Goal: Task Accomplishment & Management: Complete application form

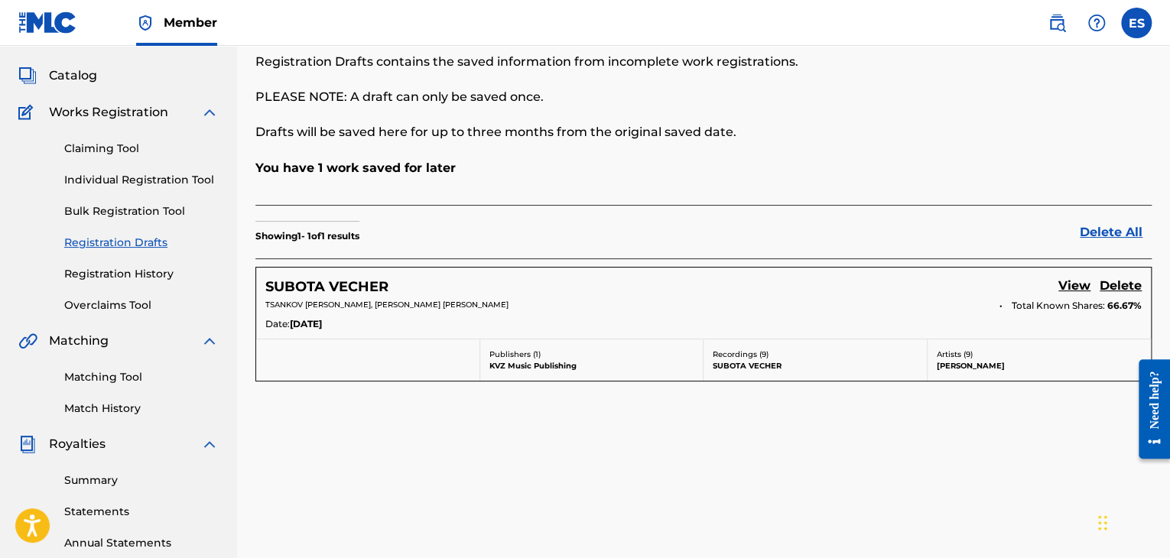
scroll to position [153, 0]
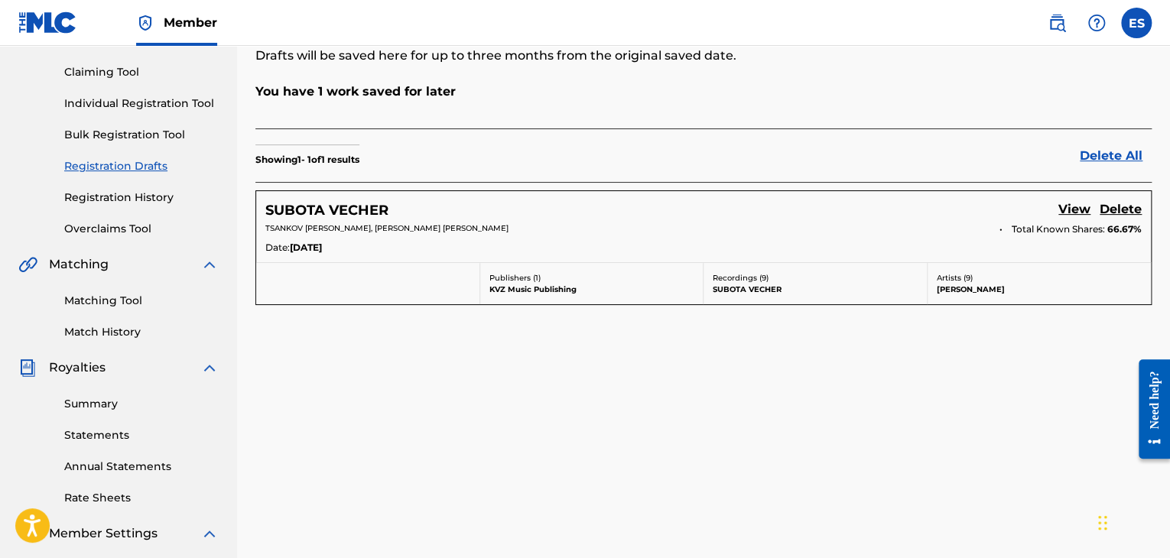
click at [750, 209] on link "View" at bounding box center [1074, 210] width 32 height 21
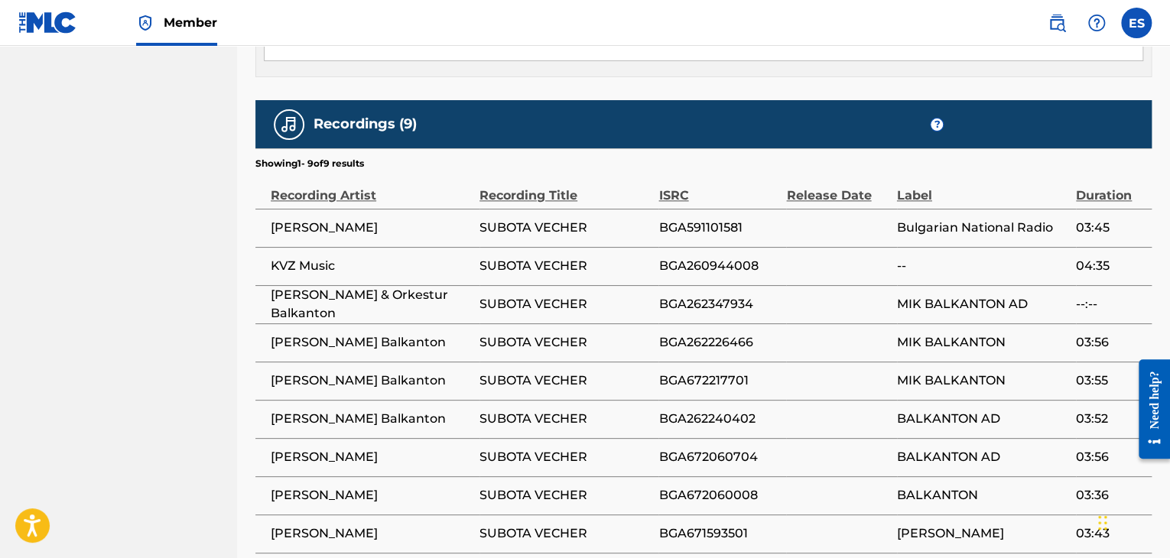
scroll to position [917, 0]
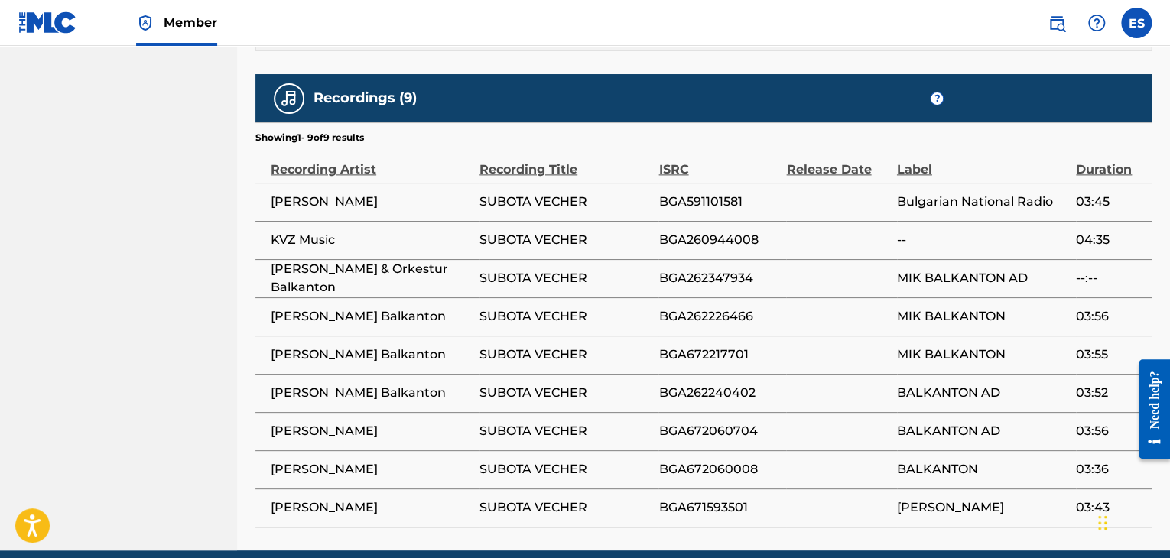
click at [693, 193] on span "BGA591101581" at bounding box center [718, 202] width 120 height 18
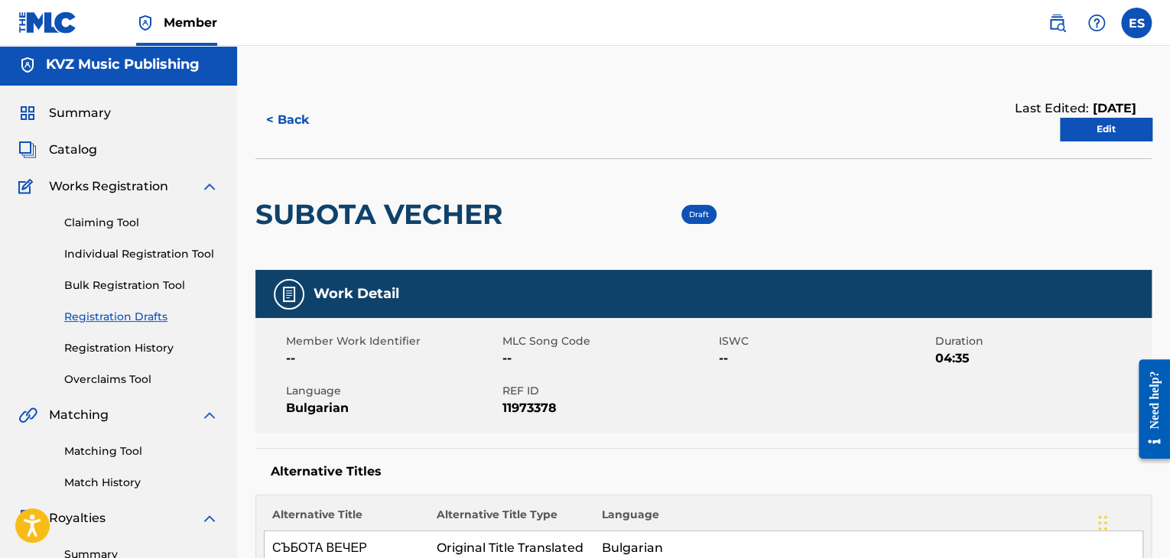
scroll to position [0, 0]
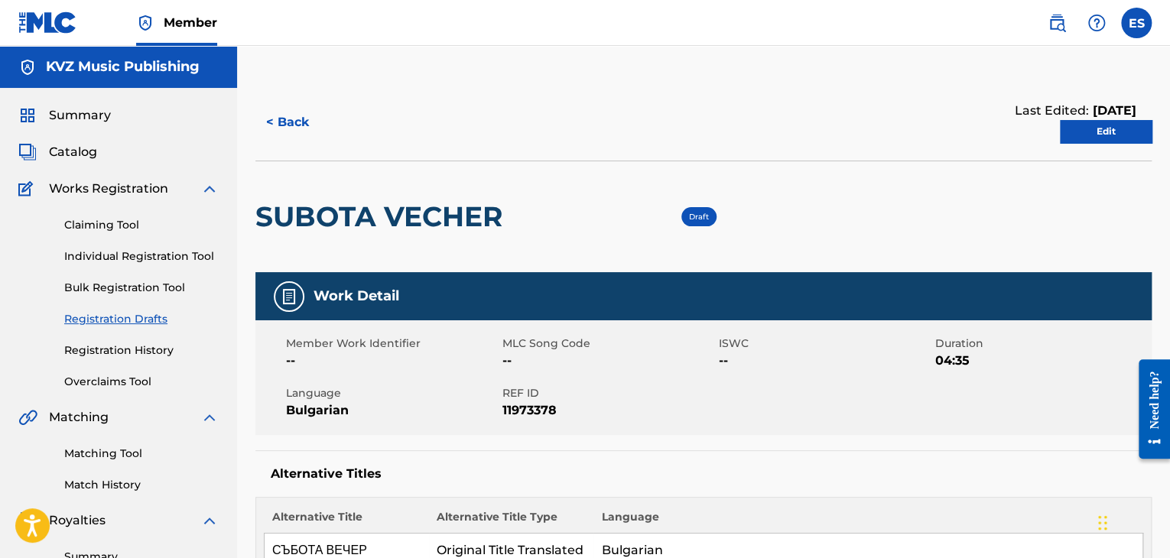
click at [750, 133] on link "Edit" at bounding box center [1106, 131] width 92 height 23
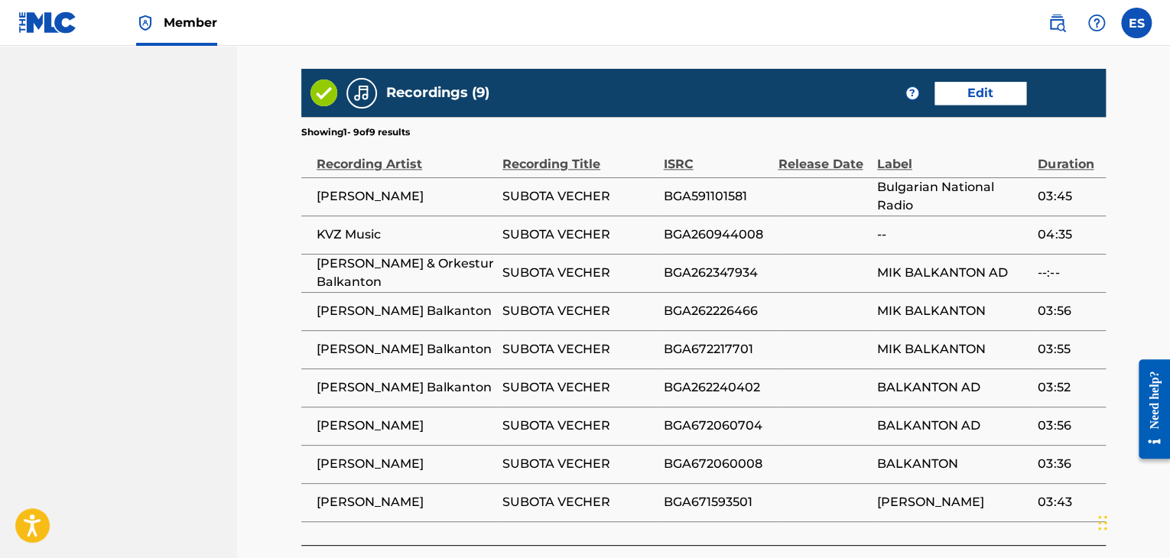
scroll to position [868, 0]
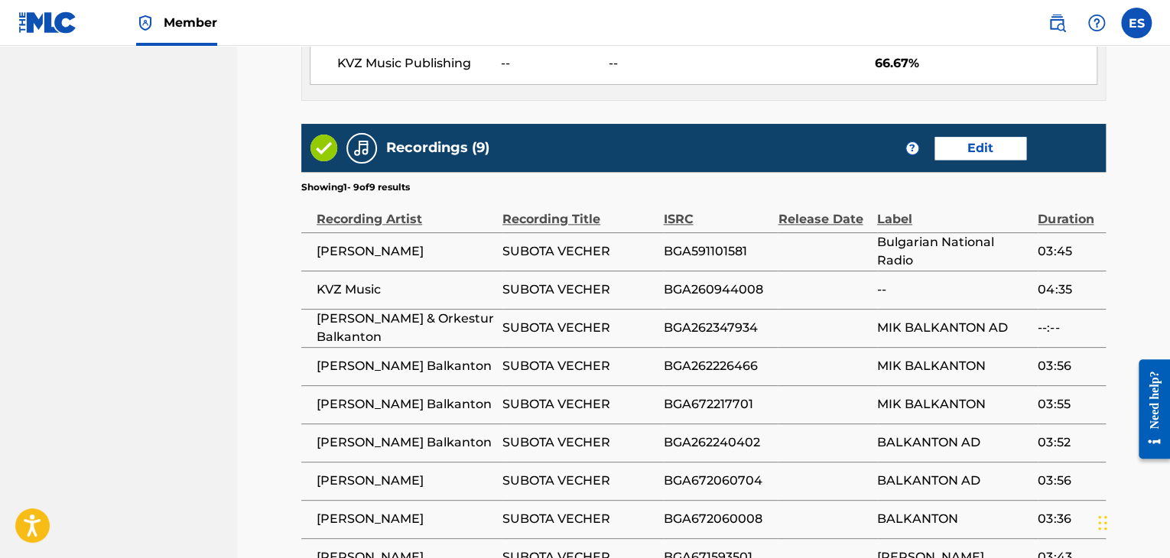
click at [750, 137] on link "Edit" at bounding box center [980, 148] width 92 height 23
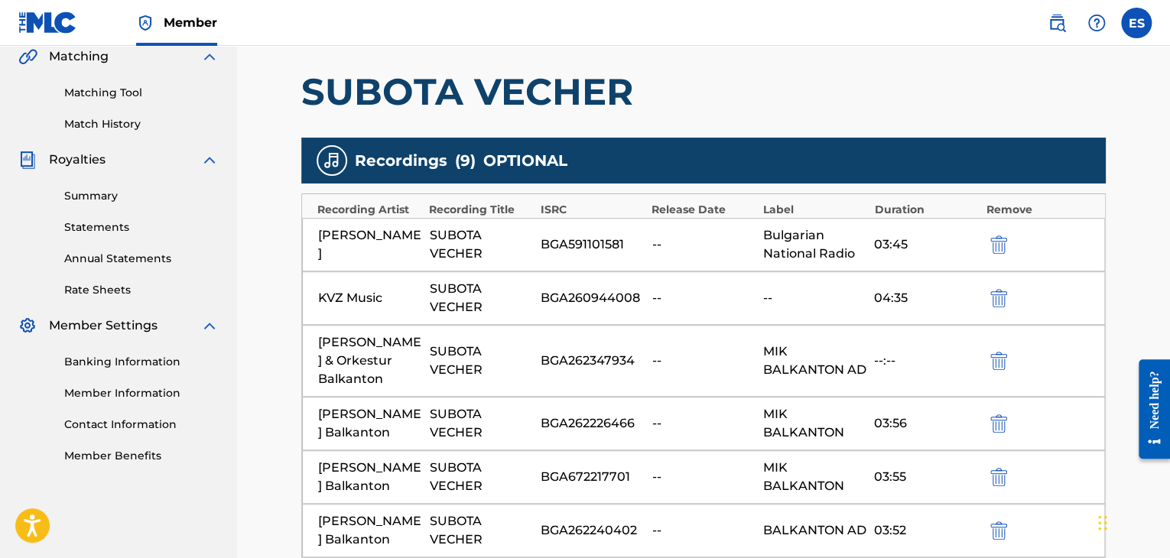
scroll to position [459, 0]
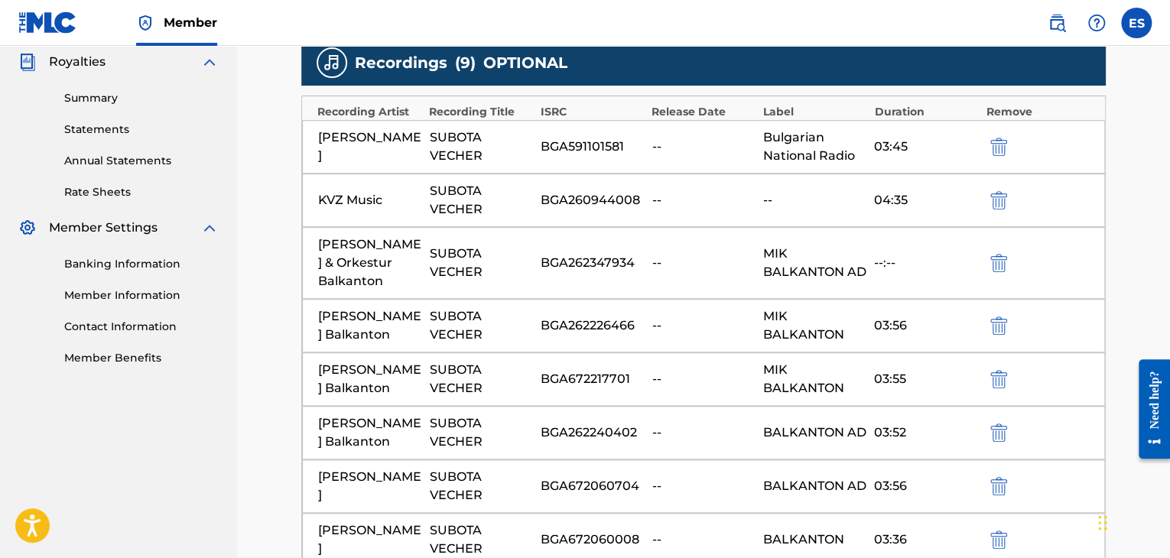
click at [750, 197] on img "submit" at bounding box center [998, 200] width 17 height 18
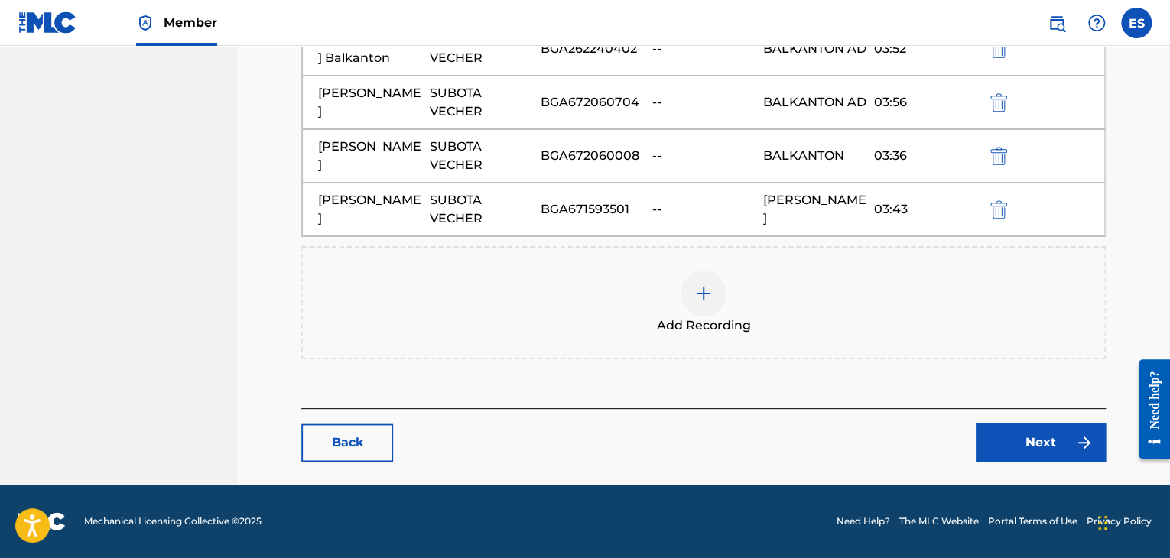
scroll to position [841, 0]
click at [709, 296] on img at bounding box center [703, 293] width 18 height 18
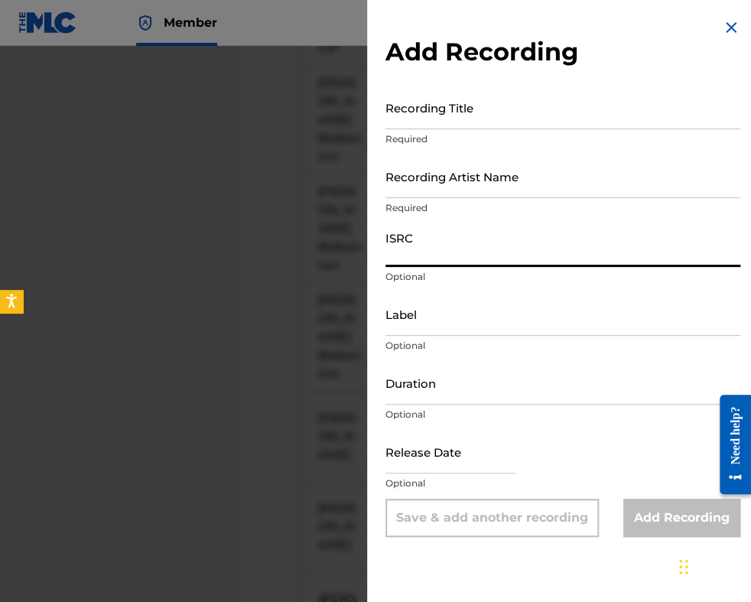
click at [392, 248] on input "ISRC" at bounding box center [562, 245] width 355 height 44
paste input "BGA260944008"
type input "BGA260944008"
click at [433, 389] on input "Duration" at bounding box center [562, 383] width 355 height 44
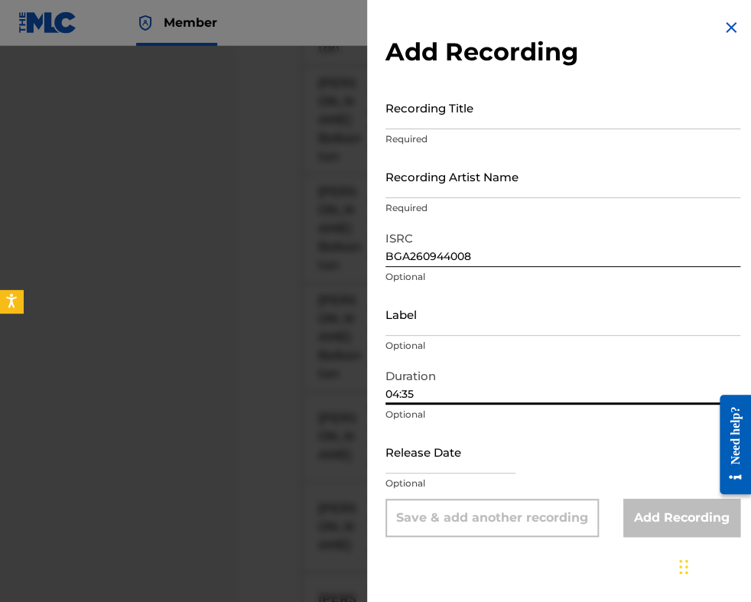
type input "04:35"
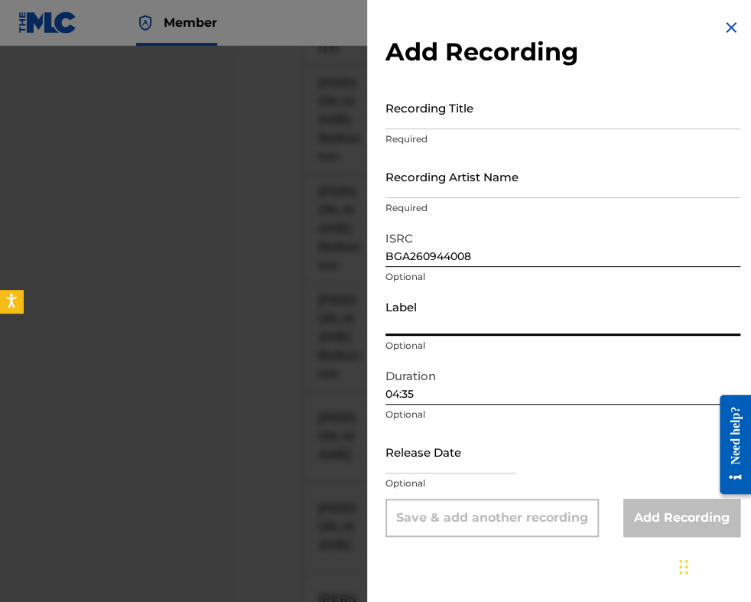
paste input "KVZ Music"
type input "KVZ Music"
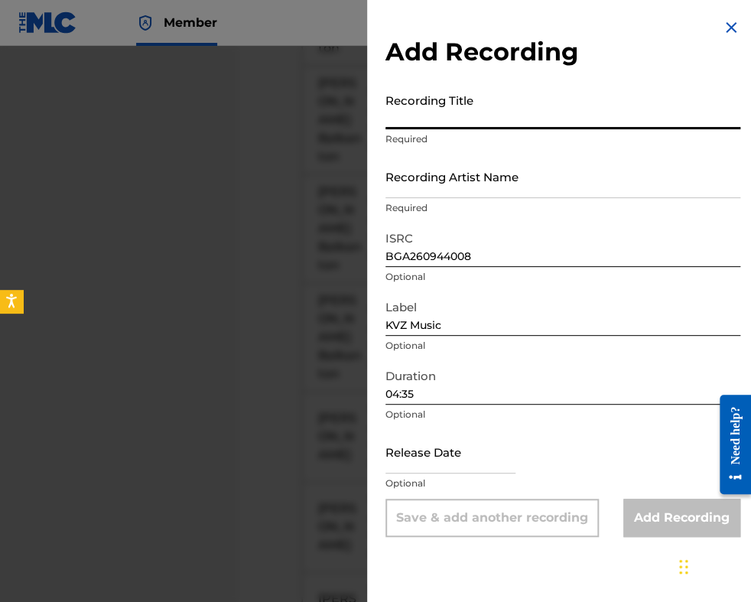
paste input "SUBOTA VECHER"
type input "SUBOTA VECHER"
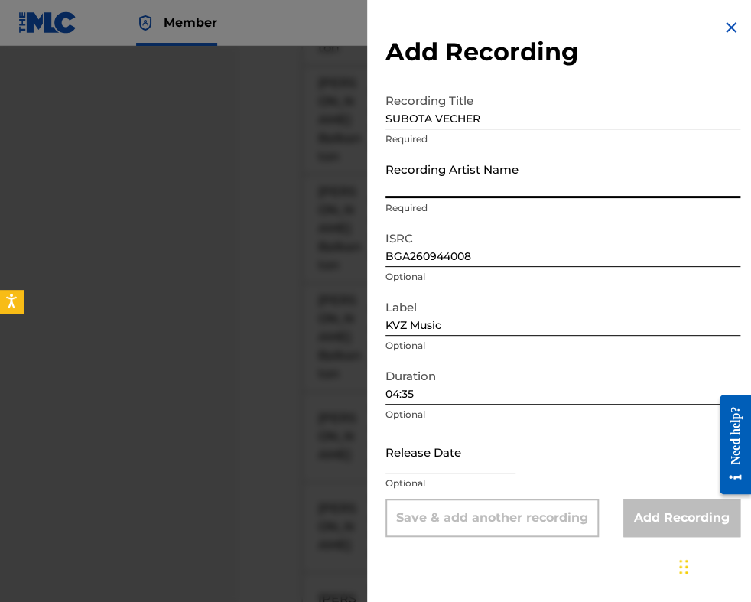
paste input "[PERSON_NAME]"
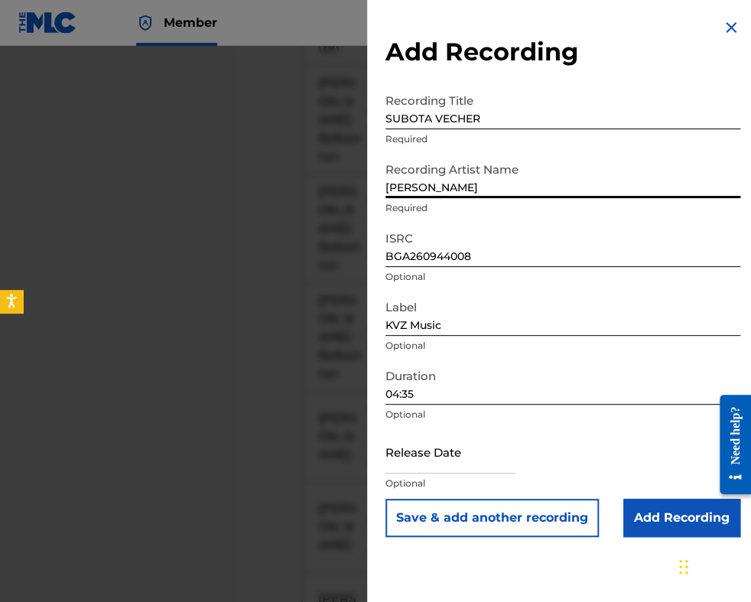
type input "[PERSON_NAME]"
click at [648, 521] on input "Add Recording" at bounding box center [681, 517] width 117 height 38
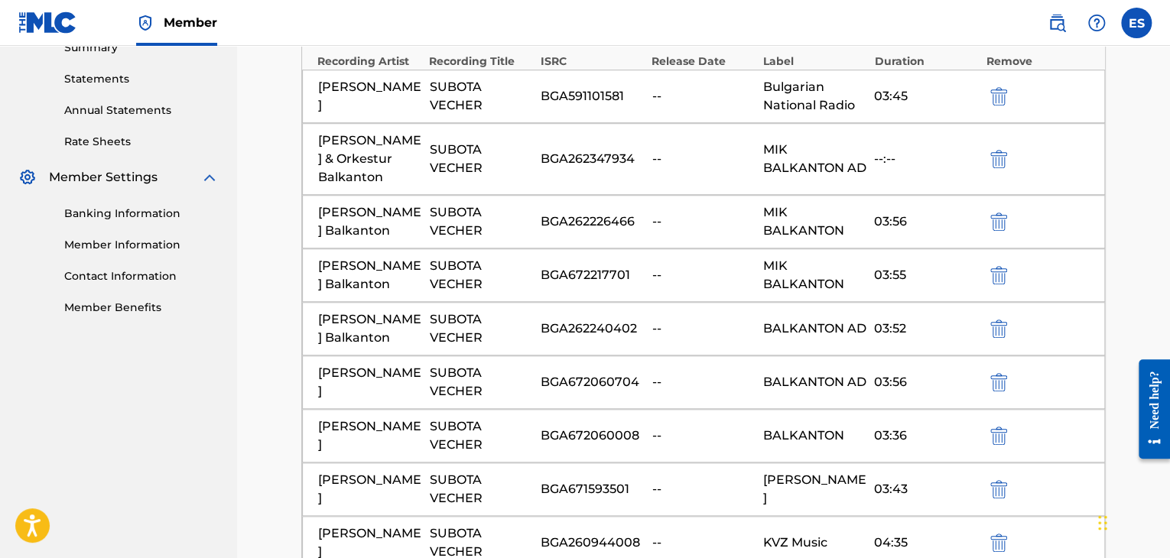
scroll to position [382, 0]
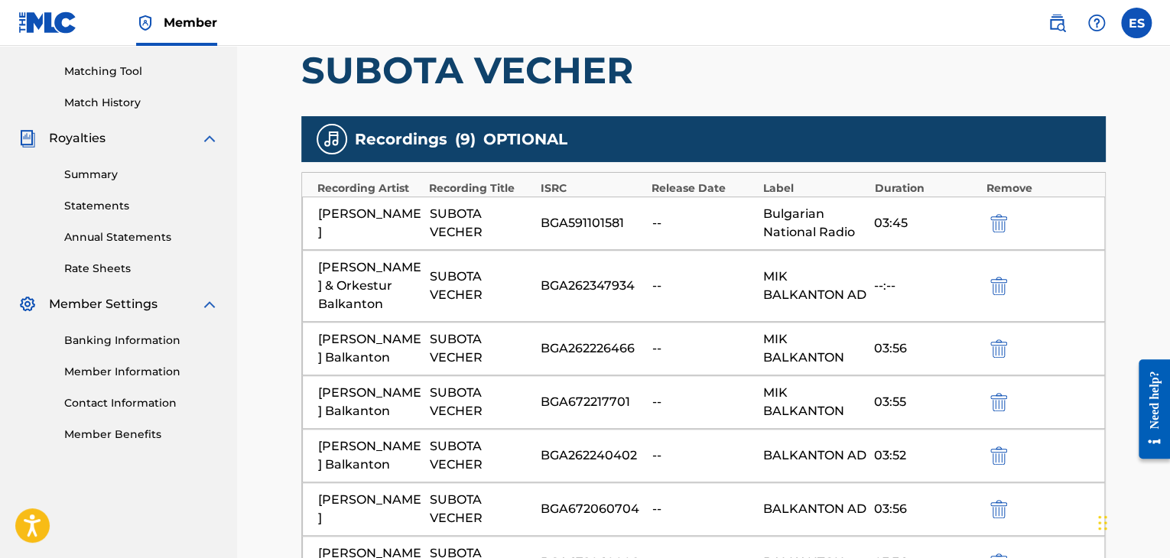
click at [599, 285] on div "BGA262347934" at bounding box center [592, 286] width 103 height 18
copy div "BGA262347934"
click at [750, 291] on img "submit" at bounding box center [998, 286] width 17 height 18
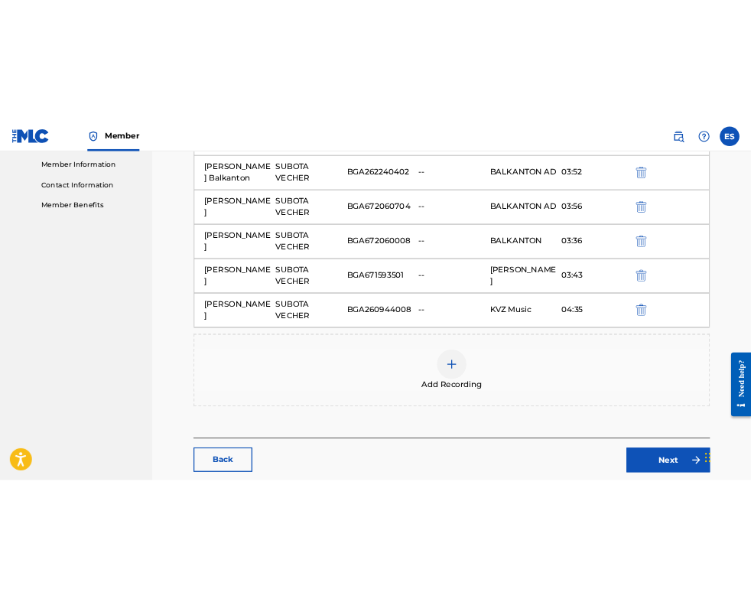
scroll to position [688, 0]
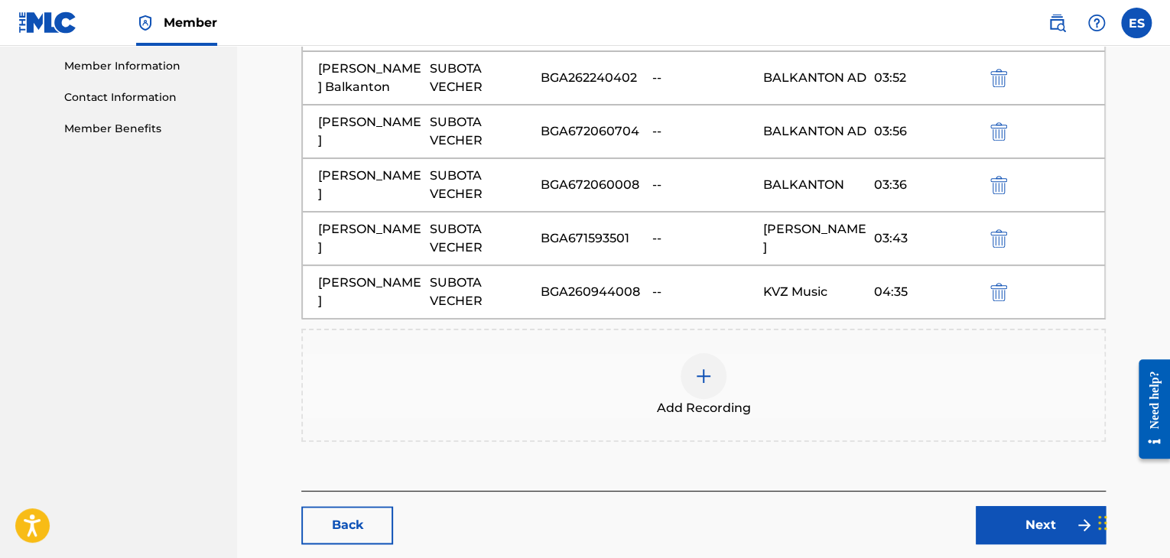
click at [708, 385] on img at bounding box center [703, 376] width 18 height 18
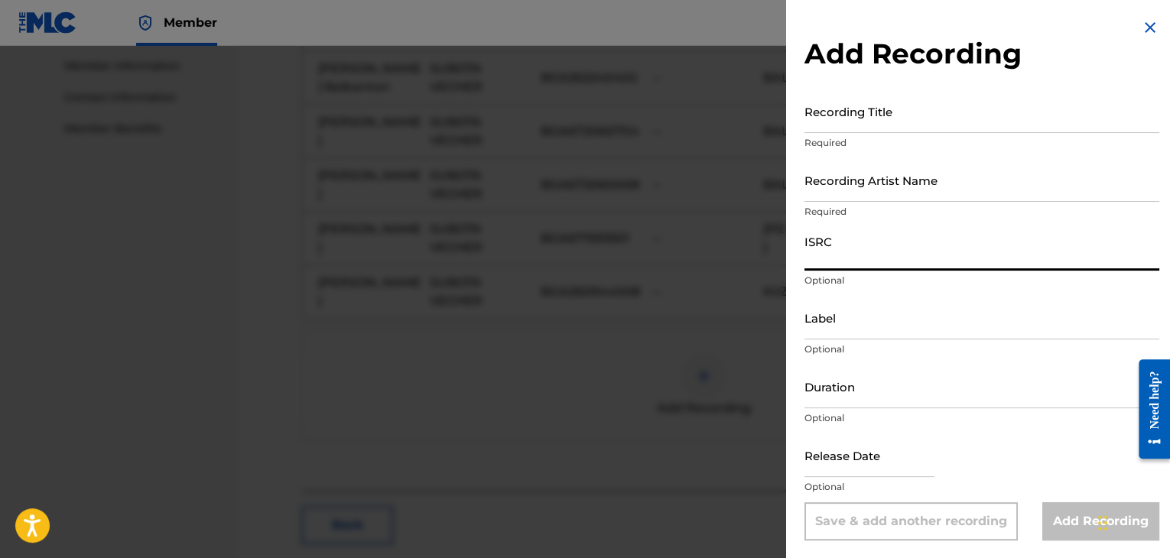
paste input "BGA262347934"
type input "BGA262347934"
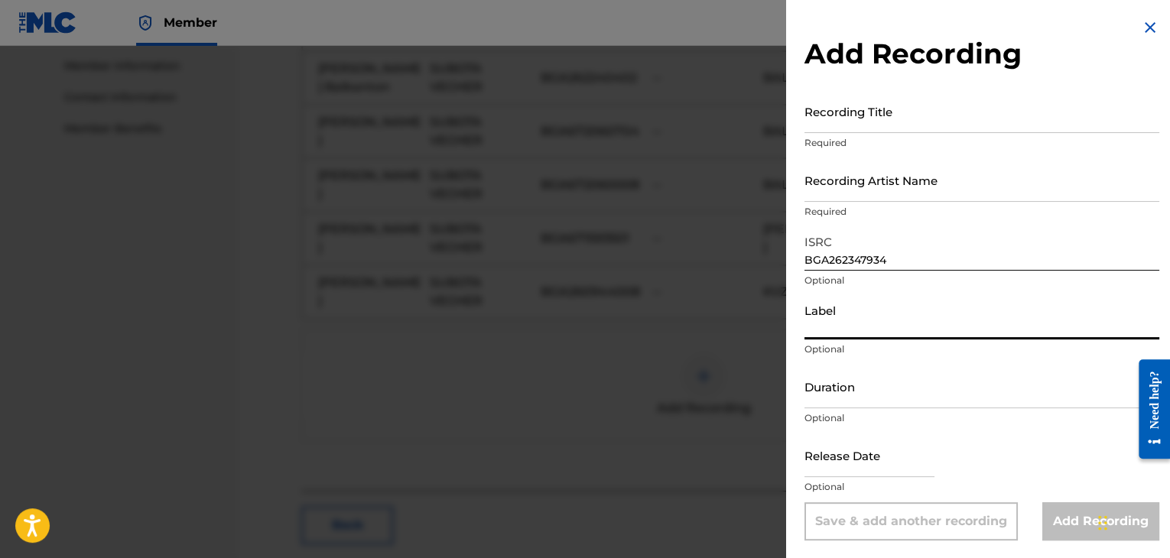
paste input "MIK BALKANTON AD"
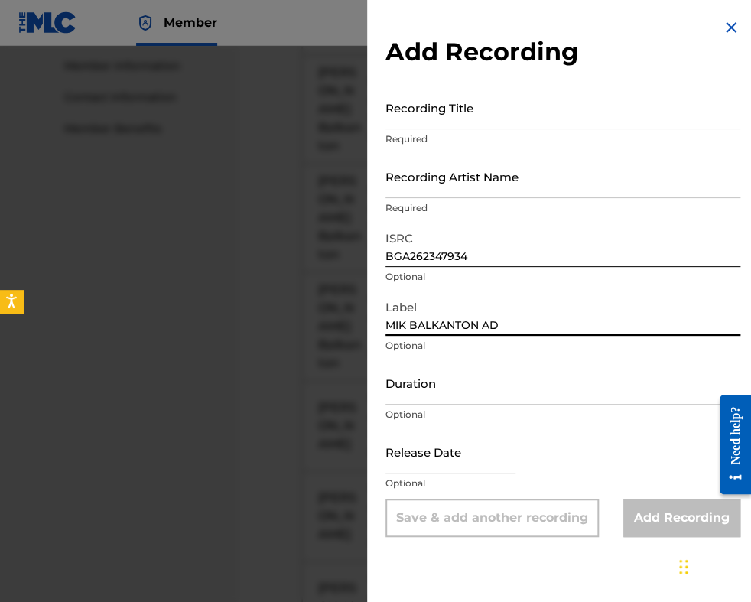
type input "MIK BALKANTON AD"
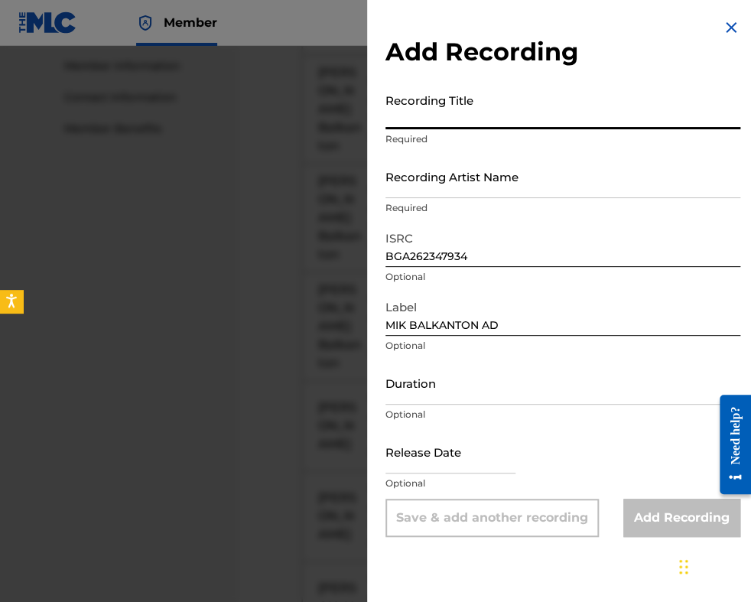
paste input "SUBOTA VECHER"
type input "SUBOTA VECHER"
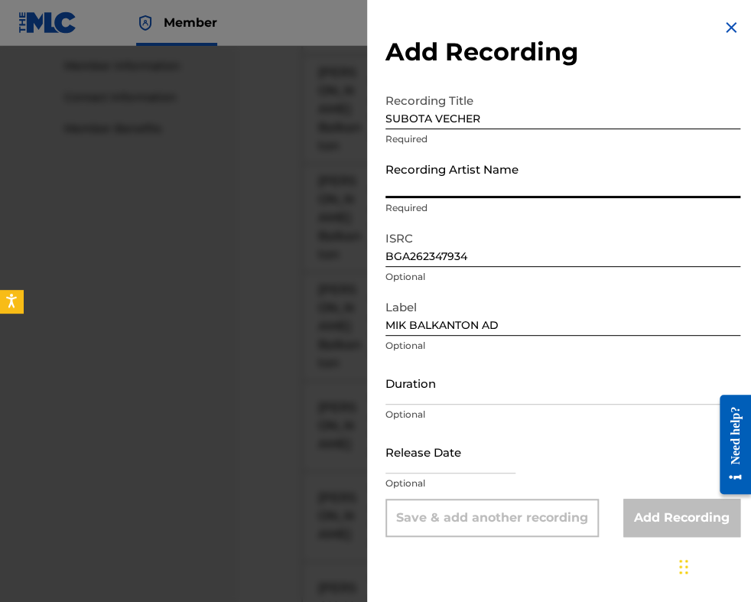
paste input "[PERSON_NAME] & Orkestar Balkanton"
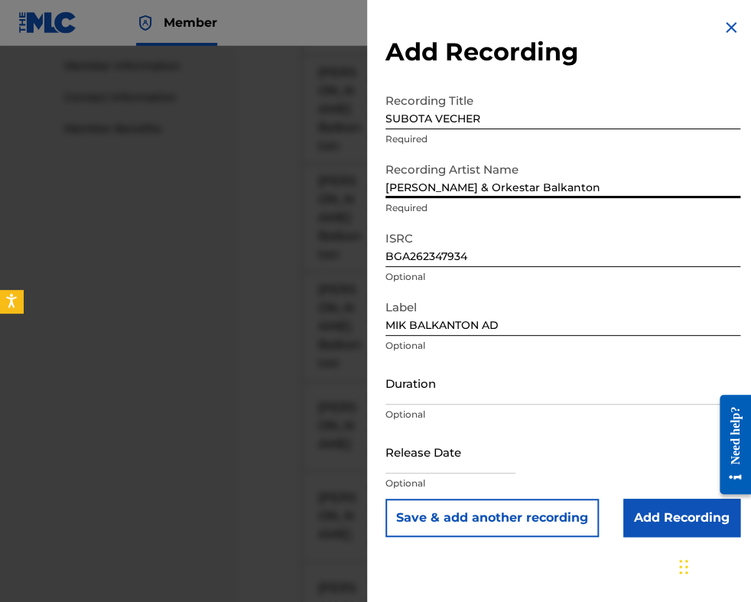
click at [449, 183] on input "[PERSON_NAME] & Orkestar Balkanton" at bounding box center [562, 176] width 355 height 44
click at [450, 185] on input "[PERSON_NAME] & Orkestar Balkanton" at bounding box center [562, 176] width 355 height 44
click at [456, 187] on input "[PERSON_NAME] Orkestar Balkanton" at bounding box center [562, 176] width 355 height 44
type input "[PERSON_NAME] Balkanton"
click at [456, 385] on input "Duration" at bounding box center [562, 383] width 355 height 44
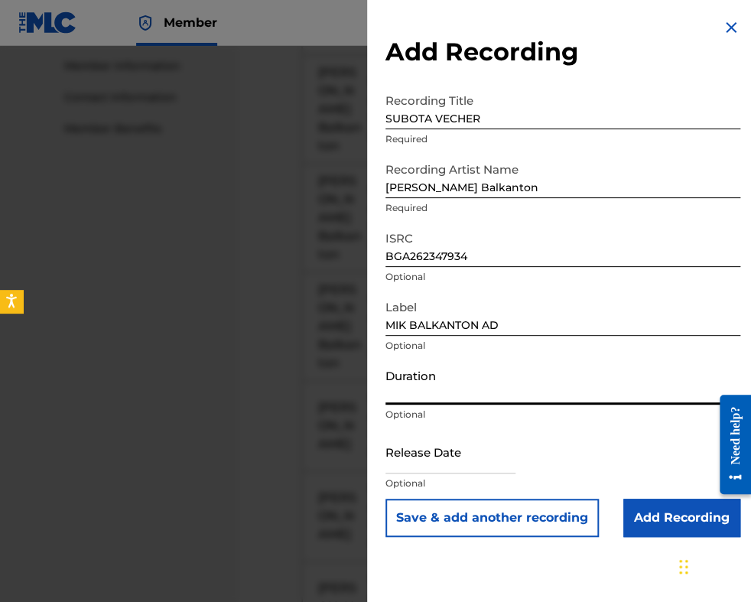
type input "03:50"
click at [639, 521] on input "Add Recording" at bounding box center [681, 517] width 117 height 38
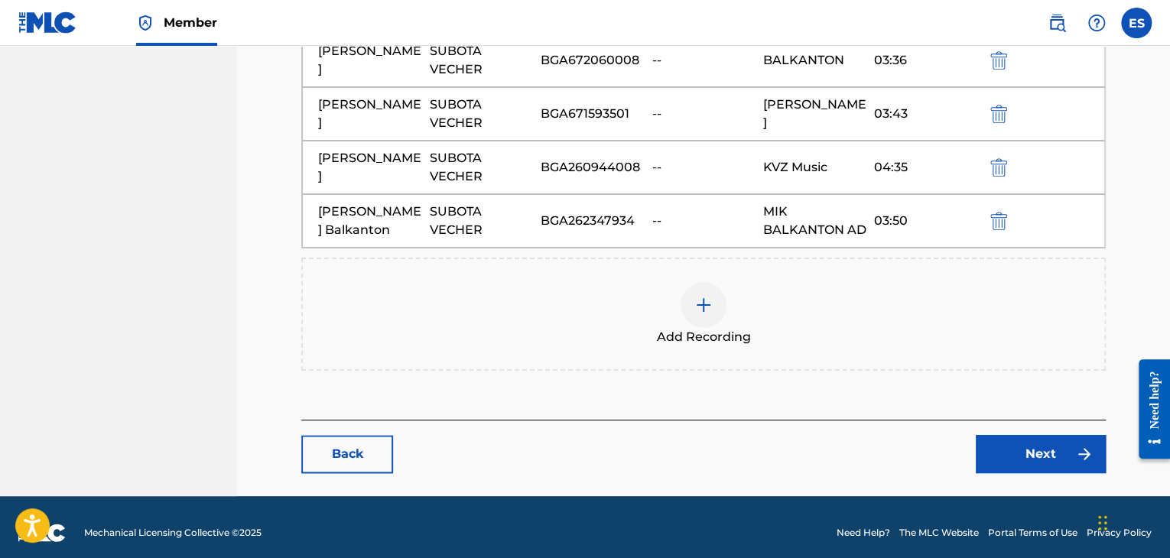
scroll to position [894, 0]
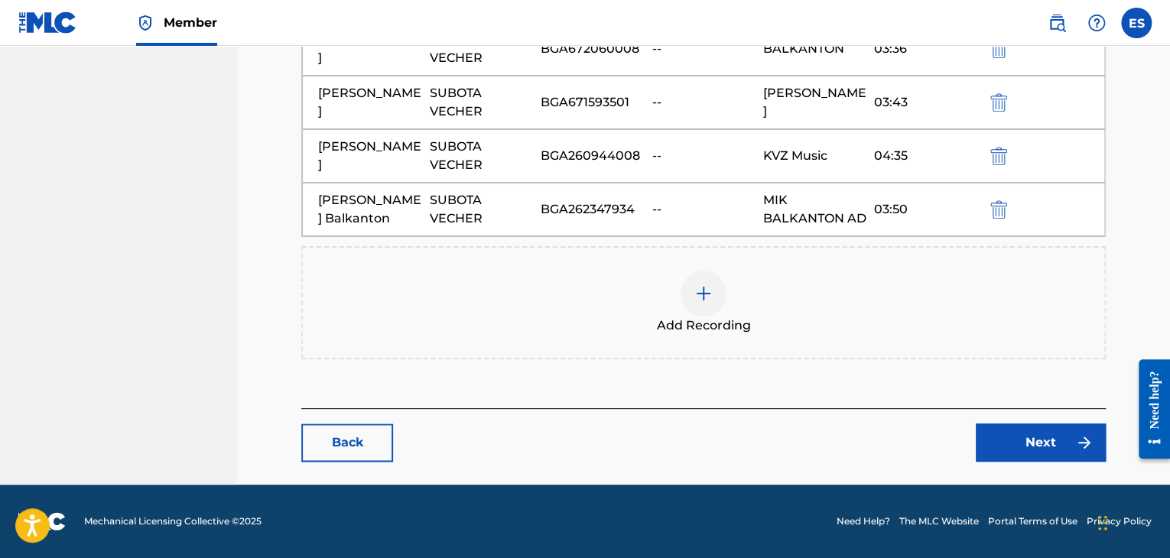
click at [750, 433] on link "Next" at bounding box center [1041, 443] width 130 height 38
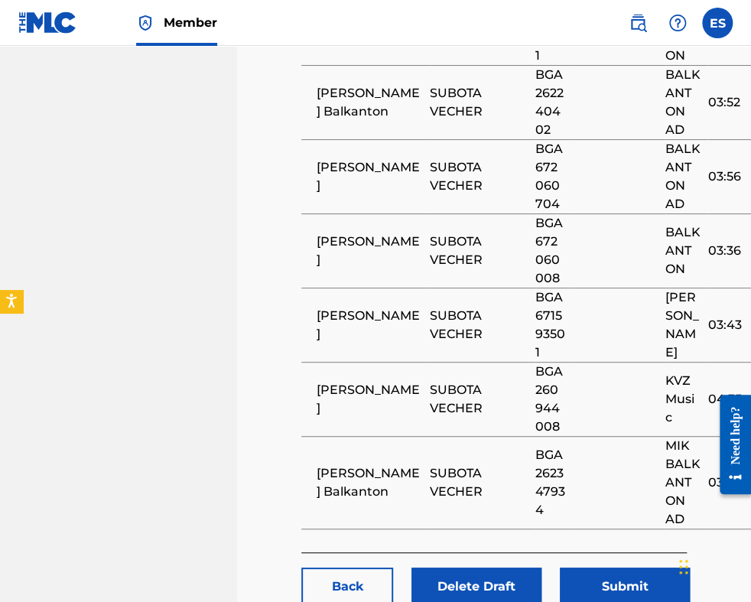
scroll to position [1547, 0]
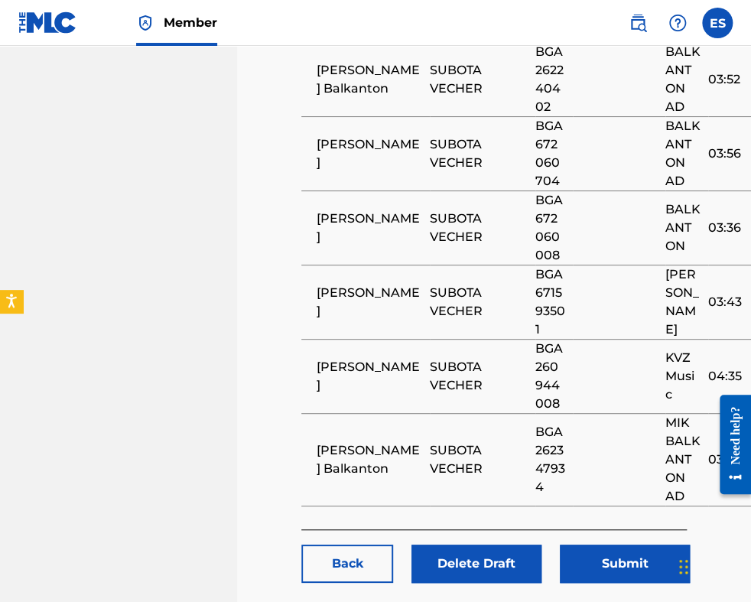
click at [636, 544] on button "Submit" at bounding box center [625, 563] width 130 height 38
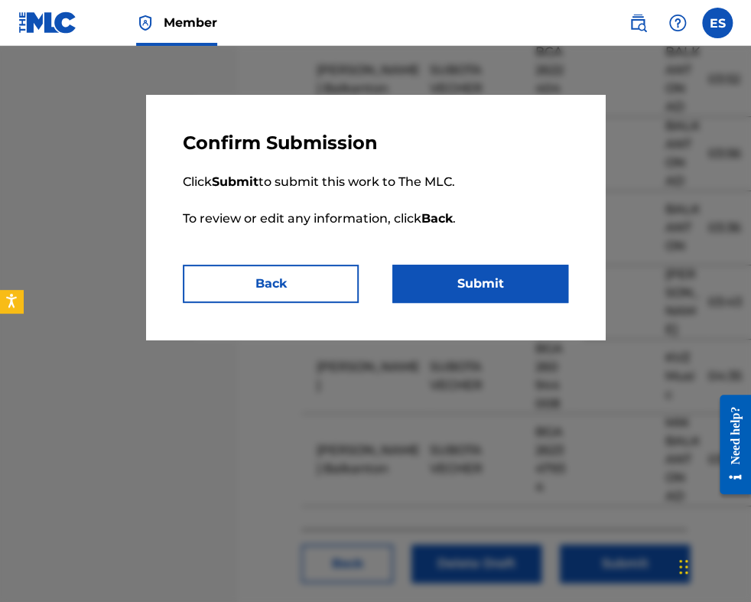
click at [546, 282] on button "Submit" at bounding box center [480, 284] width 176 height 38
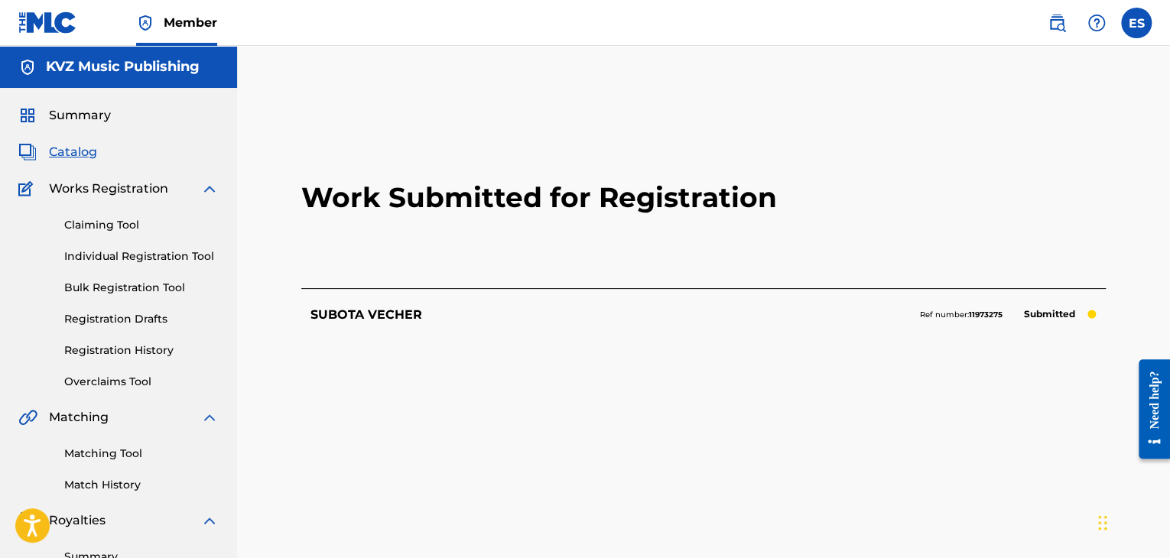
drag, startPoint x: 617, startPoint y: 435, endPoint x: 622, endPoint y: 384, distance: 51.5
click at [617, 435] on div "Work Submitted for Registration SUBOTA VECHER Ref number: 11973275 Submitted Ba…" at bounding box center [703, 363] width 804 height 512
click at [151, 259] on link "Individual Registration Tool" at bounding box center [141, 256] width 154 height 16
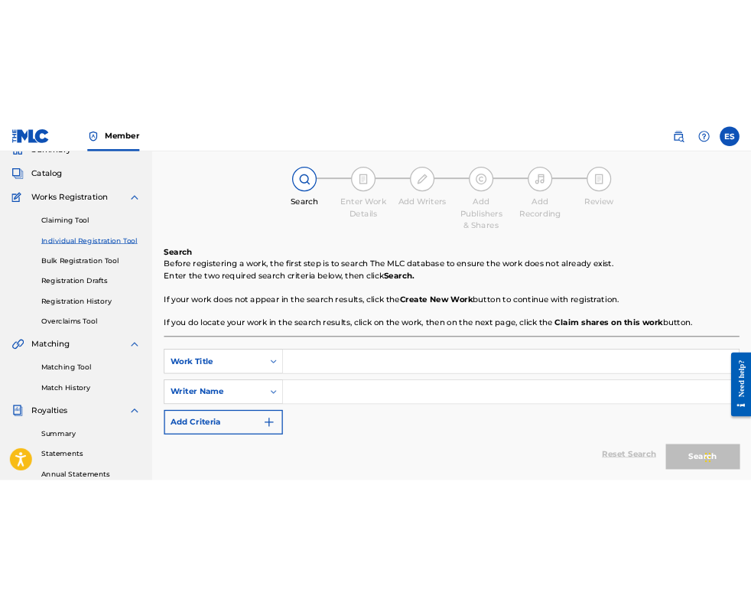
scroll to position [153, 0]
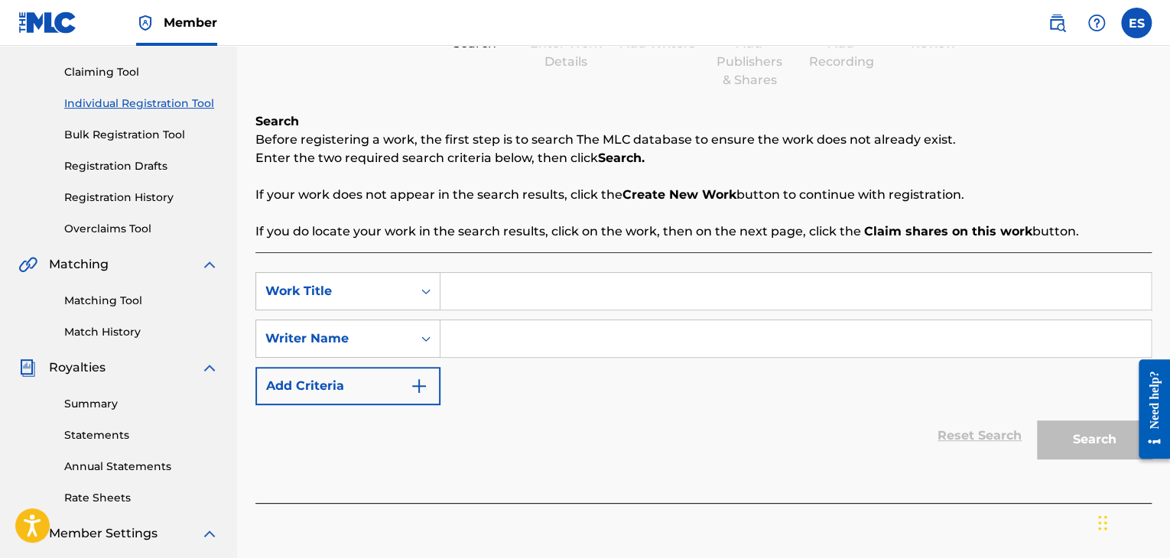
click at [459, 300] on input "Search Form" at bounding box center [795, 291] width 710 height 37
paste input "[PERSON_NAME] BESHE LYUBOVTA NI"
type input "[PERSON_NAME] BESHE LYUBOVTA NI"
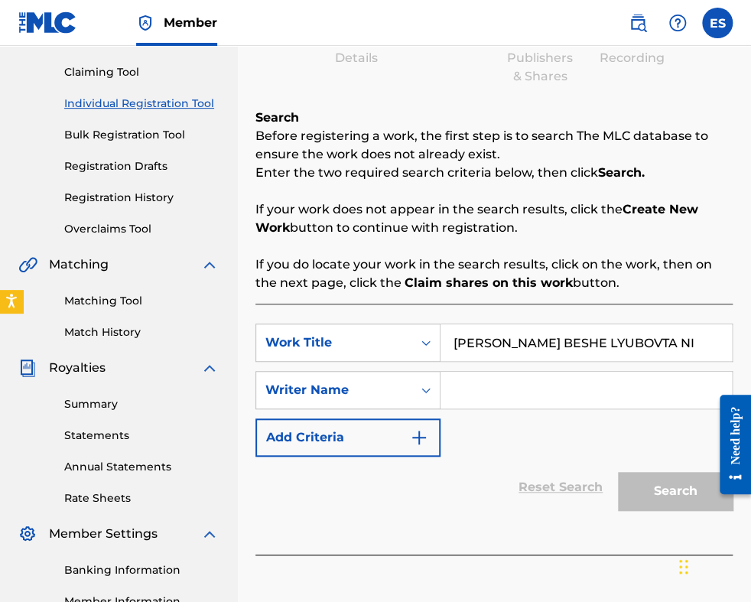
click at [514, 388] on input "Search Form" at bounding box center [585, 390] width 291 height 37
paste input "[PERSON_NAME]"
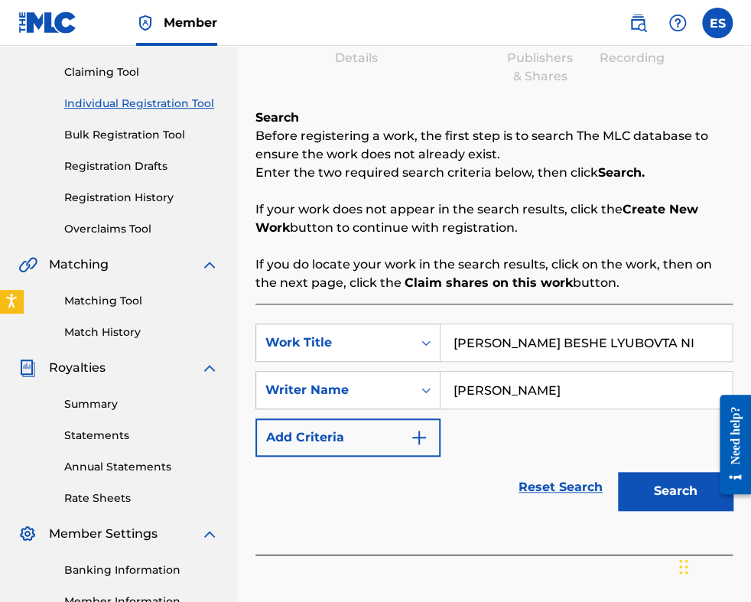
type input "[PERSON_NAME]"
click at [643, 475] on button "Search" at bounding box center [675, 491] width 115 height 38
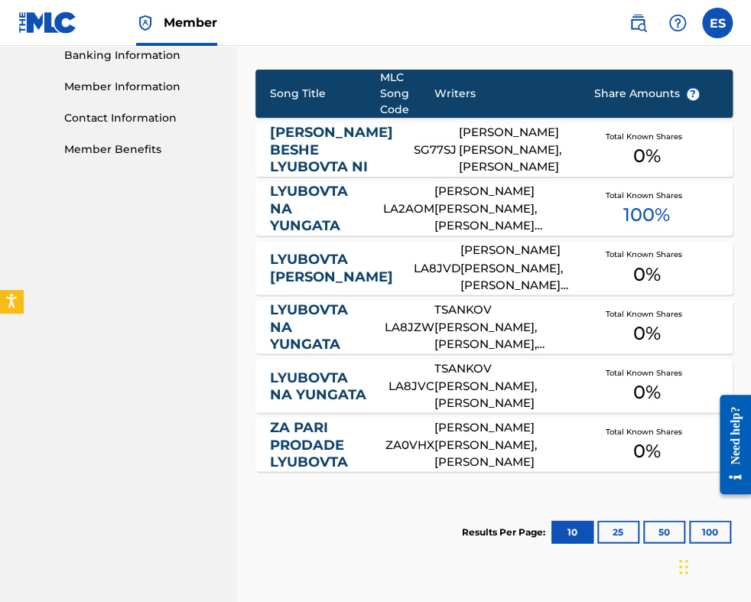
scroll to position [491, 0]
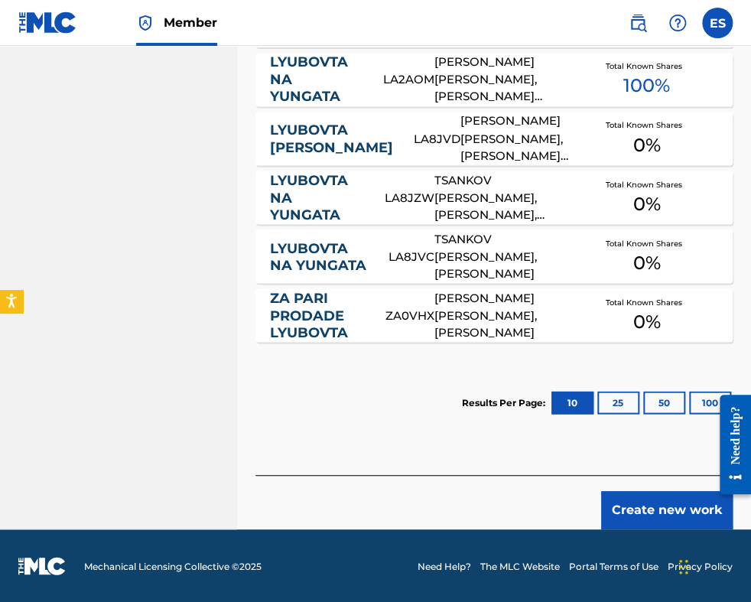
click at [642, 508] on button "Create new work" at bounding box center [666, 510] width 131 height 38
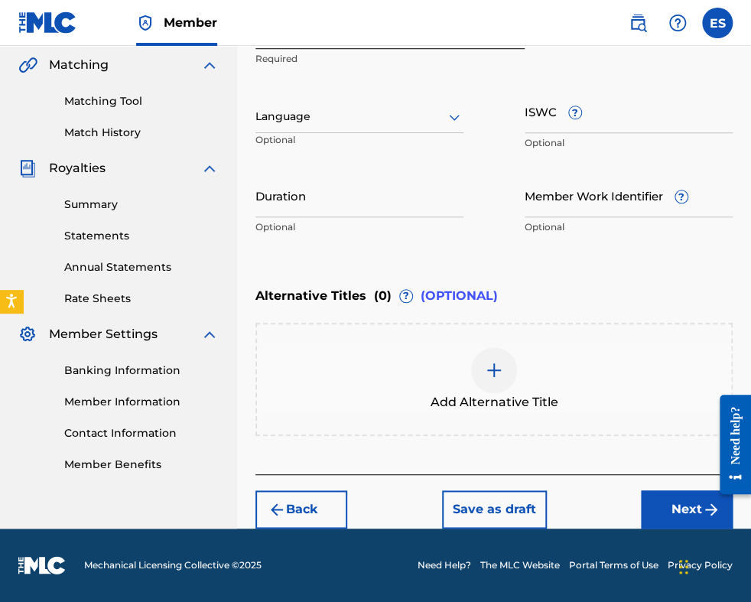
scroll to position [351, 0]
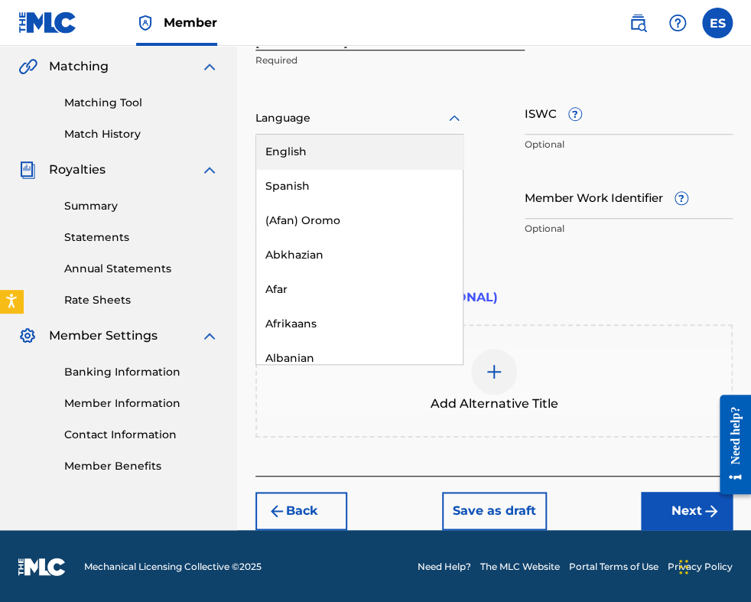
click at [301, 114] on div at bounding box center [359, 118] width 208 height 19
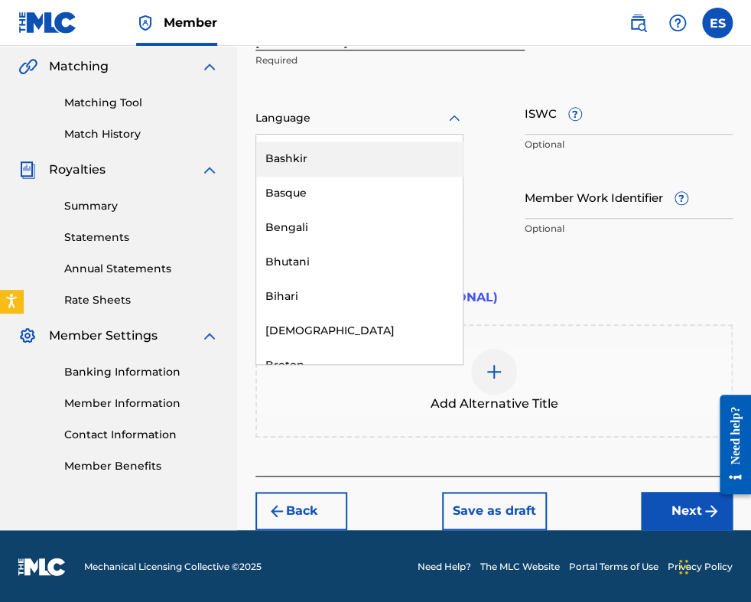
scroll to position [535, 0]
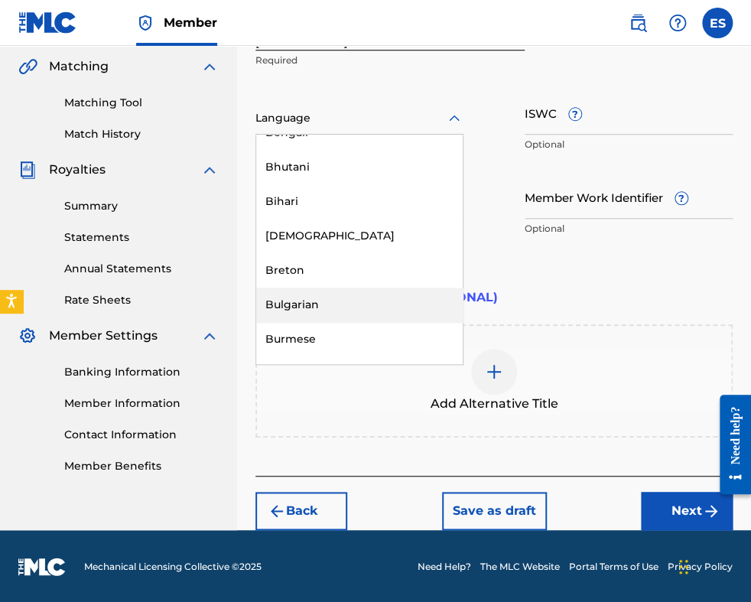
click at [321, 298] on div "Bulgarian" at bounding box center [359, 304] width 206 height 34
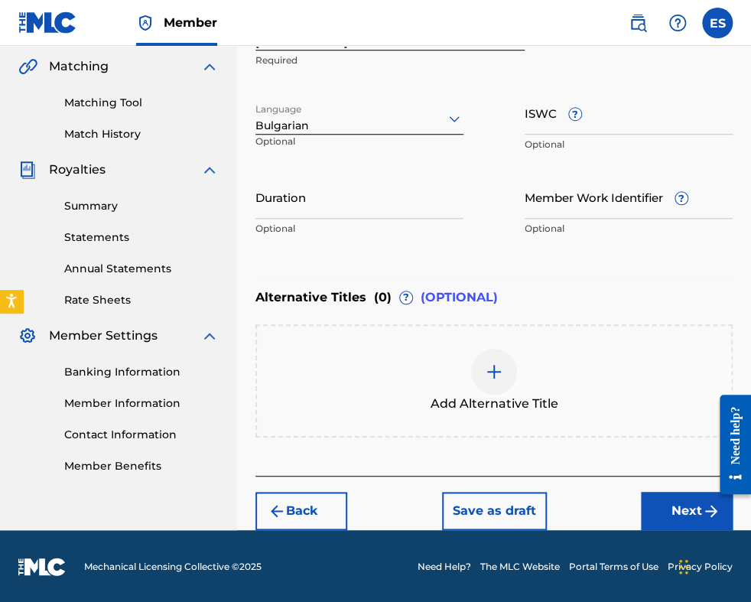
click at [372, 202] on input "Duration" at bounding box center [359, 197] width 208 height 44
type input "02:36"
click at [502, 372] on img at bounding box center [494, 371] width 18 height 18
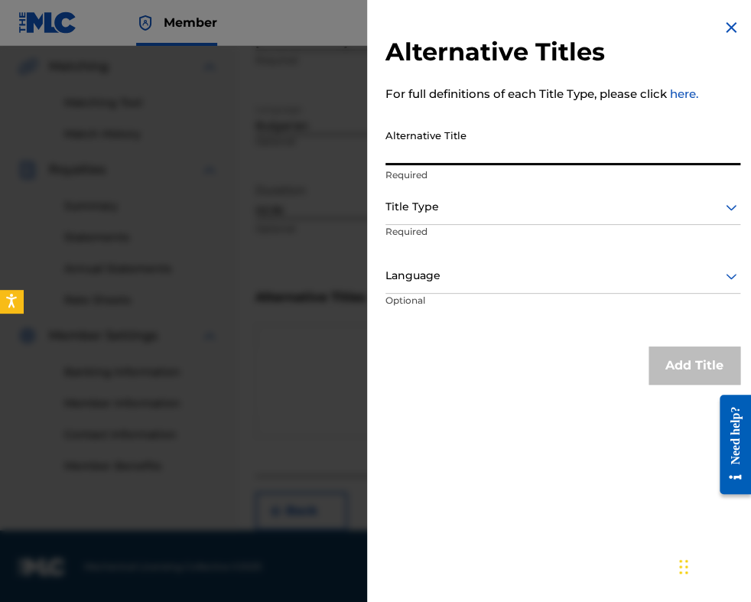
paste input "[PERSON_NAME] БЕШЕ ЛЮБОВТА НИ"
type input "[PERSON_NAME] БЕШЕ ЛЮБОВТА НИ"
click at [511, 203] on div at bounding box center [562, 206] width 355 height 19
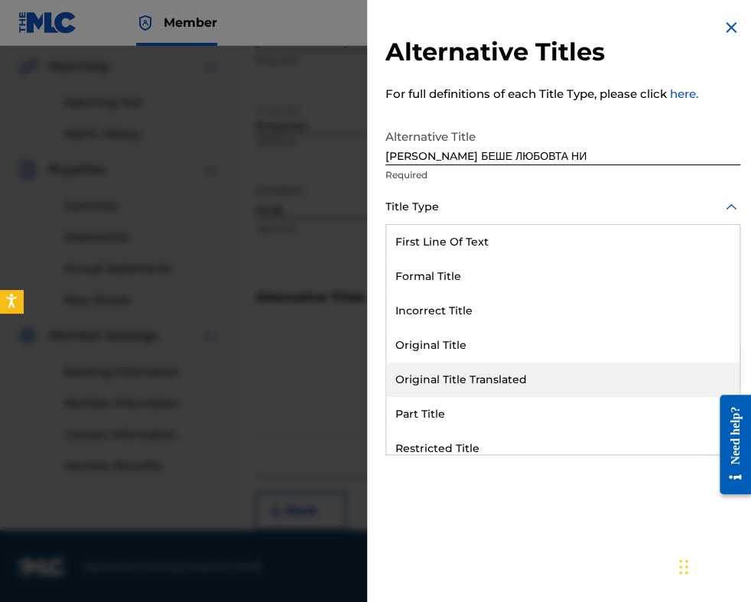
click at [507, 381] on div "Original Title Translated" at bounding box center [562, 379] width 353 height 34
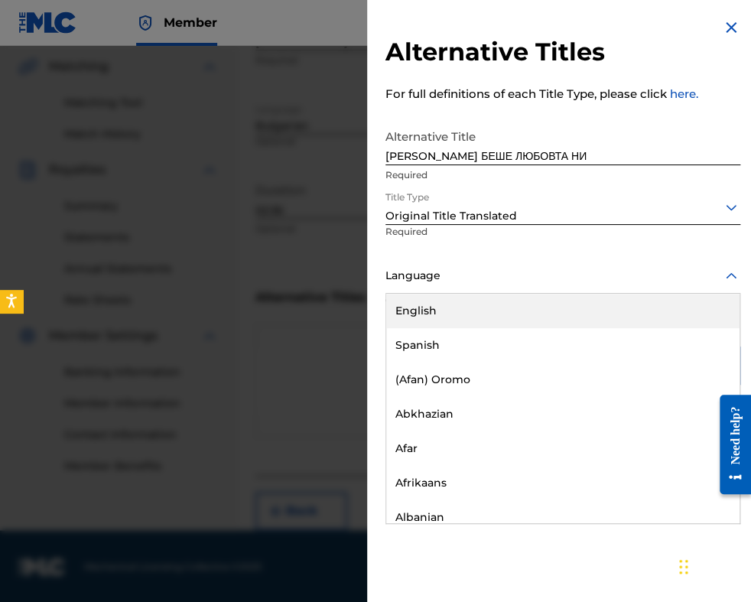
drag, startPoint x: 521, startPoint y: 268, endPoint x: 514, endPoint y: 323, distance: 56.2
click at [521, 268] on div at bounding box center [562, 275] width 355 height 19
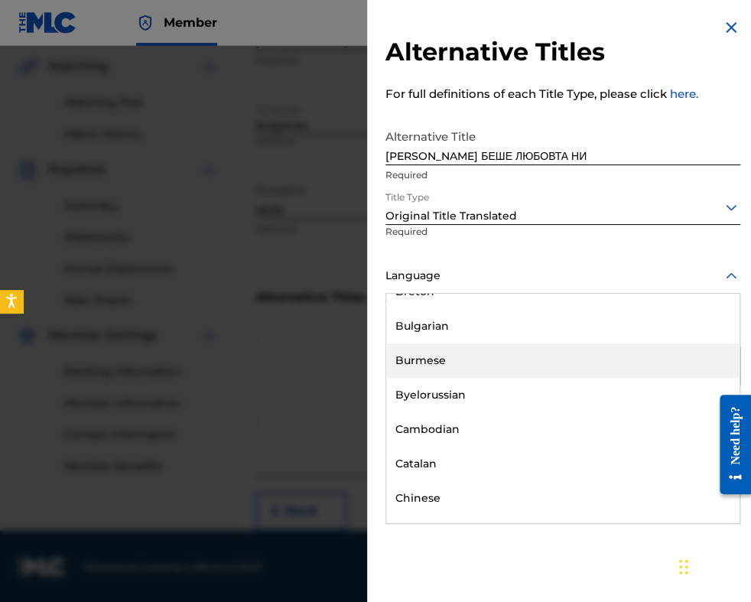
scroll to position [688, 0]
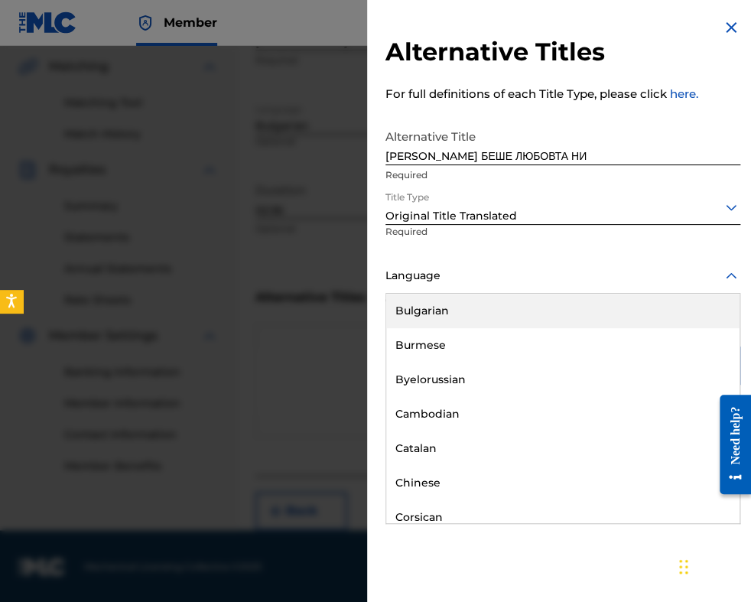
click at [496, 305] on div "Bulgarian" at bounding box center [562, 311] width 353 height 34
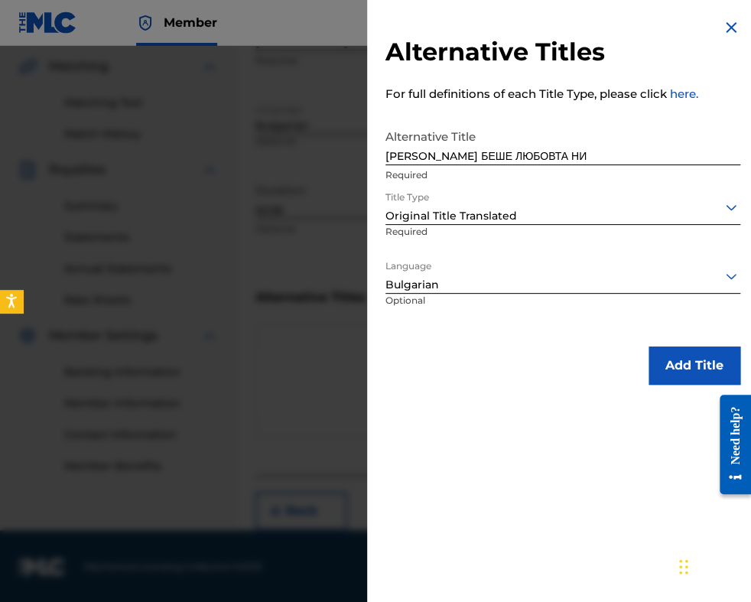
click at [709, 371] on button "Add Title" at bounding box center [694, 365] width 92 height 38
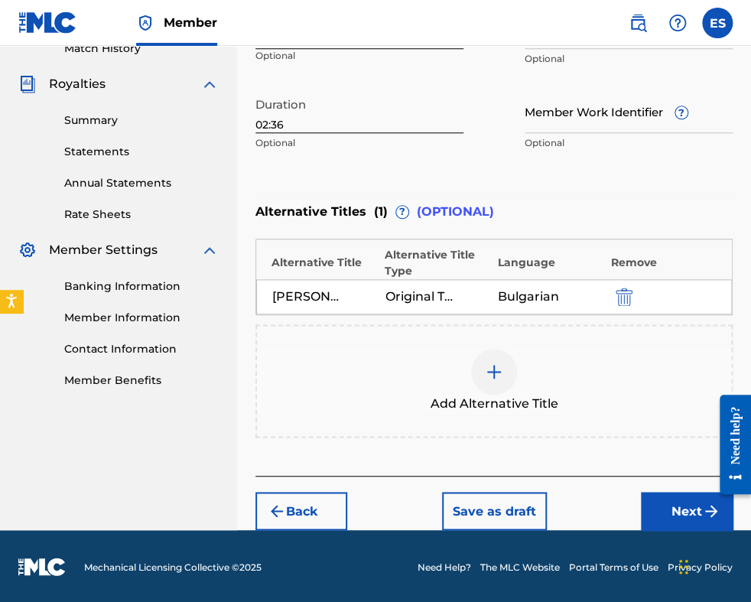
click at [647, 506] on button "Next" at bounding box center [687, 511] width 92 height 38
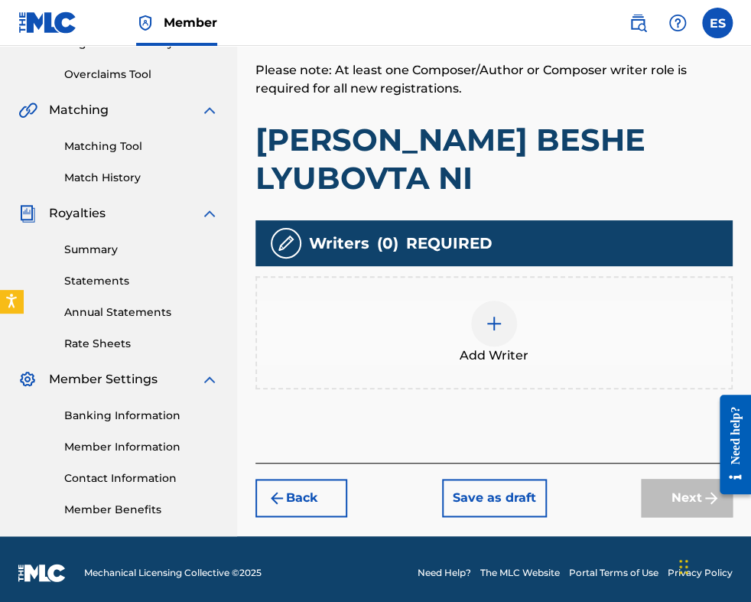
scroll to position [315, 0]
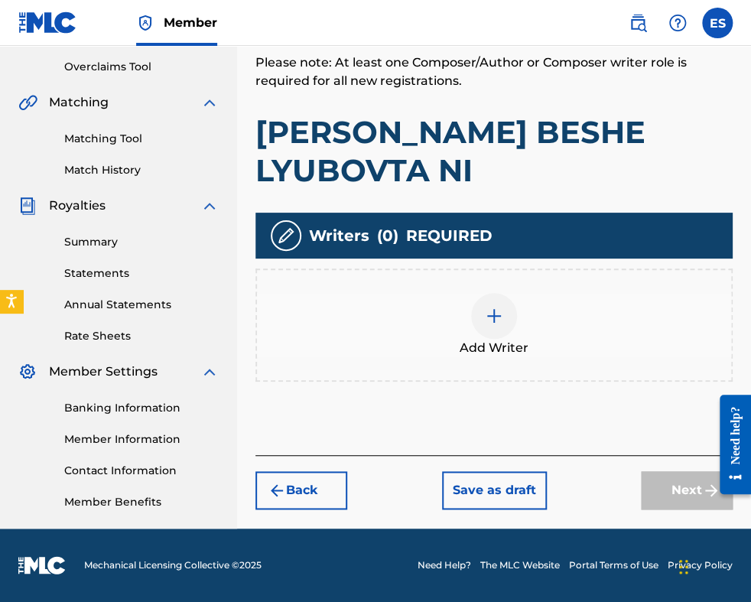
click at [508, 293] on div at bounding box center [494, 316] width 46 height 46
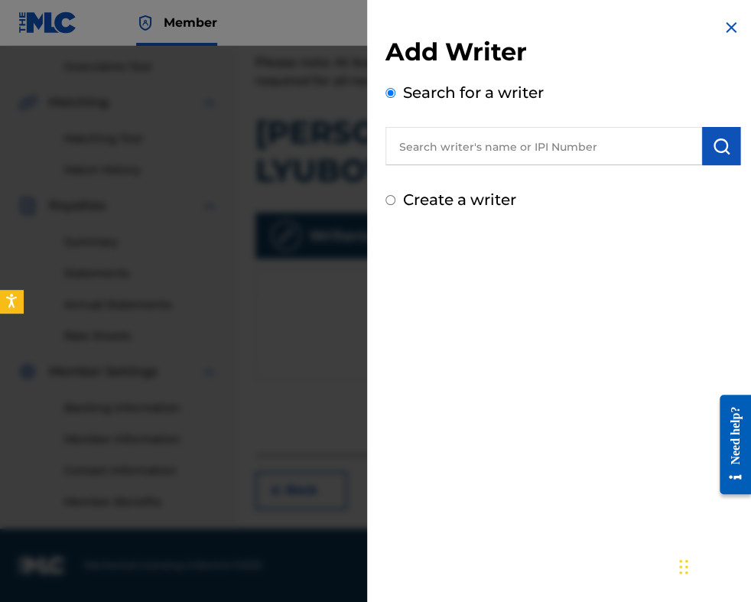
paste input "PAVLOV [PERSON_NAME]"
type input "PAVLOV [PERSON_NAME]"
click at [735, 142] on div "Add Writer Search for a writer PAVLOV [PERSON_NAME] Create a writer" at bounding box center [562, 114] width 391 height 229
click at [713, 148] on img "submit" at bounding box center [721, 146] width 18 height 18
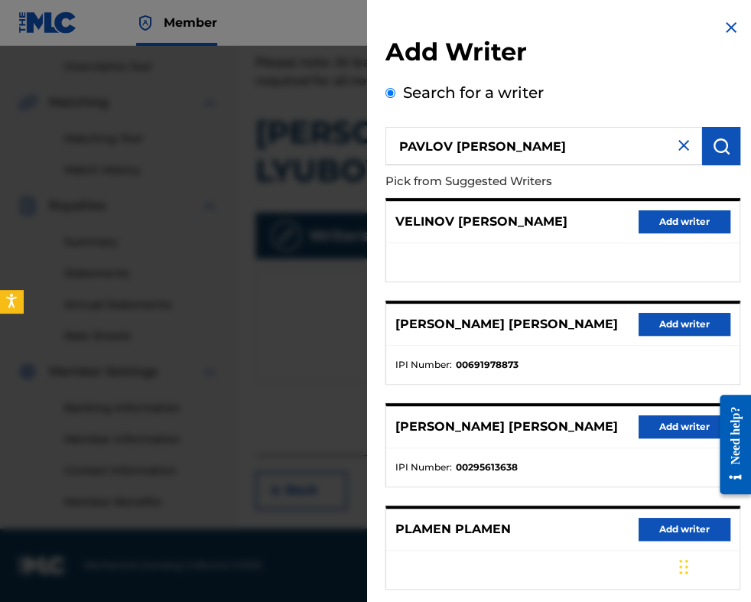
click at [649, 432] on button "Add writer" at bounding box center [684, 426] width 92 height 23
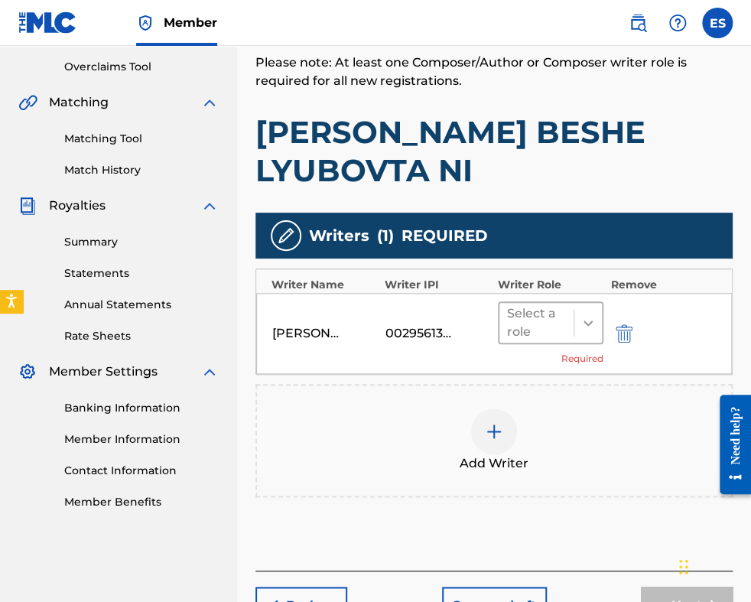
click at [587, 315] on icon at bounding box center [587, 322] width 15 height 15
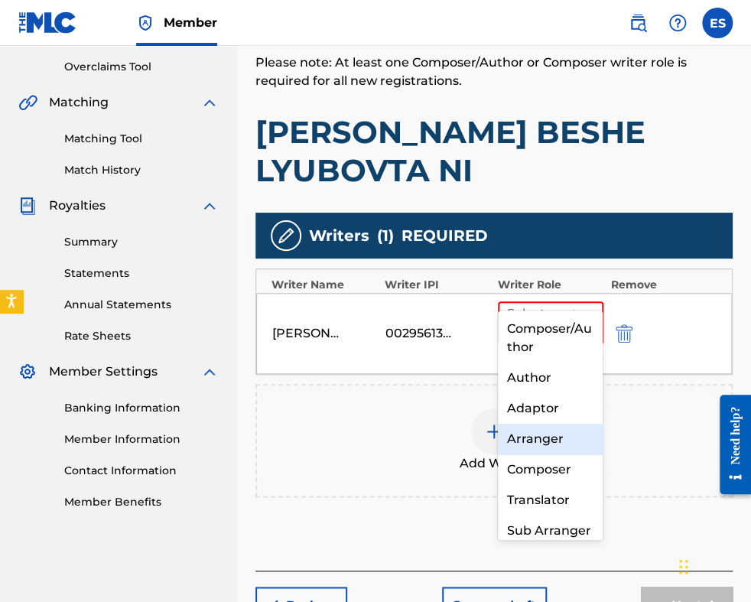
click at [557, 446] on div "Arranger" at bounding box center [551, 439] width 106 height 31
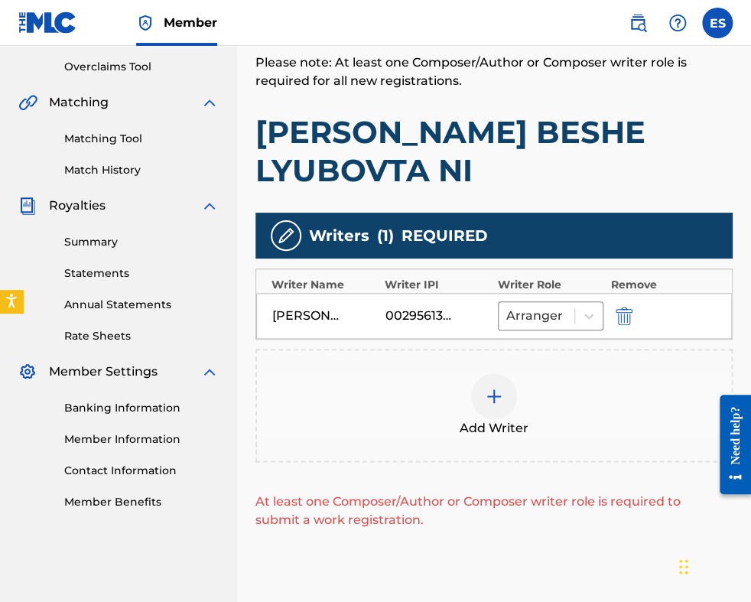
click at [502, 387] on img at bounding box center [494, 396] width 18 height 18
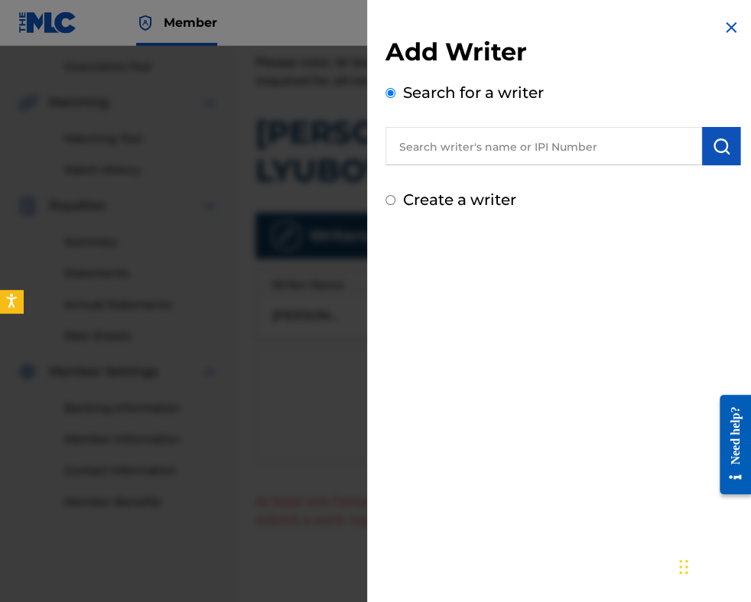
drag, startPoint x: 459, startPoint y: 114, endPoint x: 425, endPoint y: 144, distance: 45.5
paste input "00087889792"
type input "00087889792"
click at [703, 156] on button "submit" at bounding box center [721, 146] width 38 height 38
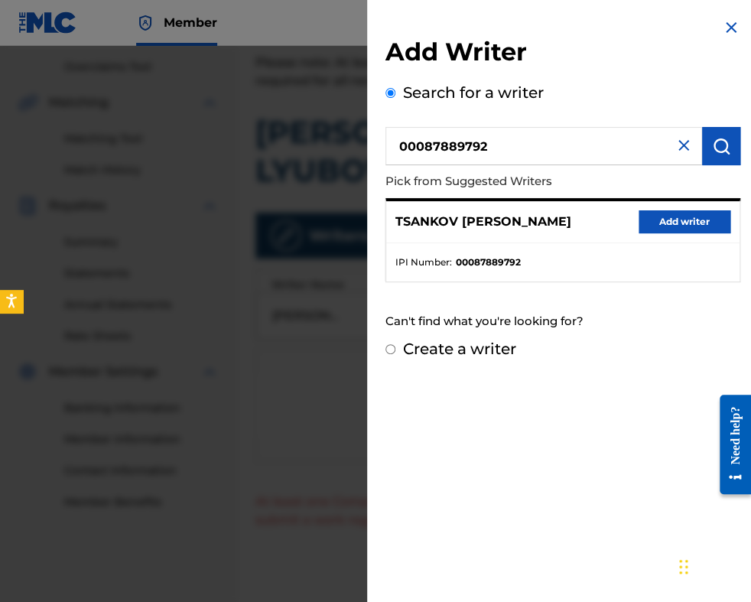
click at [693, 239] on div "TSANKOV [PERSON_NAME] Add writer" at bounding box center [562, 222] width 353 height 42
click at [688, 230] on button "Add writer" at bounding box center [684, 221] width 92 height 23
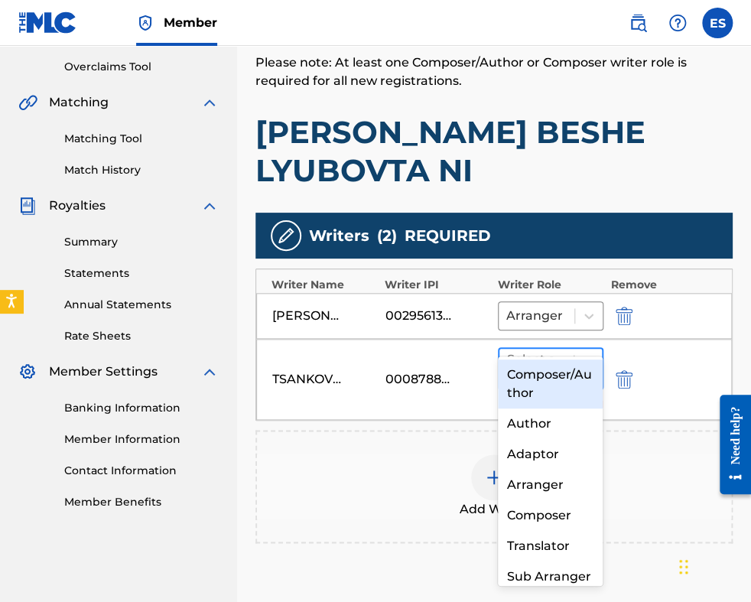
click at [523, 358] on div at bounding box center [536, 368] width 59 height 21
click at [563, 372] on div "Composer/Author" at bounding box center [551, 383] width 106 height 49
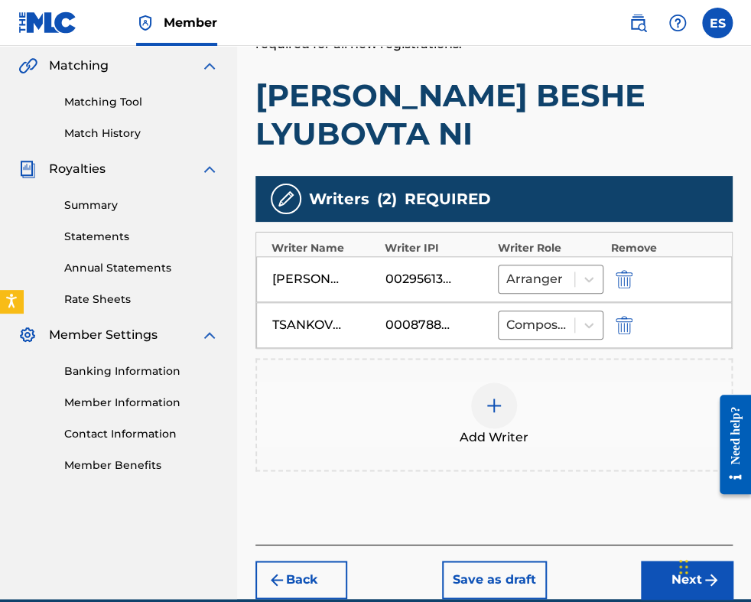
scroll to position [382, 0]
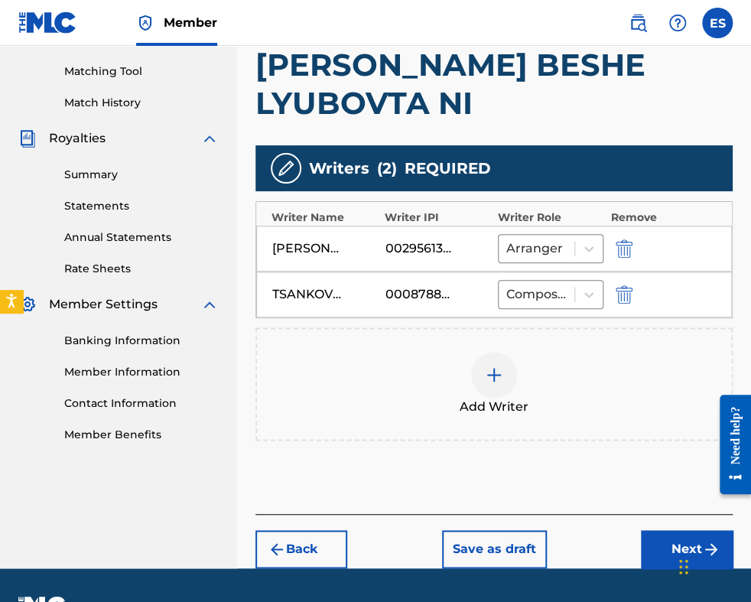
click at [664, 530] on button "Next" at bounding box center [687, 549] width 92 height 38
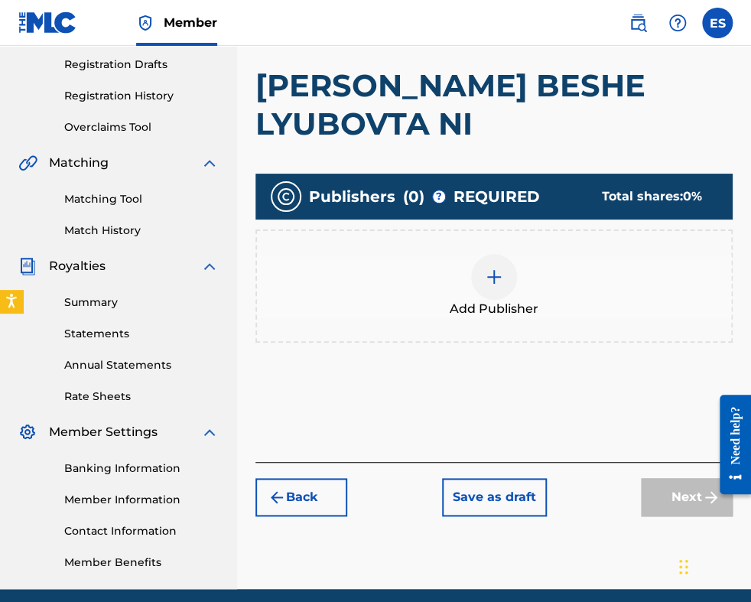
scroll to position [298, 0]
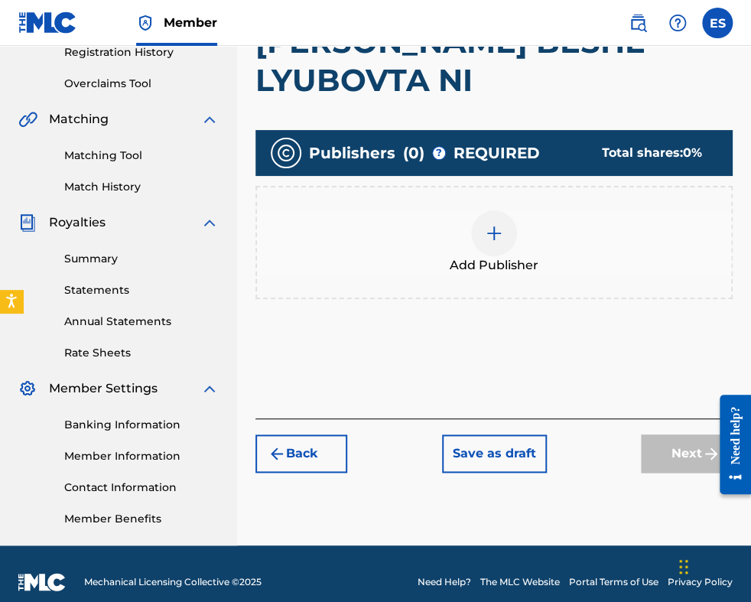
click at [492, 256] on span "Add Publisher" at bounding box center [494, 265] width 89 height 18
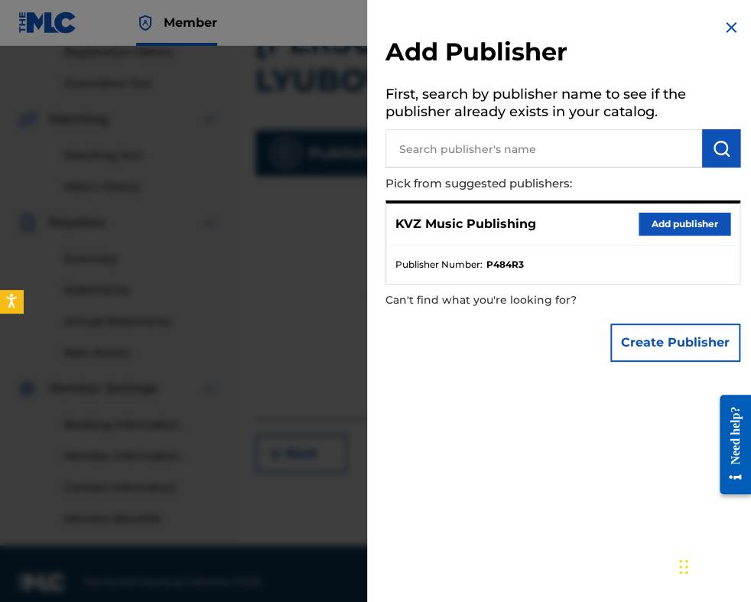
click at [673, 230] on button "Add publisher" at bounding box center [684, 224] width 92 height 23
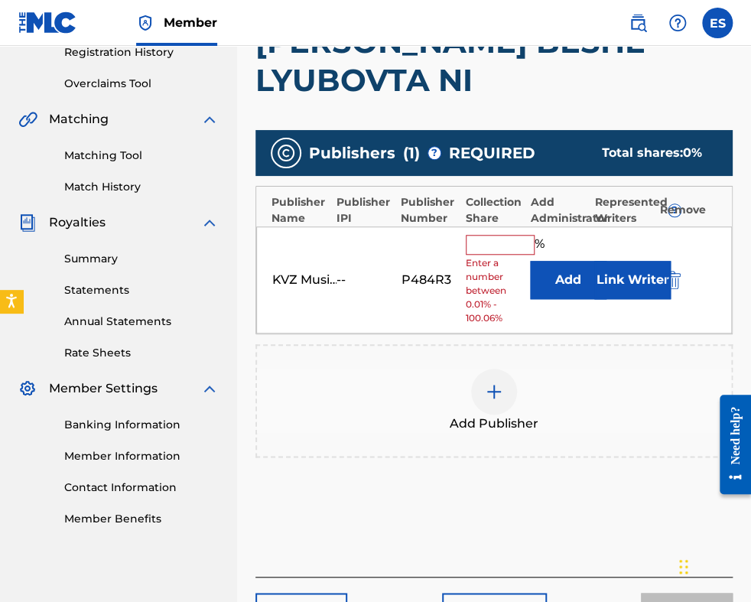
click at [511, 194] on div "Collection Share" at bounding box center [494, 210] width 57 height 32
click at [492, 235] on input "text" at bounding box center [500, 245] width 69 height 20
type input "83.33"
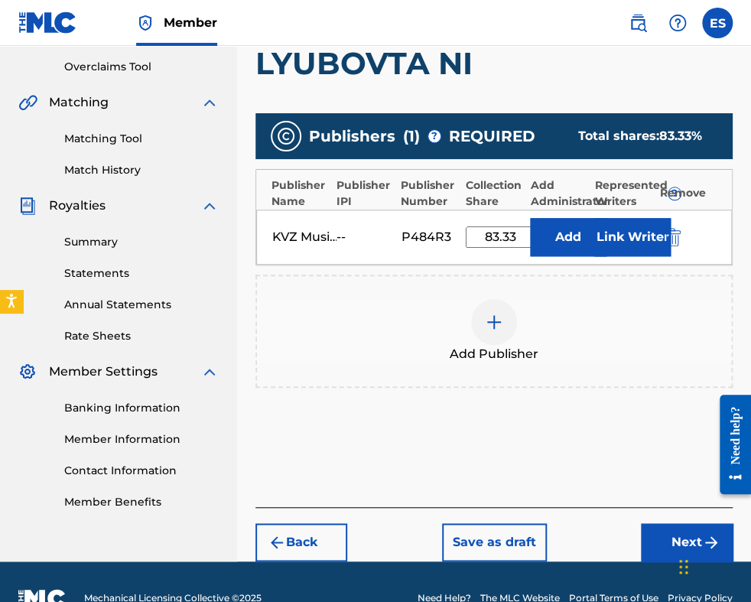
click at [657, 523] on button "Next" at bounding box center [687, 542] width 92 height 38
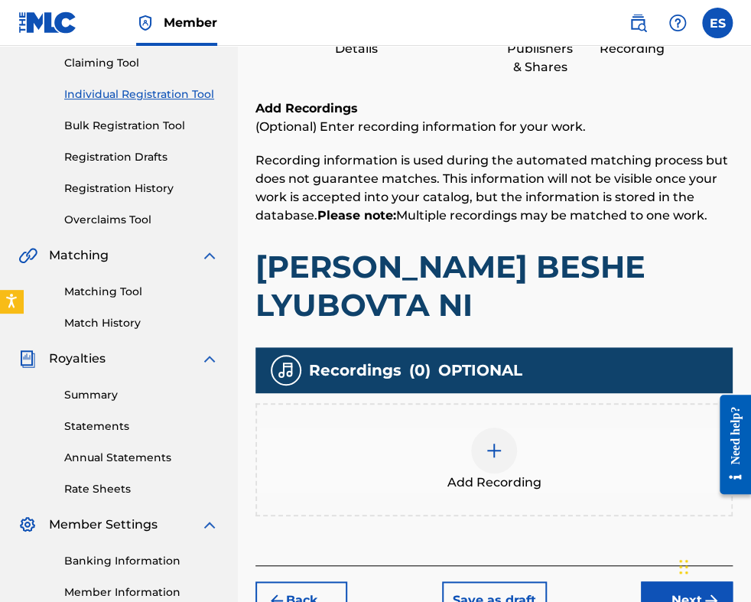
scroll to position [315, 0]
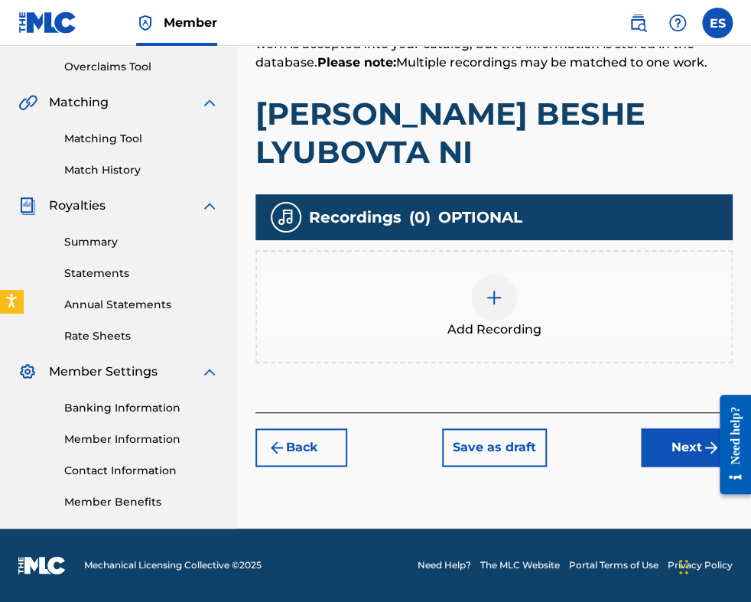
click at [658, 428] on button "Next" at bounding box center [687, 447] width 92 height 38
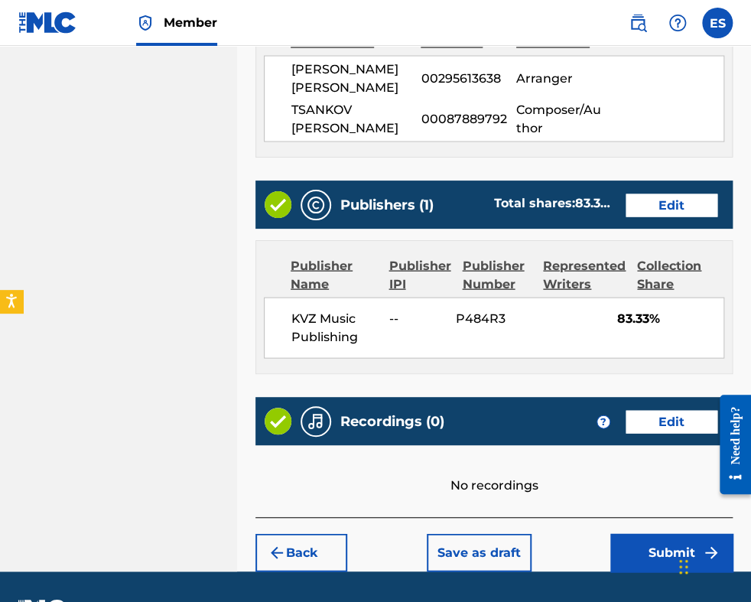
scroll to position [886, 0]
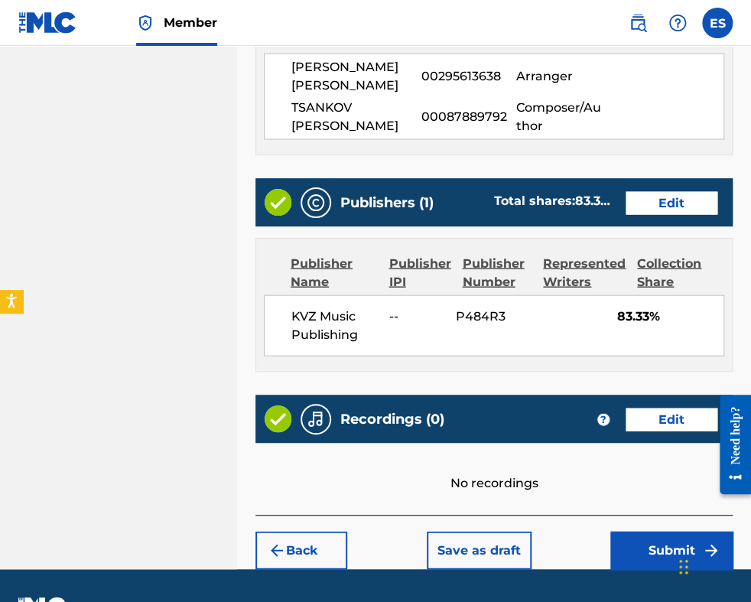
click at [650, 531] on button "Submit" at bounding box center [671, 550] width 122 height 38
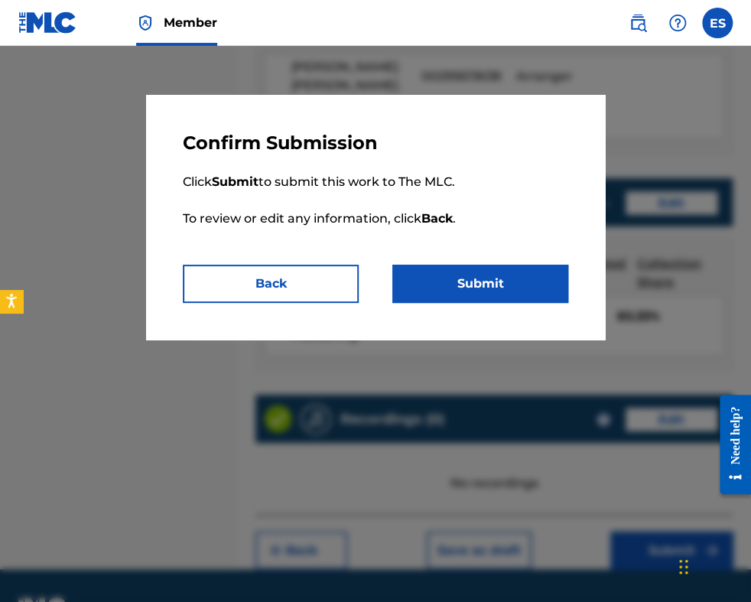
click at [509, 291] on button "Submit" at bounding box center [480, 284] width 176 height 38
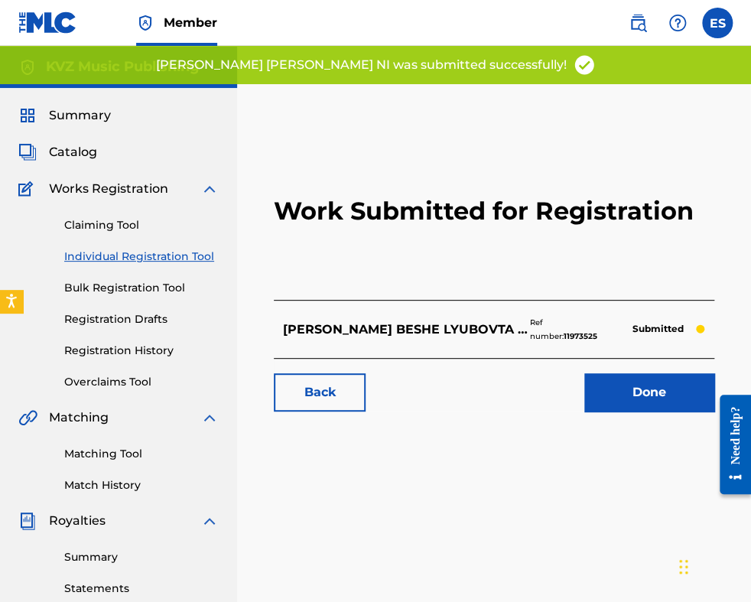
click at [162, 261] on link "Individual Registration Tool" at bounding box center [141, 256] width 154 height 16
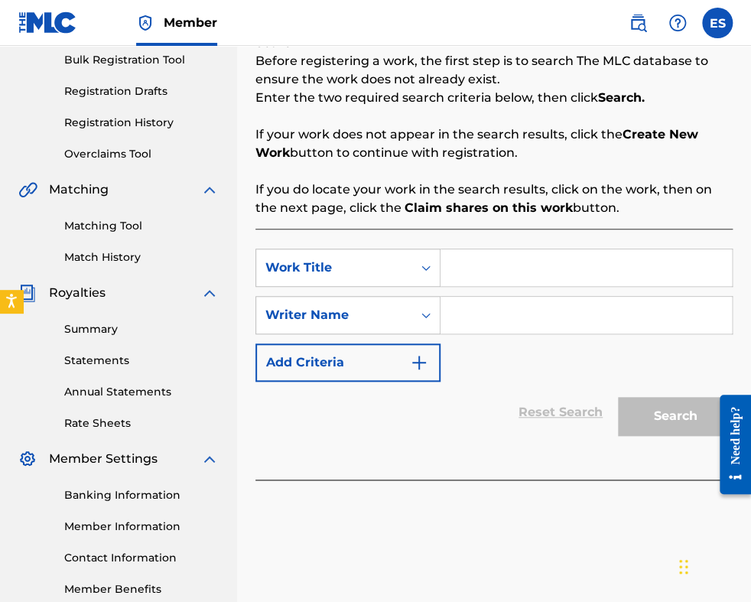
scroll to position [229, 0]
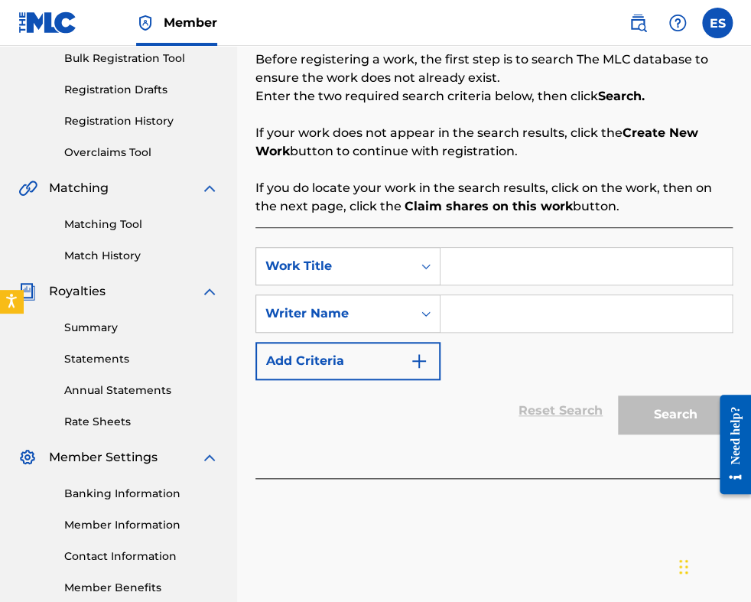
click at [483, 269] on input "Search Form" at bounding box center [585, 266] width 291 height 37
paste input "SUNUVAH TE DO MEN"
type input "SUNUVAH TE DO MEN"
paste input "[PERSON_NAME]"
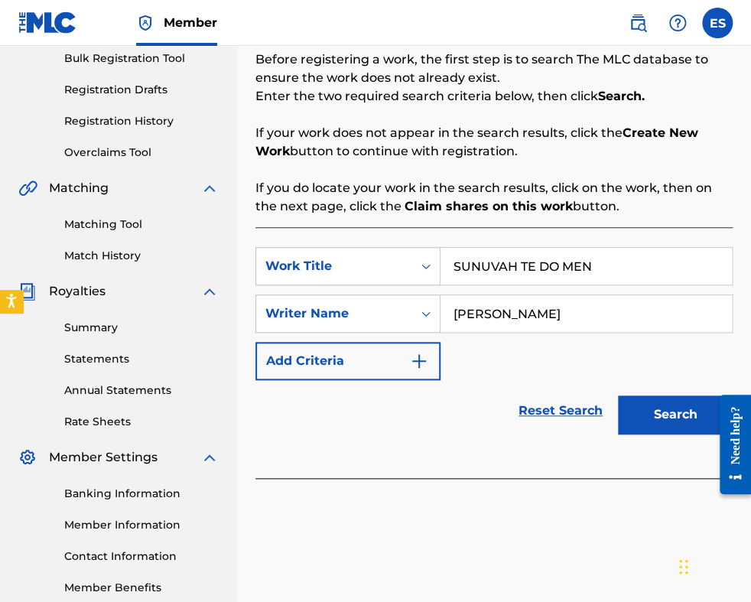
type input "[PERSON_NAME]"
click at [640, 425] on button "Search" at bounding box center [675, 414] width 115 height 38
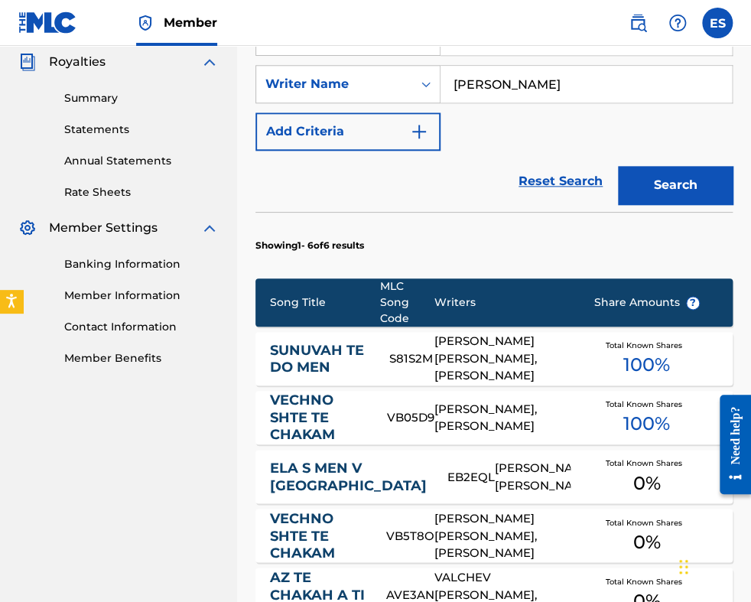
scroll to position [612, 0]
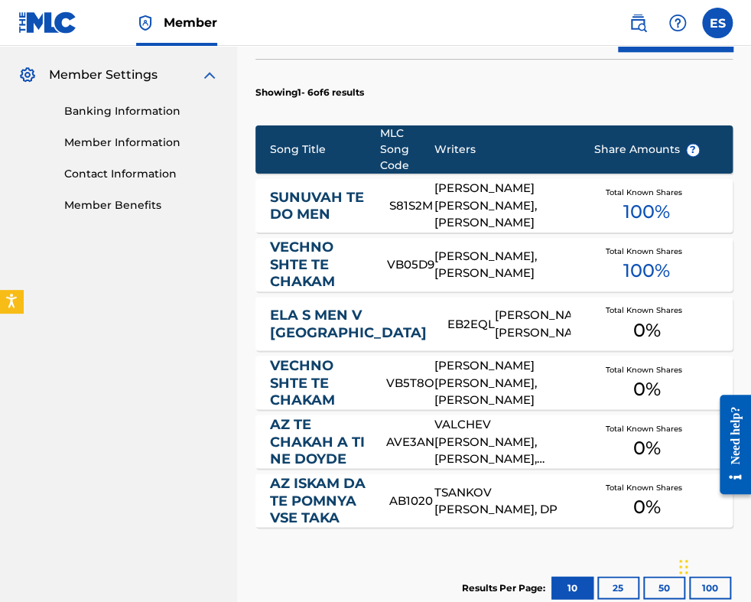
click at [457, 205] on div "[PERSON_NAME] [PERSON_NAME], [PERSON_NAME]" at bounding box center [502, 206] width 136 height 52
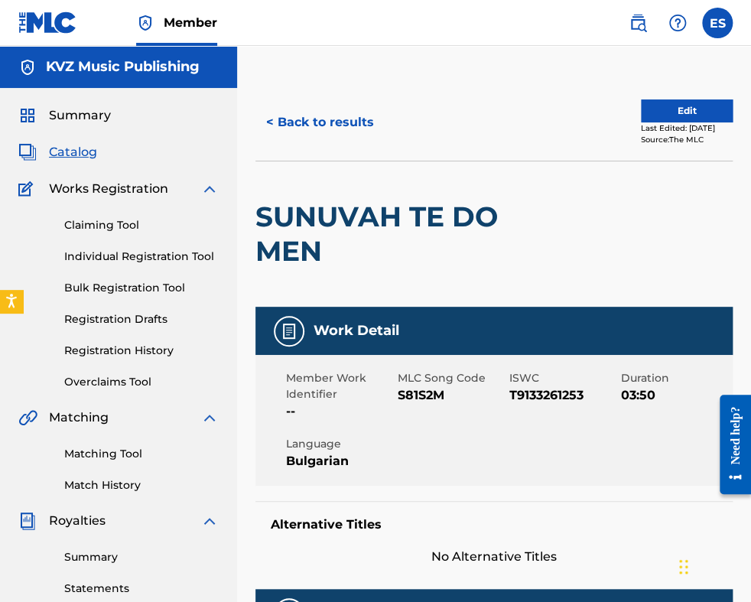
drag, startPoint x: 168, startPoint y: 257, endPoint x: 207, endPoint y: 265, distance: 39.9
click at [168, 257] on link "Individual Registration Tool" at bounding box center [141, 256] width 154 height 16
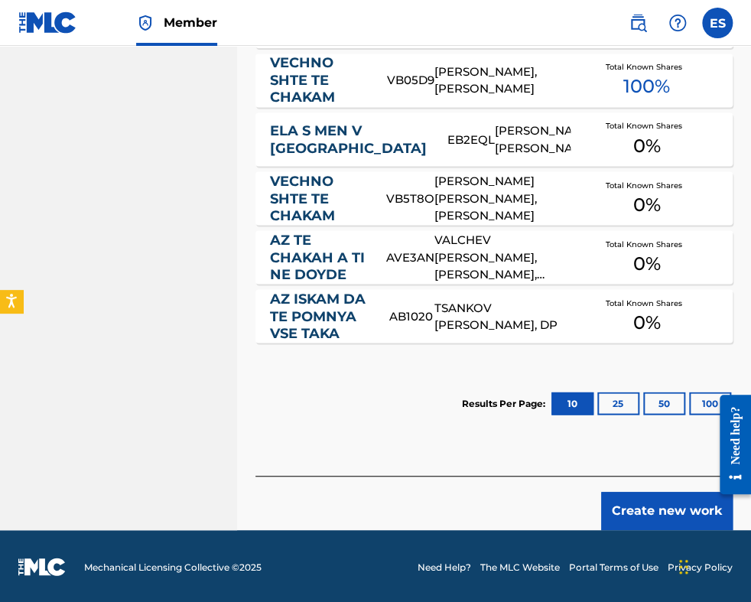
scroll to position [797, 0]
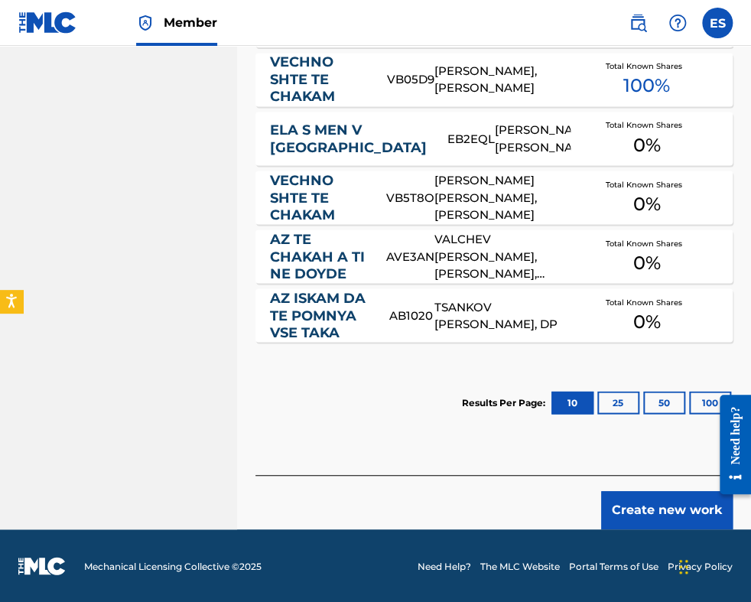
click at [646, 508] on button "Create new work" at bounding box center [666, 510] width 131 height 38
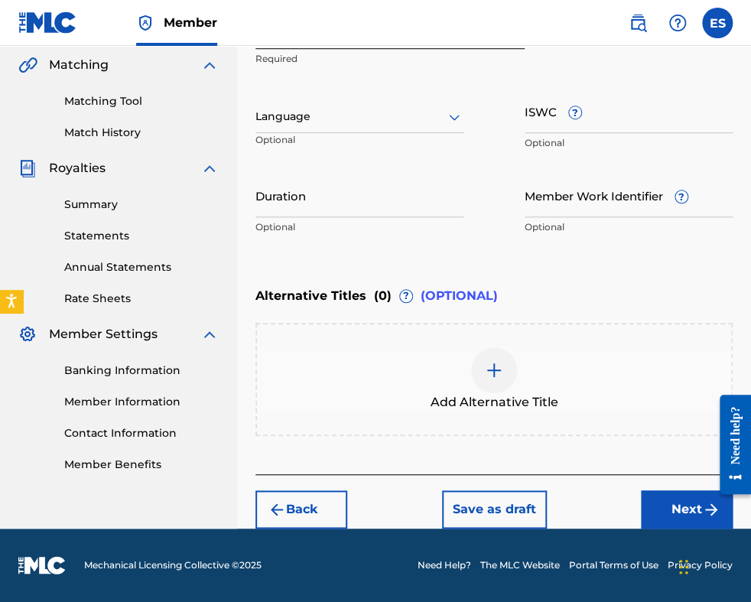
scroll to position [351, 0]
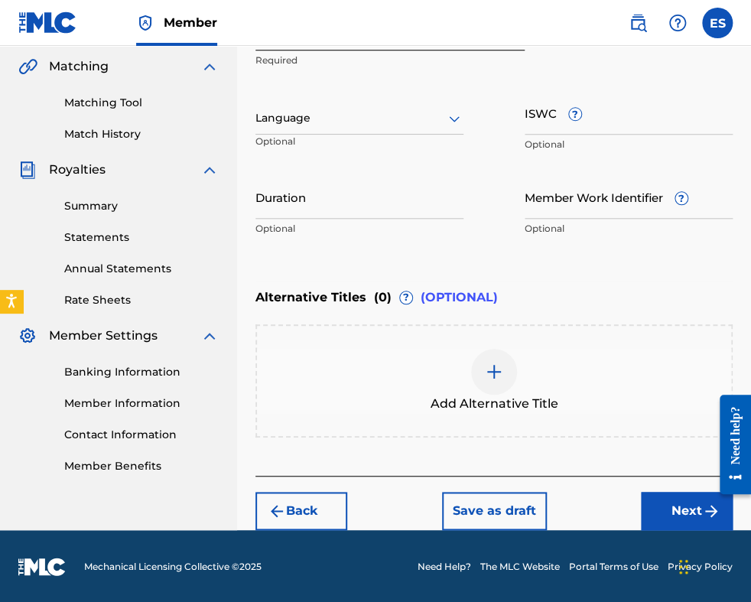
click at [388, 116] on div at bounding box center [359, 118] width 208 height 19
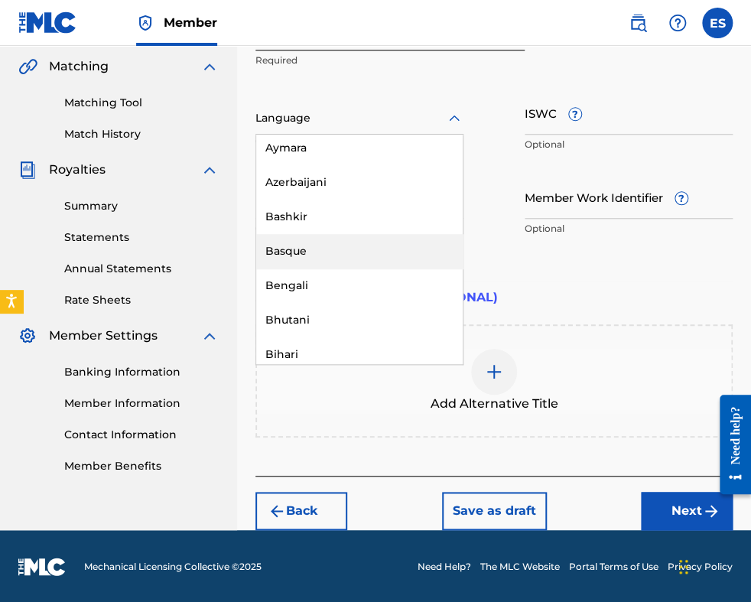
scroll to position [688, 0]
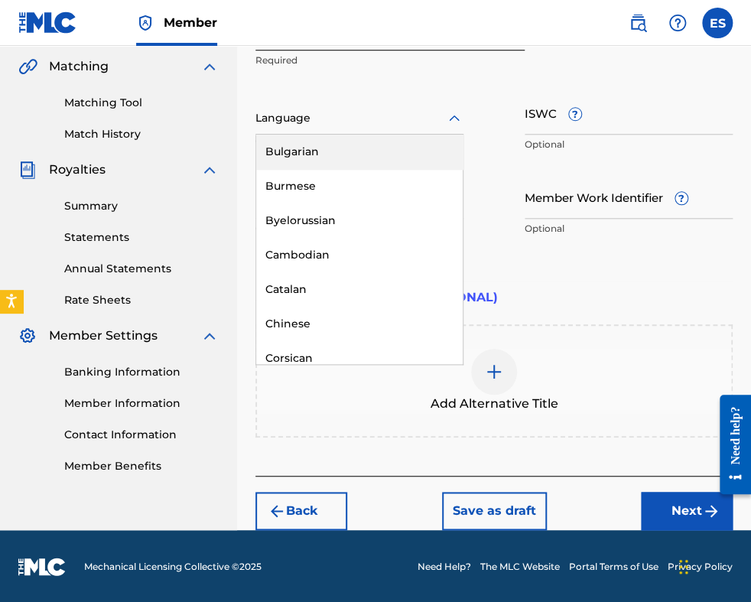
click at [336, 144] on div "Bulgarian" at bounding box center [359, 152] width 206 height 34
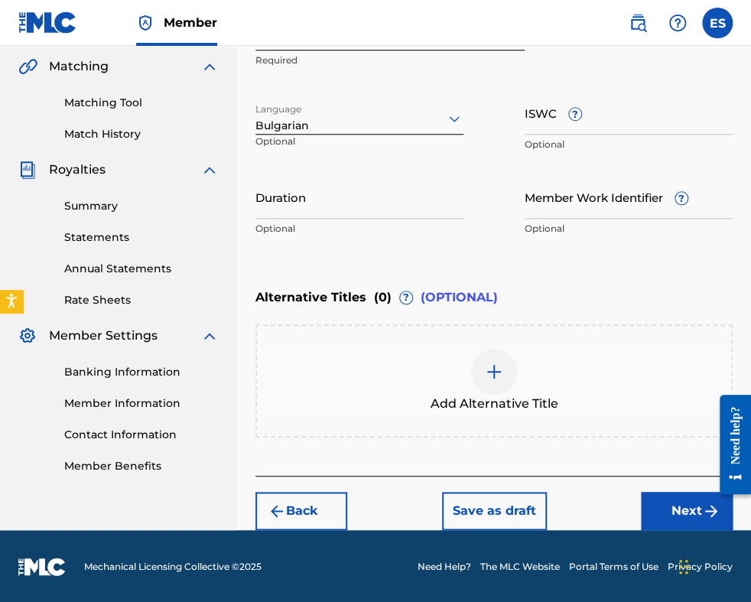
click at [315, 209] on input "Duration" at bounding box center [359, 197] width 208 height 44
type input "03:00"
click at [495, 376] on img at bounding box center [494, 371] width 18 height 18
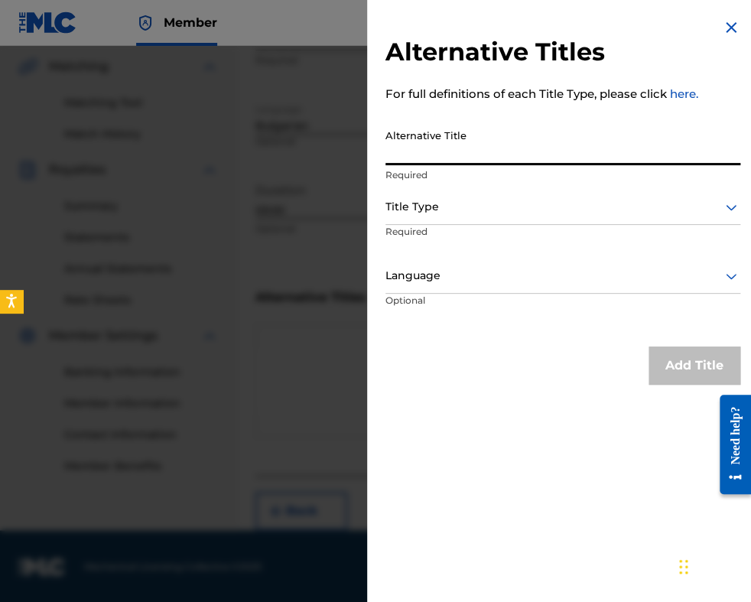
paste input "СЪНУВАХ ТЕ ДО МЕН"
type input "СЪНУВАХ ТЕ ДО МЕН"
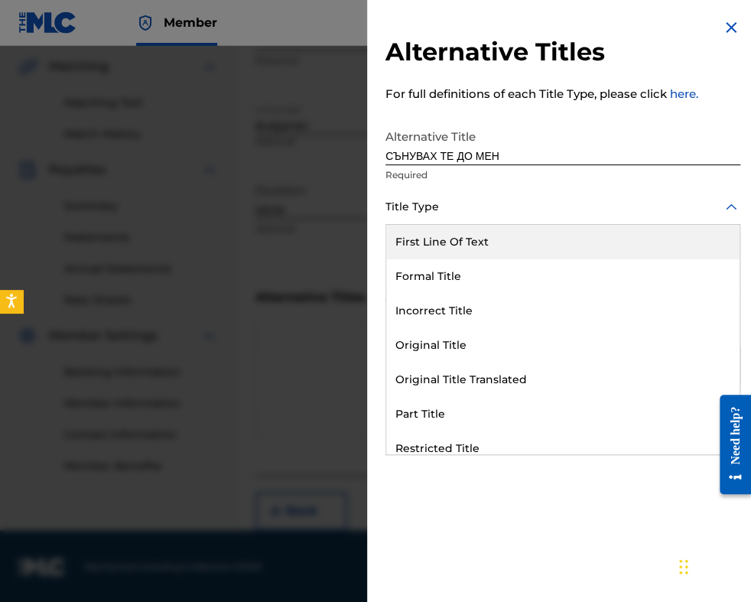
drag, startPoint x: 524, startPoint y: 206, endPoint x: 486, endPoint y: 365, distance: 164.1
click at [523, 206] on div at bounding box center [562, 206] width 355 height 19
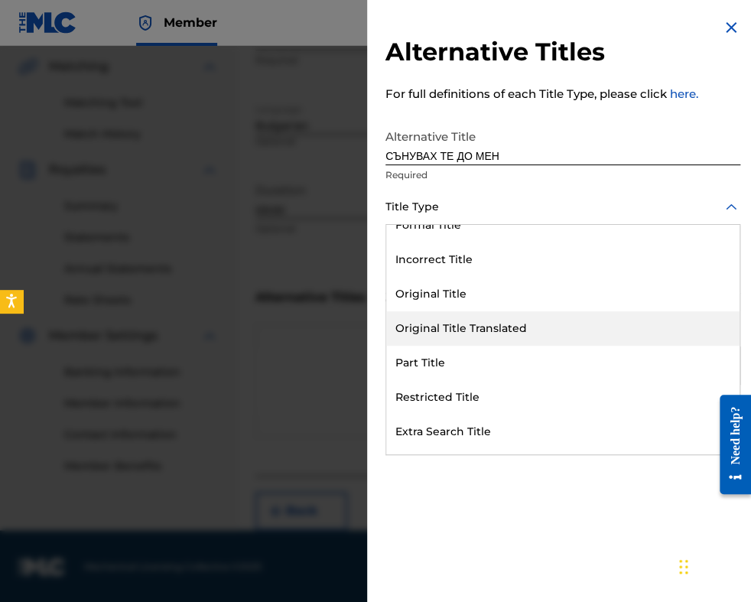
scroll to position [76, 0]
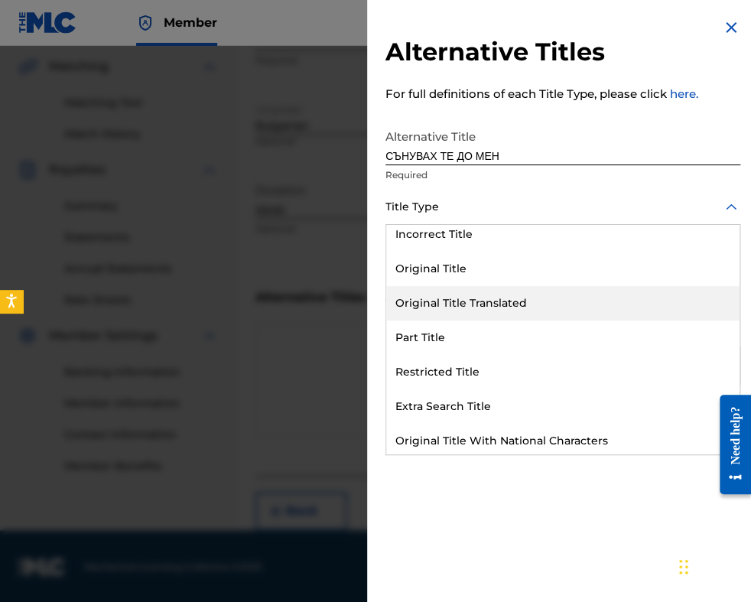
click at [481, 290] on div "Original Title Translated" at bounding box center [562, 303] width 353 height 34
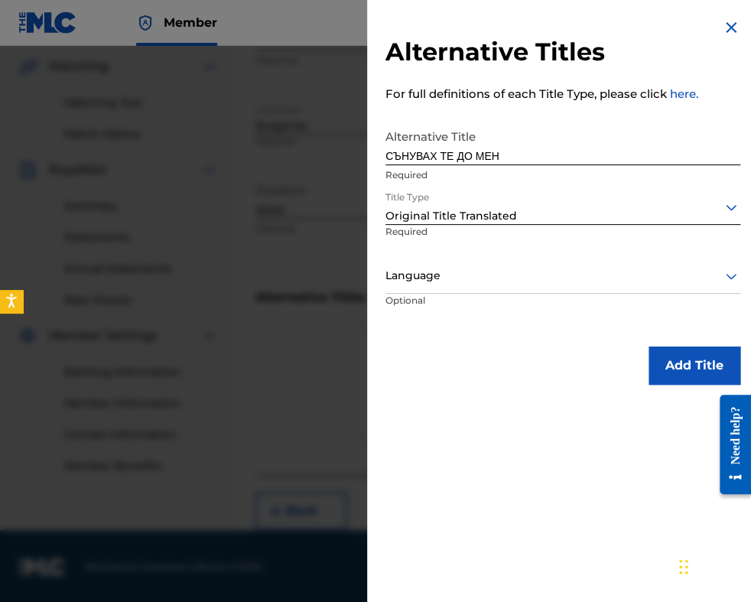
drag, startPoint x: 407, startPoint y: 276, endPoint x: 674, endPoint y: 41, distance: 355.3
click at [674, 41] on h2 "Alternative Titles" at bounding box center [562, 52] width 355 height 31
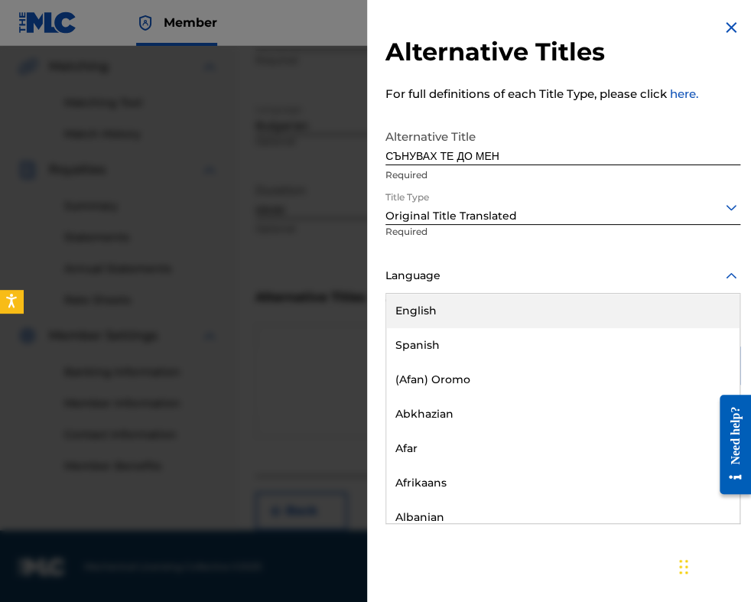
click at [653, 263] on div "Language" at bounding box center [562, 276] width 355 height 34
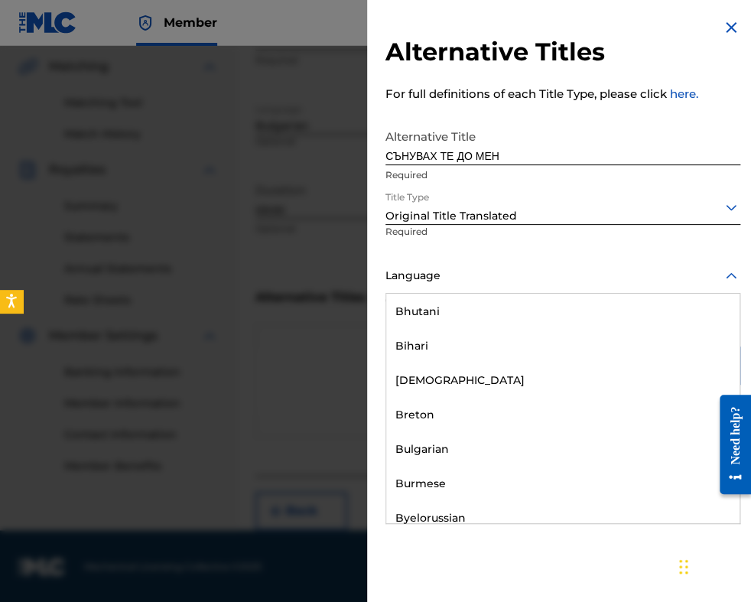
scroll to position [612, 0]
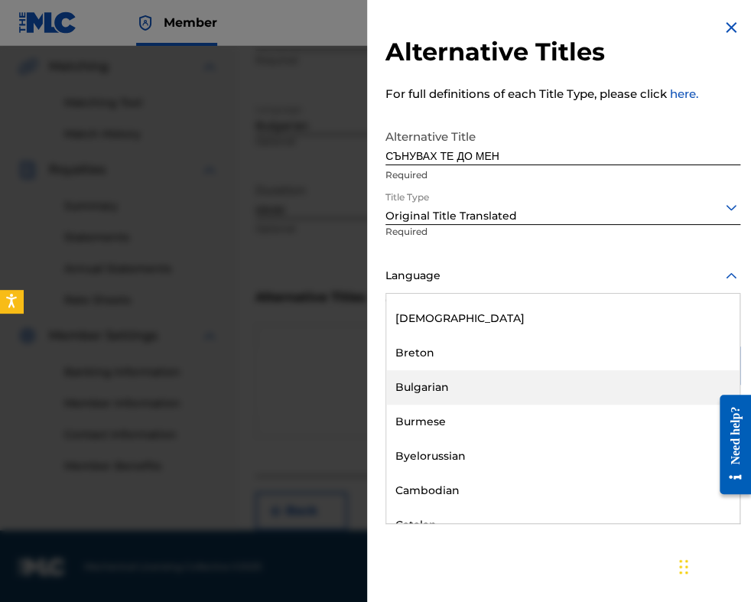
click at [565, 377] on div "Bulgarian" at bounding box center [562, 387] width 353 height 34
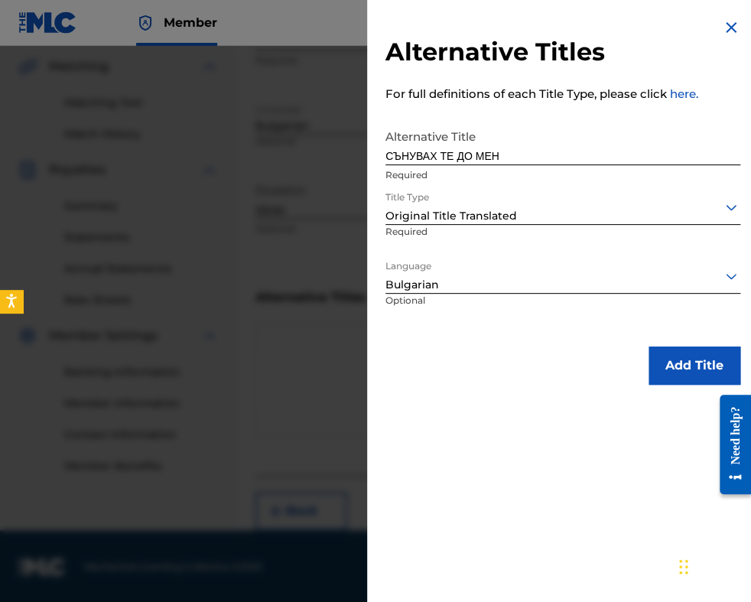
click at [661, 360] on button "Add Title" at bounding box center [694, 365] width 92 height 38
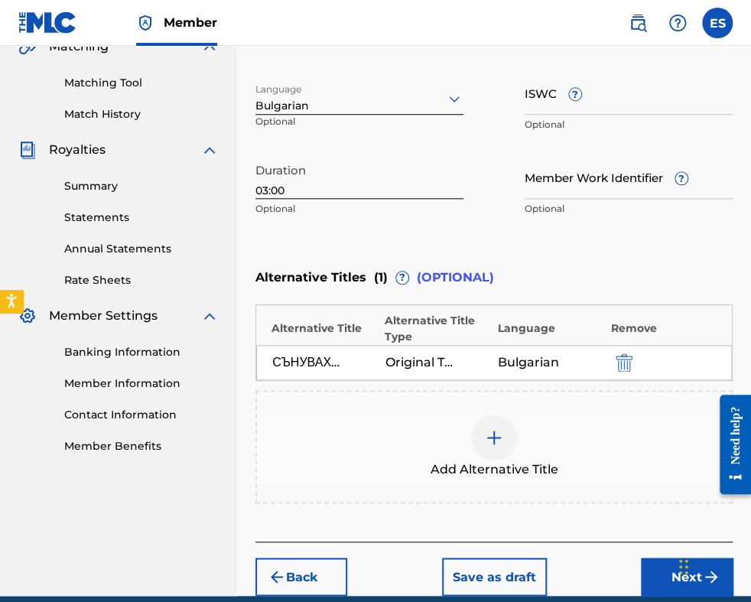
scroll to position [274, 0]
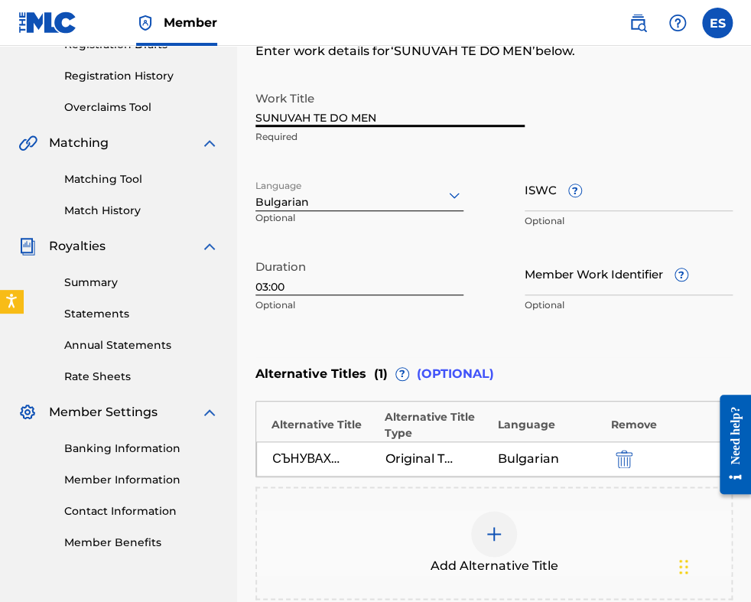
click at [258, 112] on input "SUNUVAH TE DO MEN" at bounding box center [389, 105] width 269 height 44
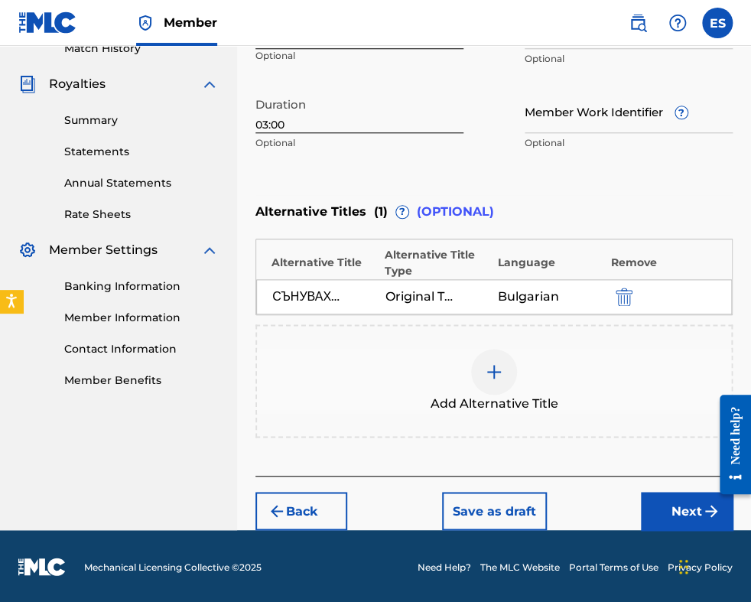
type input "SUNUVAH TE DO MEN"
click at [670, 498] on button "Next" at bounding box center [687, 511] width 92 height 38
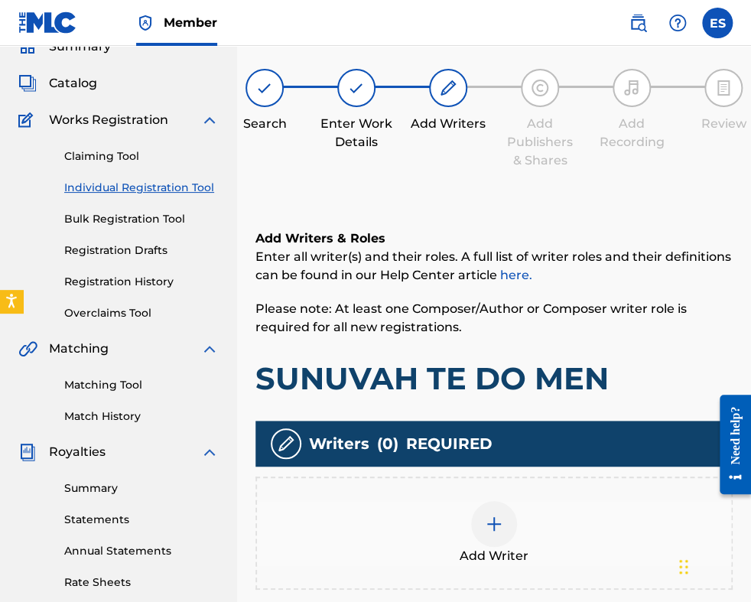
scroll to position [298, 0]
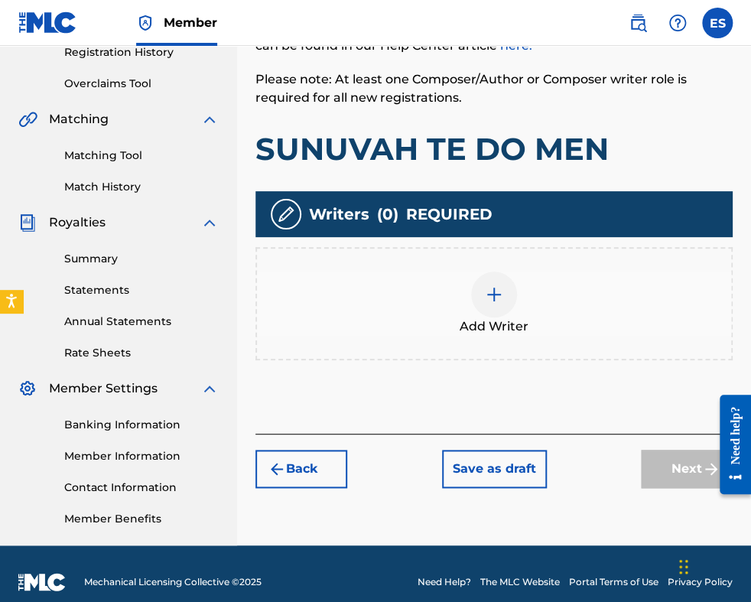
click at [502, 293] on img at bounding box center [494, 294] width 18 height 18
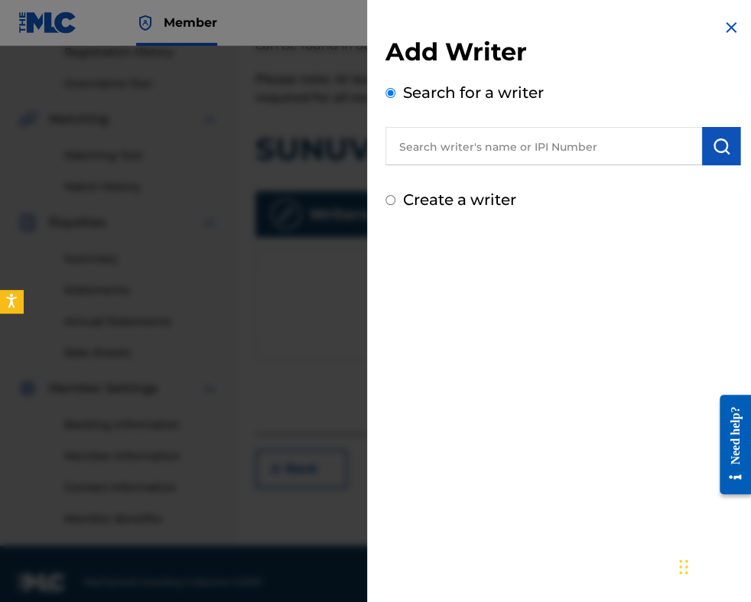
paste input "00087889792"
type input "00087889792"
click at [704, 154] on button "submit" at bounding box center [721, 146] width 38 height 38
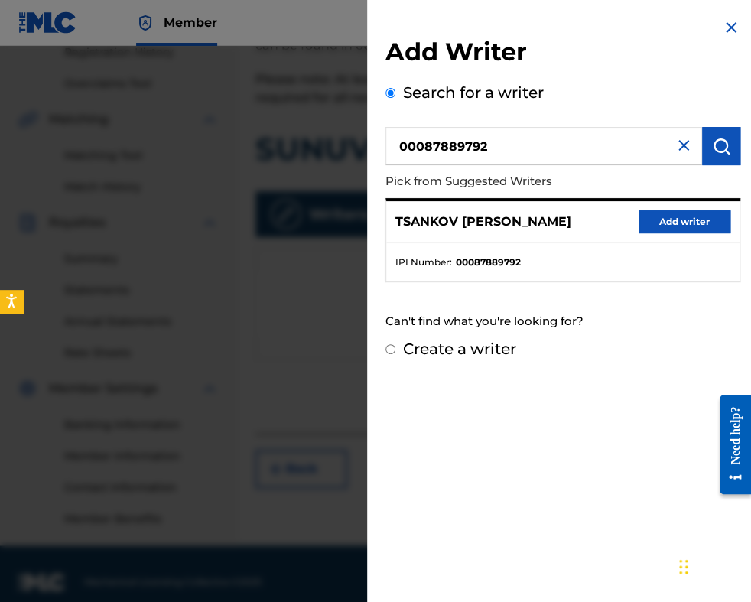
click at [656, 228] on button "Add writer" at bounding box center [684, 221] width 92 height 23
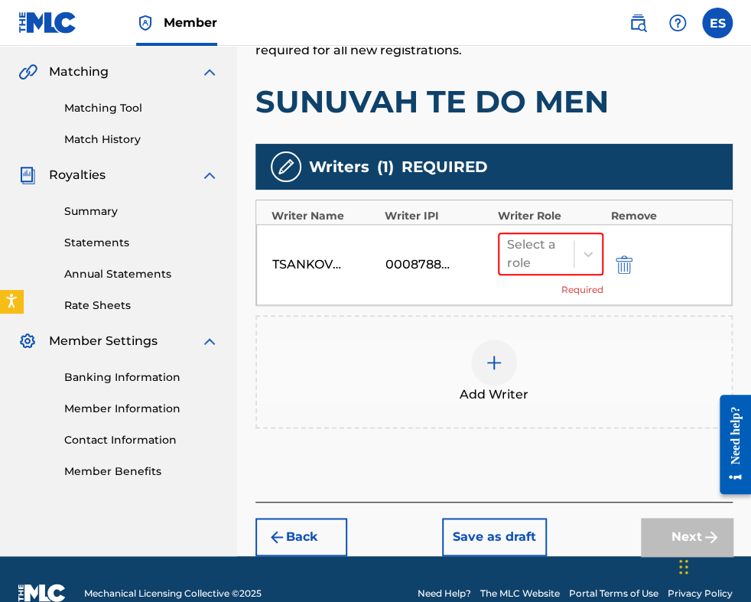
scroll to position [371, 0]
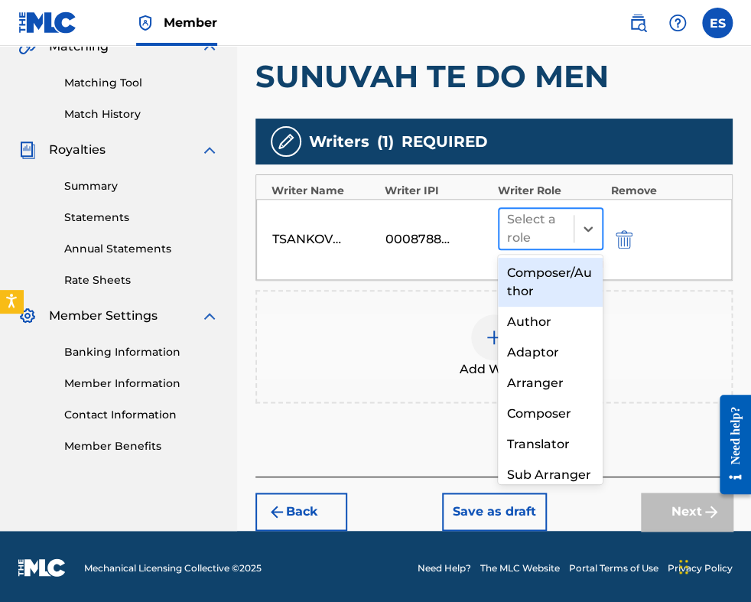
click at [539, 245] on div "Select a role" at bounding box center [536, 228] width 59 height 37
click at [540, 294] on div "Composer/Author" at bounding box center [551, 282] width 106 height 49
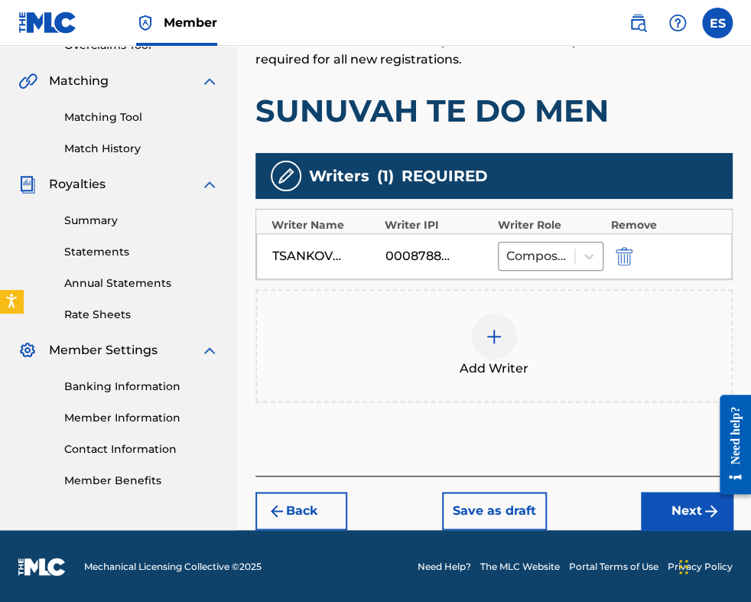
drag, startPoint x: 651, startPoint y: 509, endPoint x: 646, endPoint y: 472, distance: 37.1
click at [652, 509] on button "Next" at bounding box center [687, 511] width 92 height 38
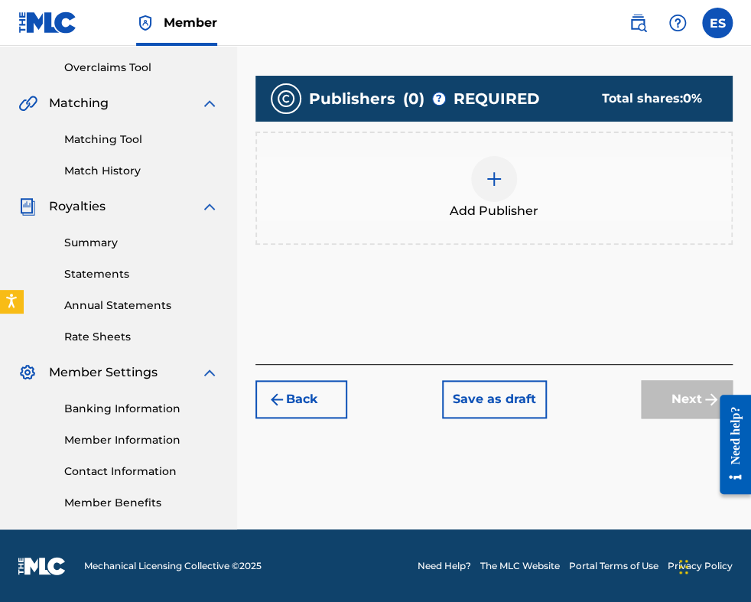
scroll to position [315, 0]
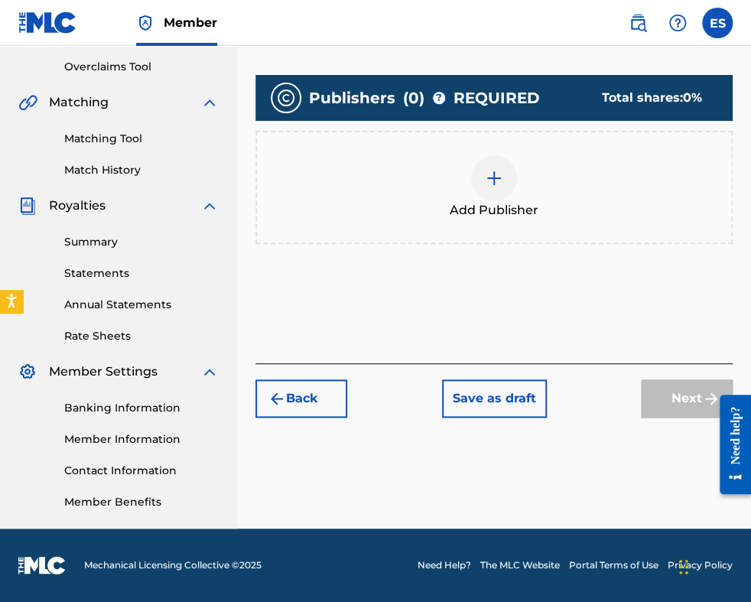
click at [504, 196] on div at bounding box center [494, 178] width 46 height 46
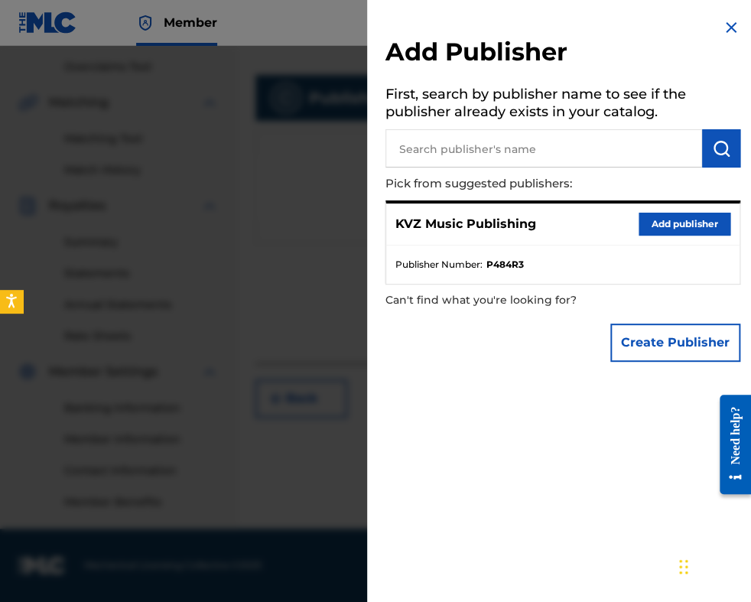
click at [645, 226] on button "Add publisher" at bounding box center [684, 224] width 92 height 23
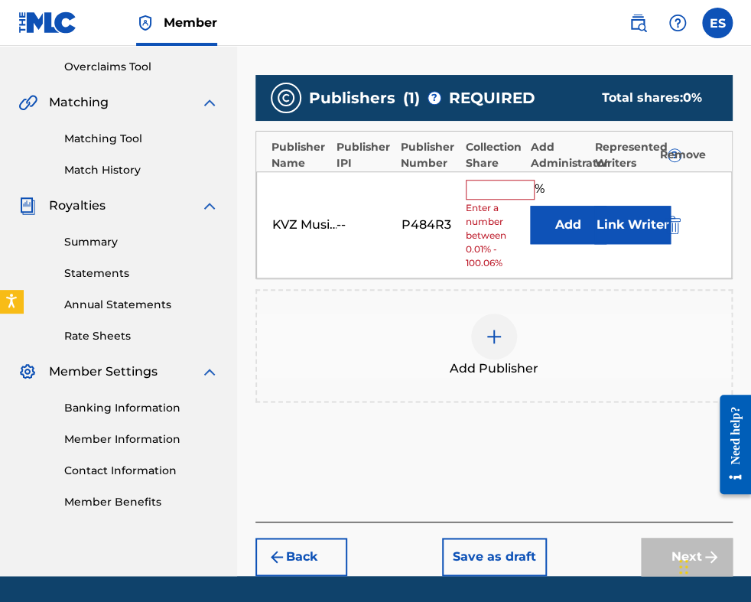
drag, startPoint x: 503, startPoint y: 187, endPoint x: 504, endPoint y: 196, distance: 9.2
click at [503, 189] on input "text" at bounding box center [500, 190] width 69 height 20
type input "100"
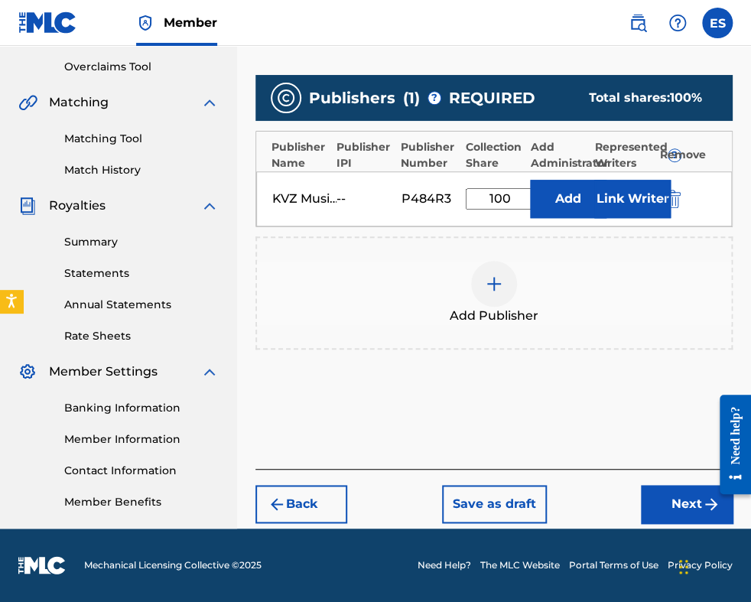
click at [679, 500] on button "Next" at bounding box center [687, 504] width 92 height 38
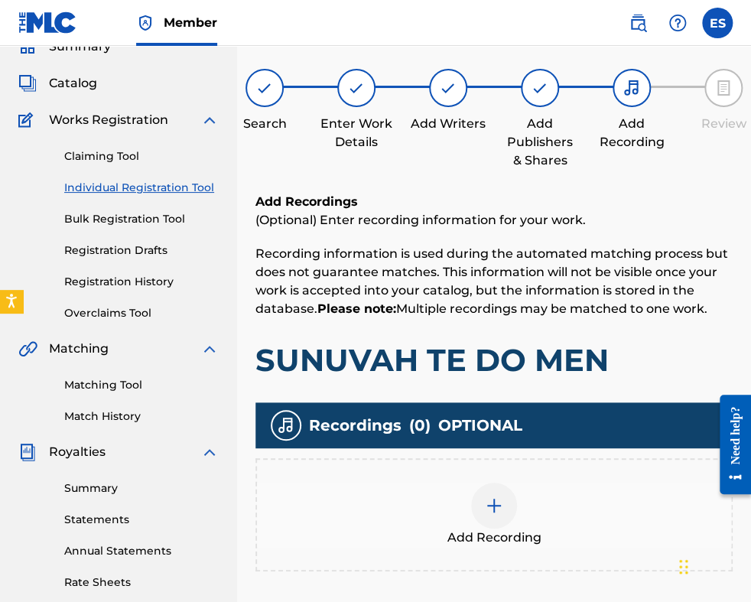
scroll to position [298, 0]
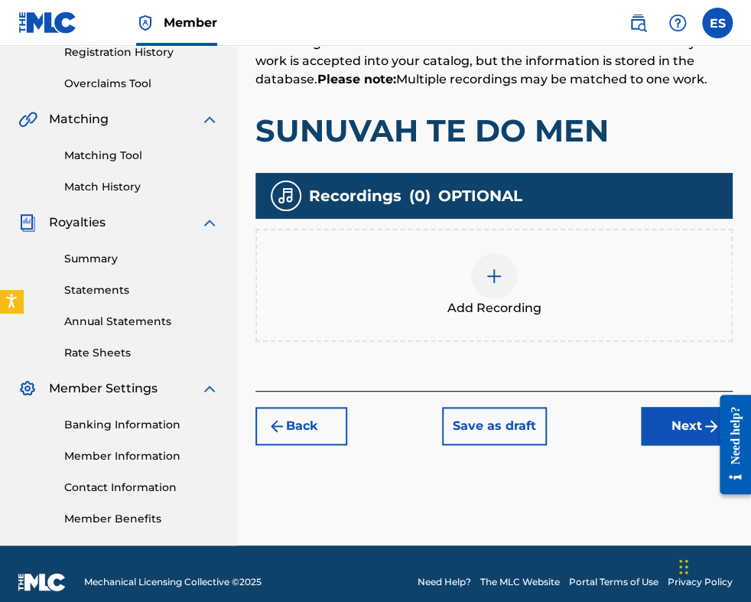
click at [657, 423] on button "Next" at bounding box center [687, 426] width 92 height 38
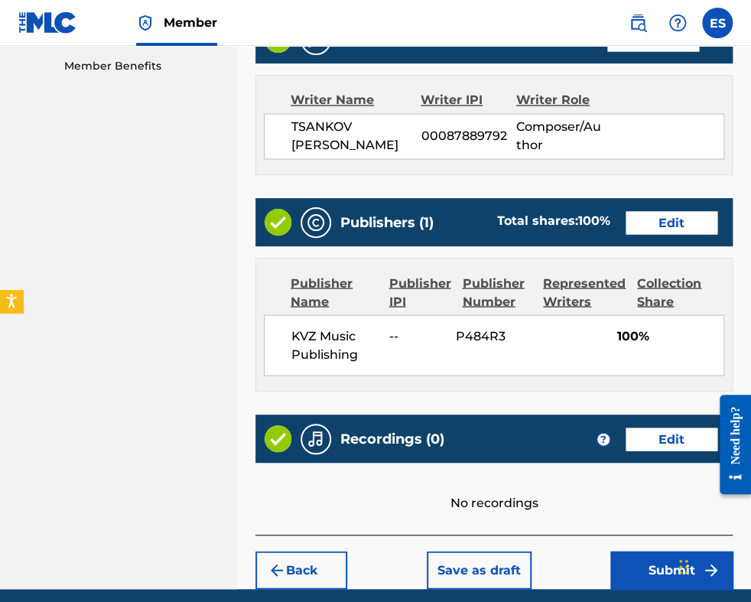
scroll to position [827, 0]
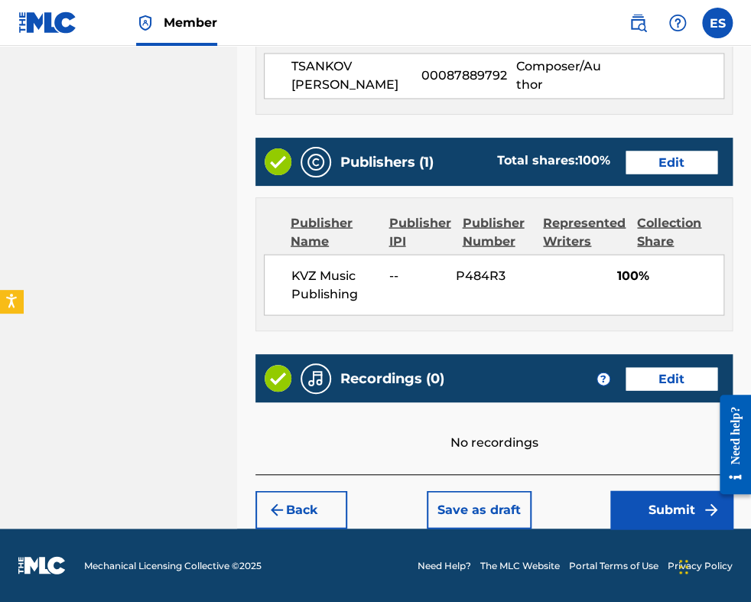
click at [664, 512] on button "Submit" at bounding box center [671, 509] width 122 height 38
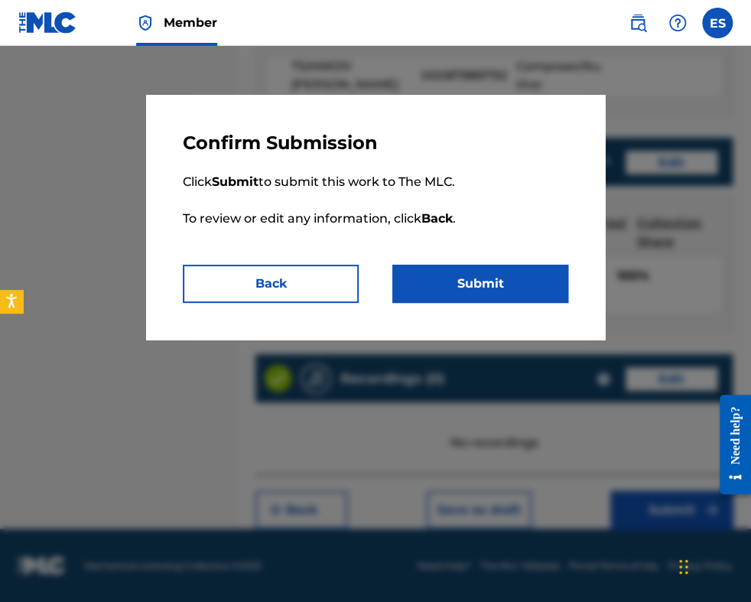
click at [529, 294] on button "Submit" at bounding box center [480, 284] width 176 height 38
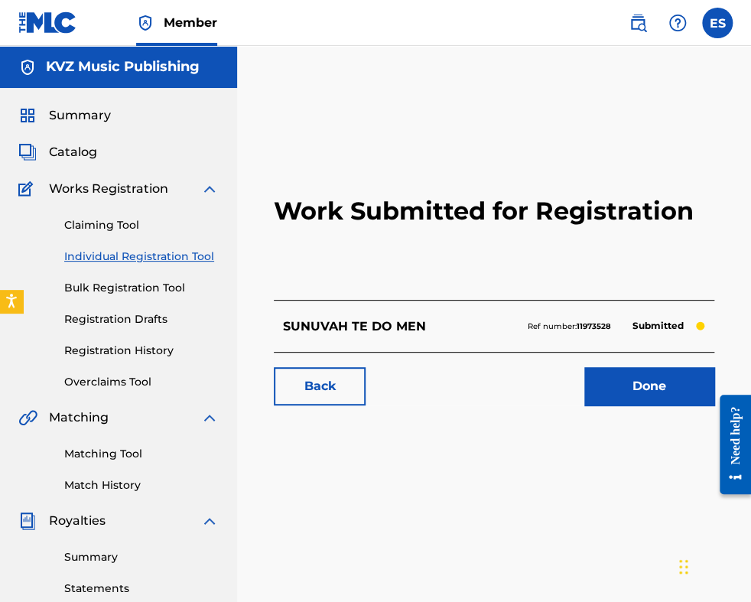
click at [170, 252] on link "Individual Registration Tool" at bounding box center [141, 256] width 154 height 16
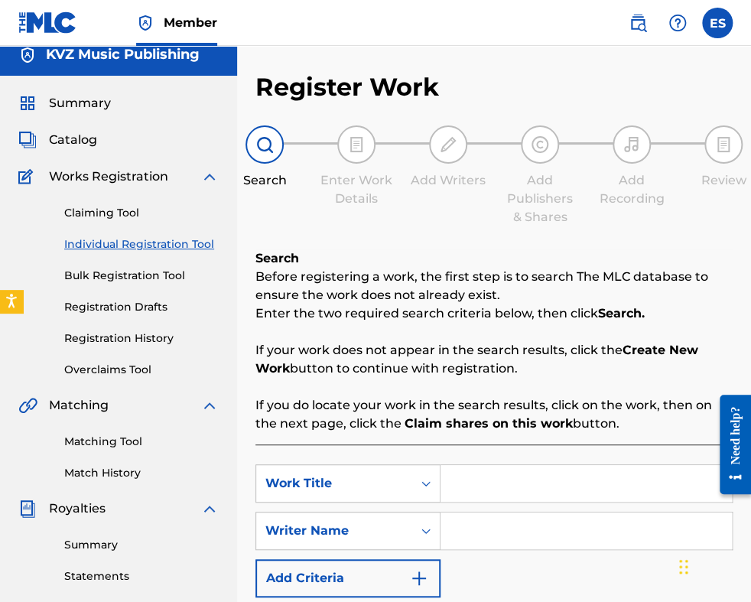
scroll to position [229, 0]
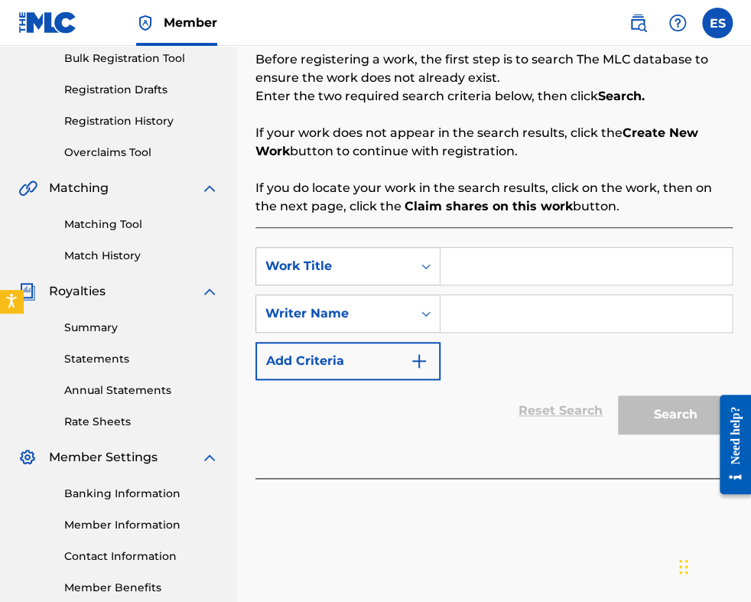
paste input "[DEMOGRAPHIC_DATA] OPERETNI MELODII"
type input "[DEMOGRAPHIC_DATA] OPERETNI MELODII"
paste input "[PERSON_NAME]"
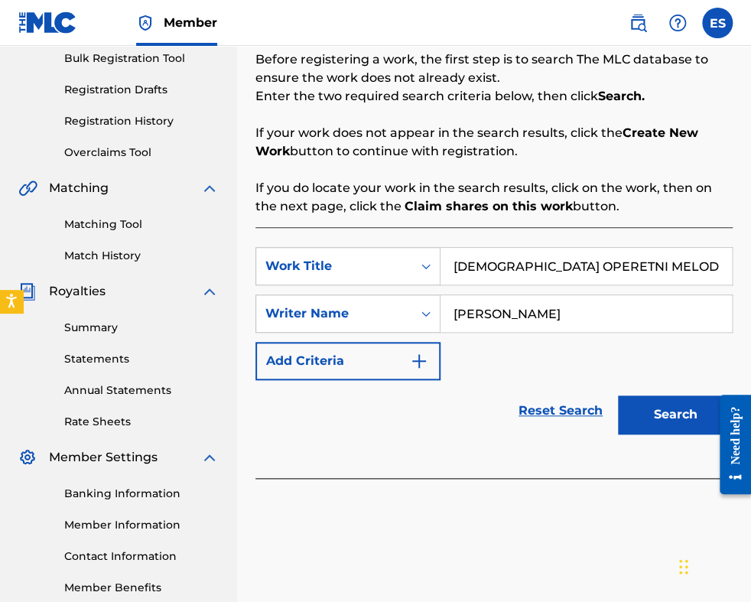
type input "[PERSON_NAME]"
click at [458, 271] on input "[DEMOGRAPHIC_DATA] OPERETNI MELODII" at bounding box center [585, 266] width 291 height 37
type input "[DEMOGRAPHIC_DATA] OPERETNI MELODII"
click at [667, 416] on button "Search" at bounding box center [675, 414] width 115 height 38
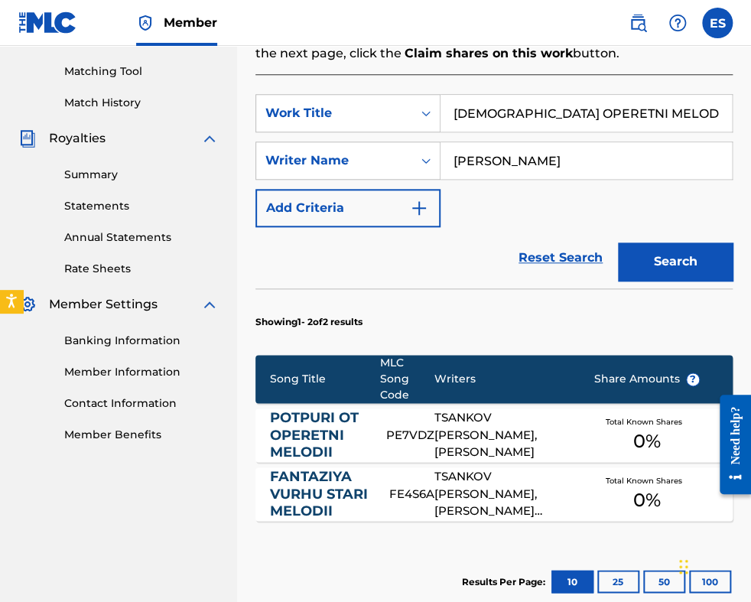
scroll to position [576, 0]
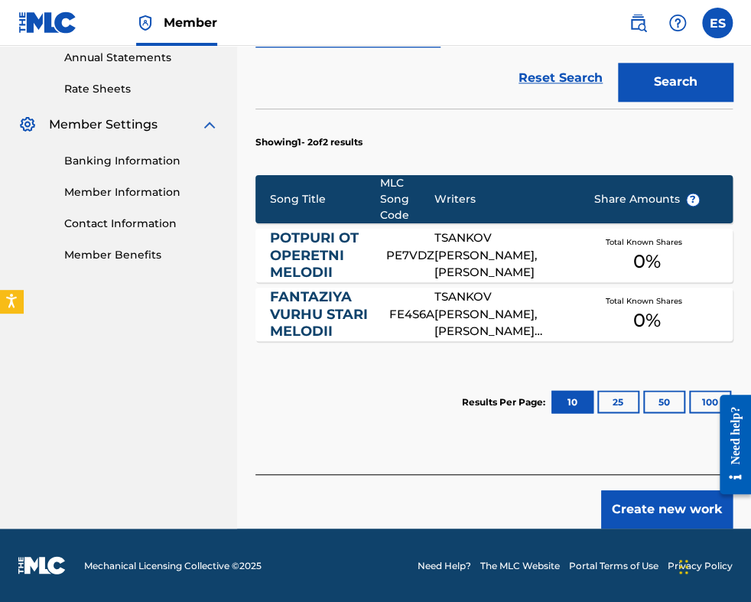
click at [678, 508] on button "Create new work" at bounding box center [666, 509] width 131 height 38
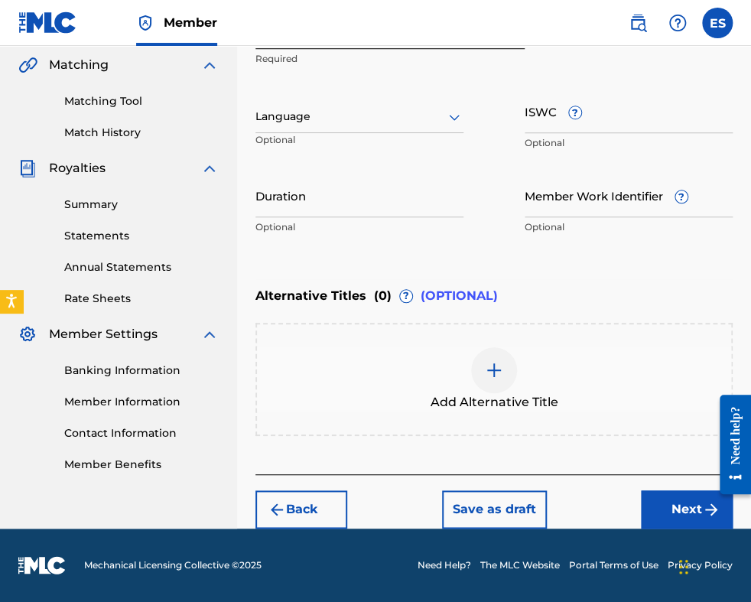
scroll to position [351, 0]
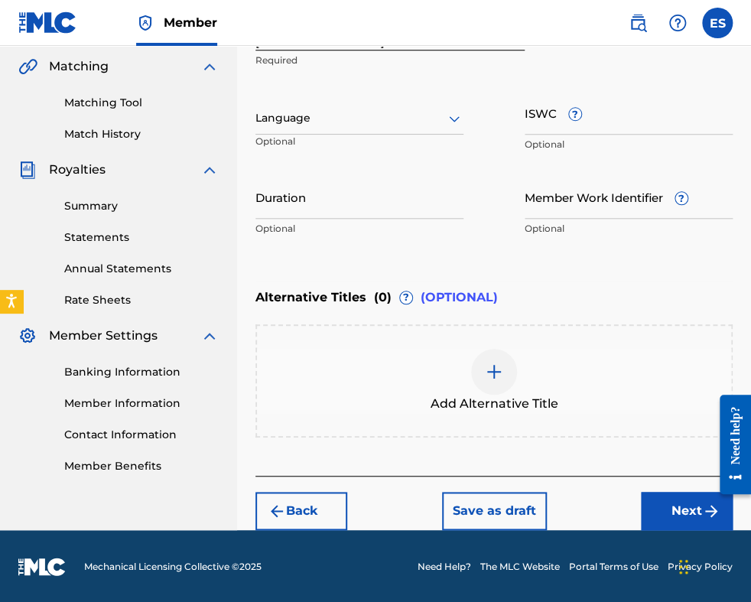
click at [491, 377] on img at bounding box center [494, 371] width 18 height 18
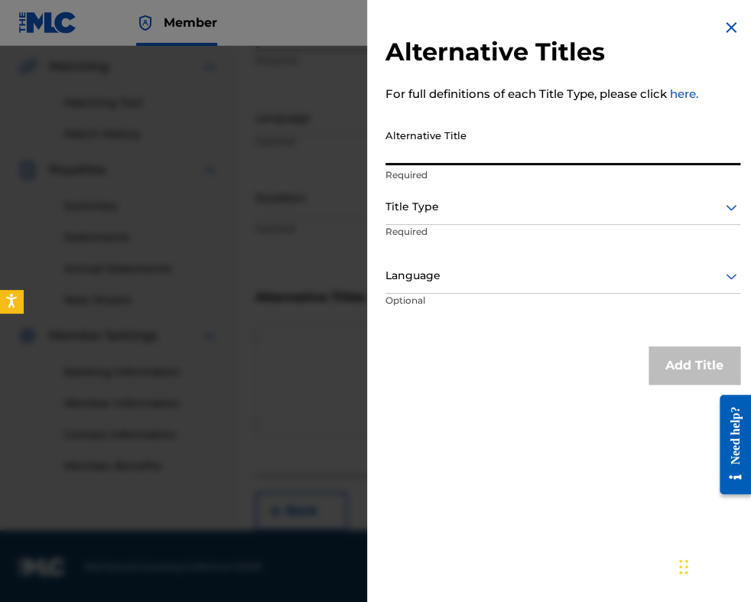
paste input "СЮИТА ОПЕРЕТНИ МЕЛОДИИ"
type input "СЮИТА ОПЕРЕТНИ МЕЛОДИИ"
drag, startPoint x: 461, startPoint y: 206, endPoint x: 459, endPoint y: 221, distance: 15.4
click at [459, 210] on div at bounding box center [562, 206] width 355 height 19
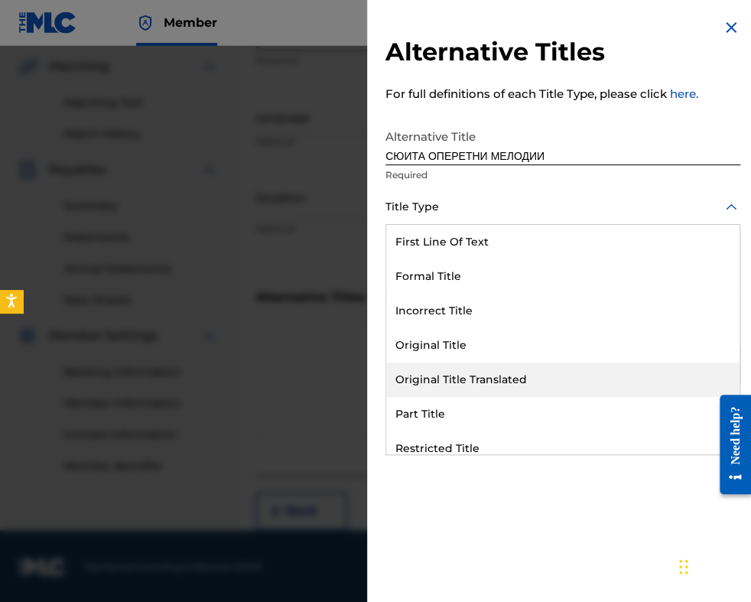
click at [479, 375] on div "Original Title Translated" at bounding box center [562, 379] width 353 height 34
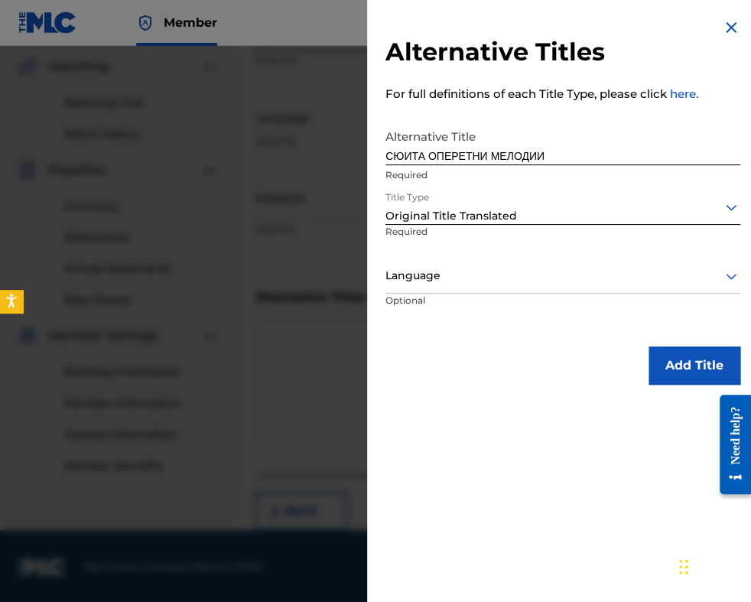
click at [468, 280] on div at bounding box center [562, 275] width 355 height 19
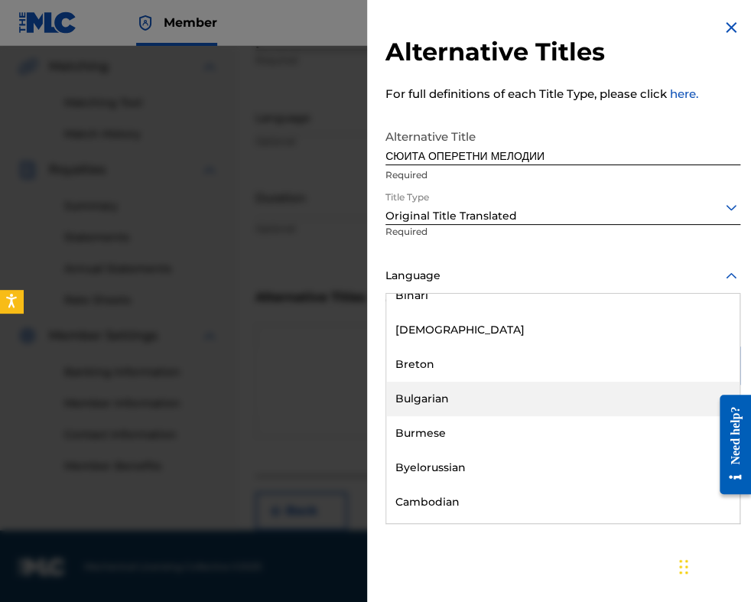
scroll to position [612, 0]
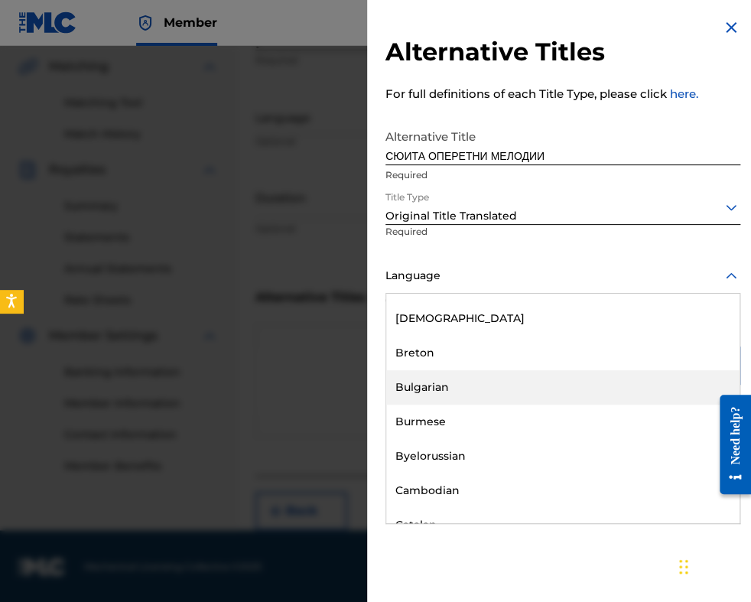
click at [453, 385] on div "Bulgarian" at bounding box center [562, 387] width 353 height 34
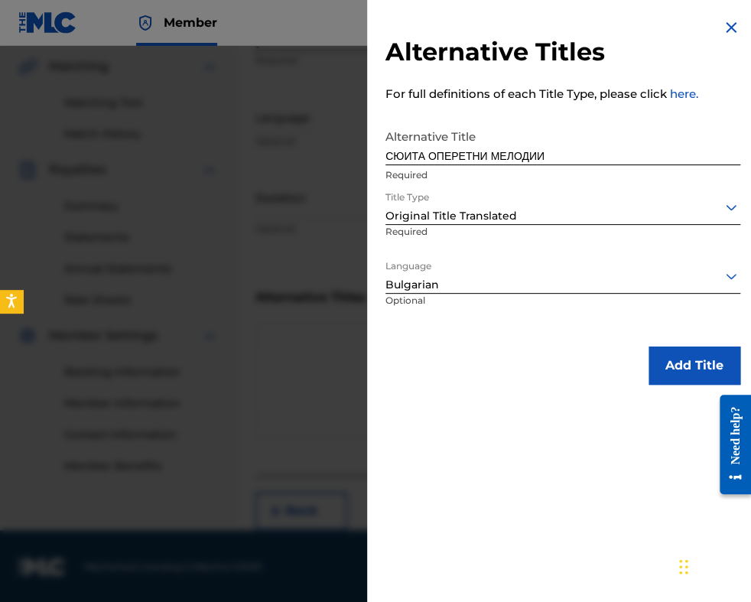
click at [670, 372] on button "Add Title" at bounding box center [694, 365] width 92 height 38
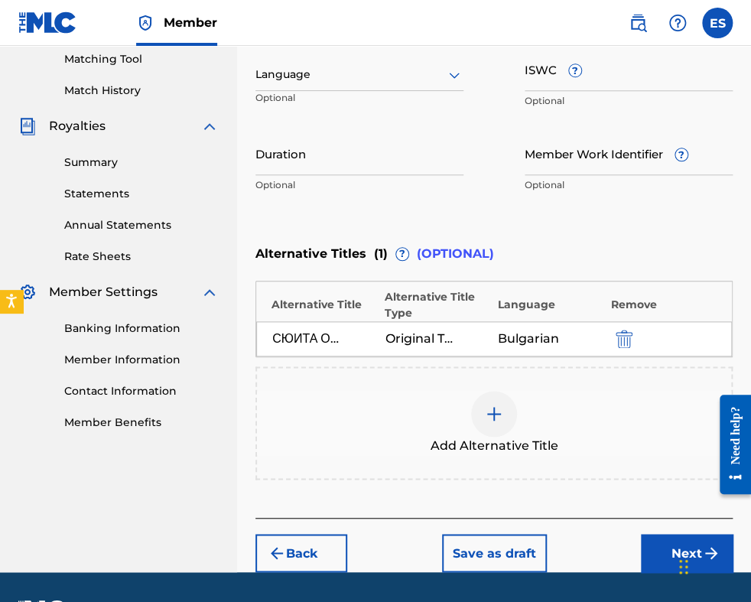
scroll to position [437, 0]
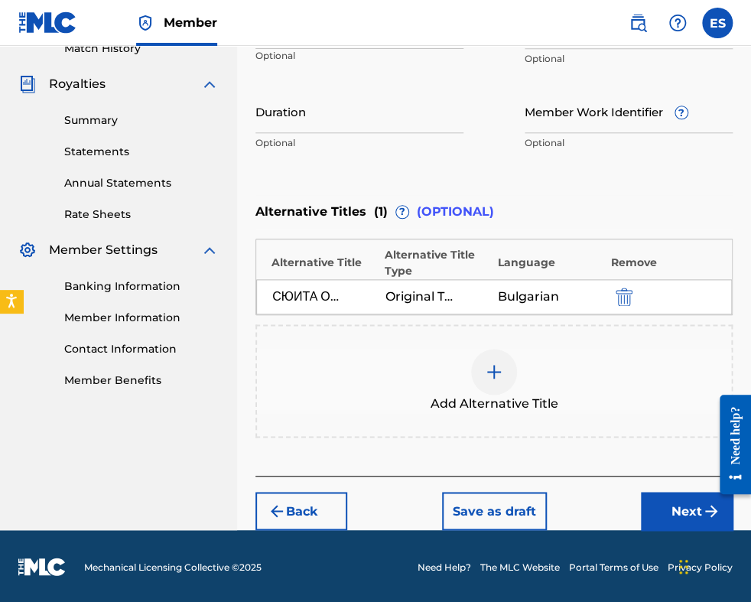
click at [674, 511] on button "Next" at bounding box center [687, 511] width 92 height 38
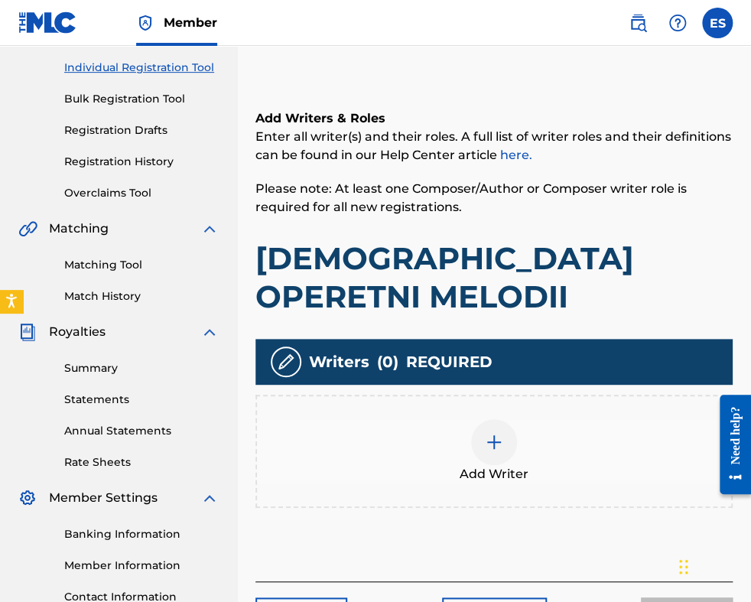
scroll to position [298, 0]
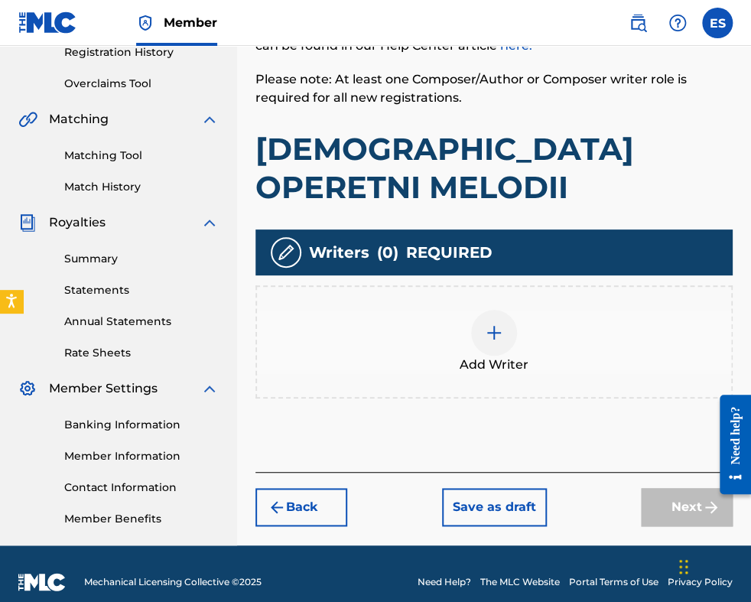
click at [495, 310] on div at bounding box center [494, 333] width 46 height 46
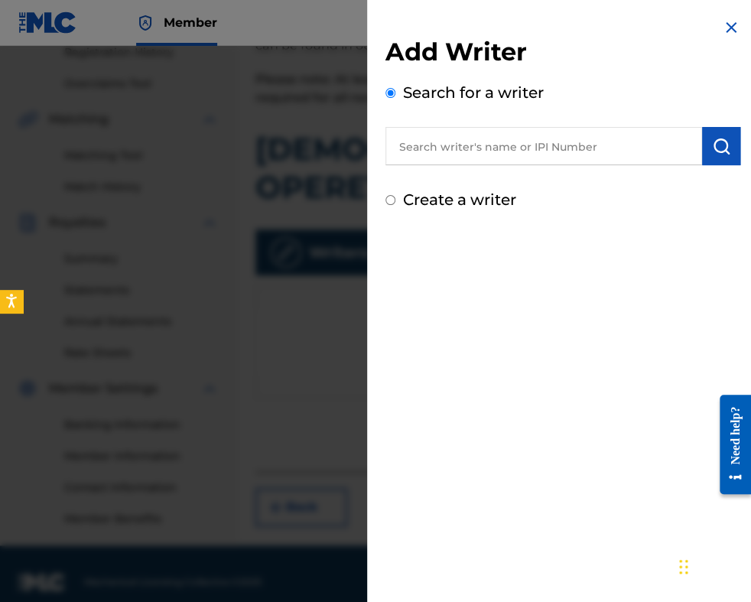
paste input "[PERSON_NAME]"
type input "[PERSON_NAME]"
drag, startPoint x: 600, startPoint y: 141, endPoint x: 682, endPoint y: 138, distance: 81.9
click at [688, 138] on input "[PERSON_NAME]" at bounding box center [543, 146] width 317 height 38
drag, startPoint x: 673, startPoint y: 141, endPoint x: 599, endPoint y: 144, distance: 74.2
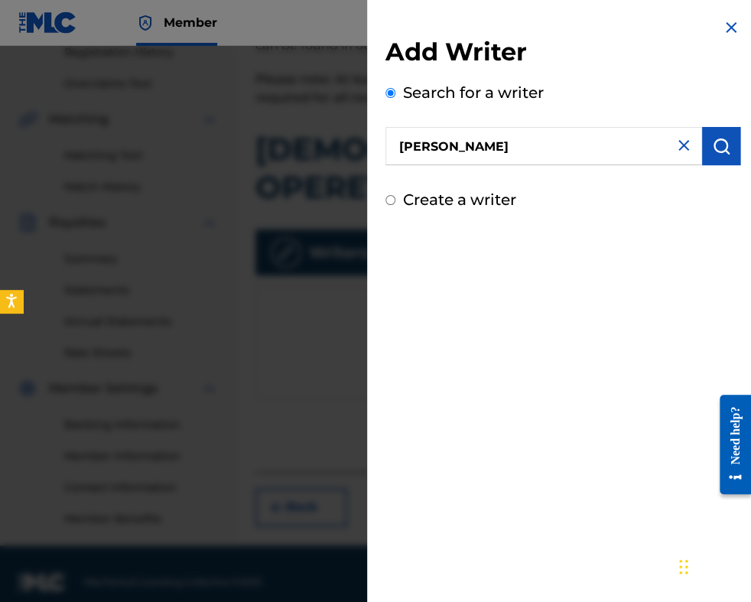
click at [674, 141] on img at bounding box center [683, 145] width 18 height 18
paste input "[PERSON_NAME]"
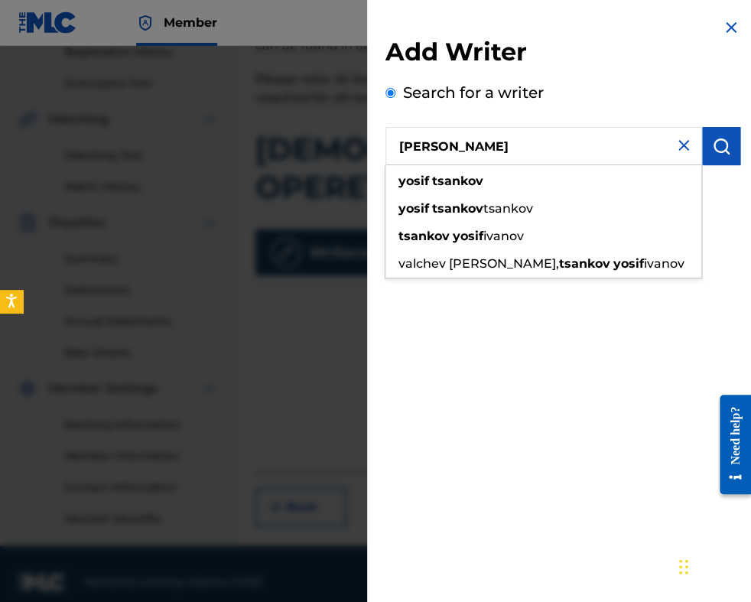
type input "[PERSON_NAME]"
click at [720, 145] on img "submit" at bounding box center [721, 146] width 18 height 18
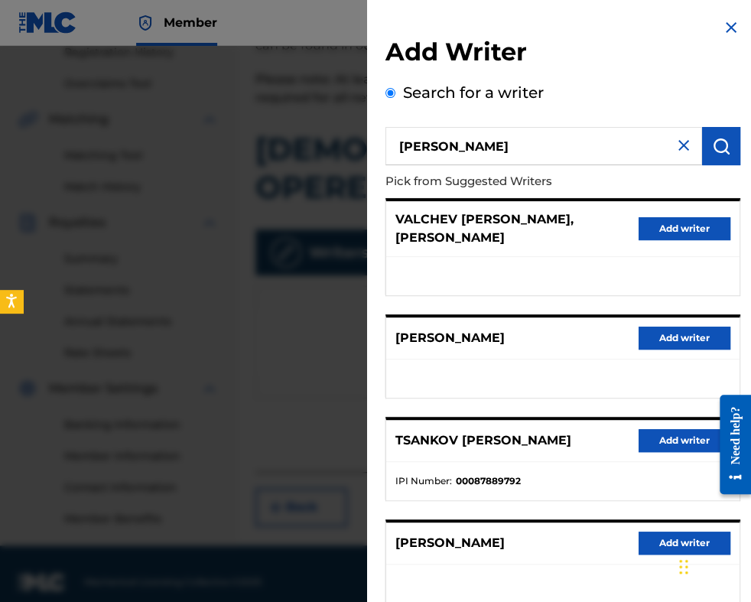
click at [652, 442] on button "Add writer" at bounding box center [684, 440] width 92 height 23
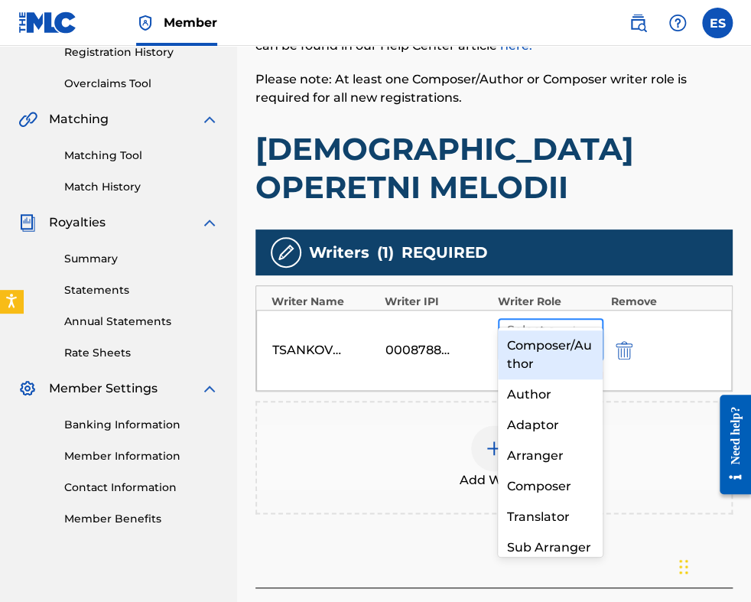
click at [555, 329] on div at bounding box center [536, 339] width 59 height 21
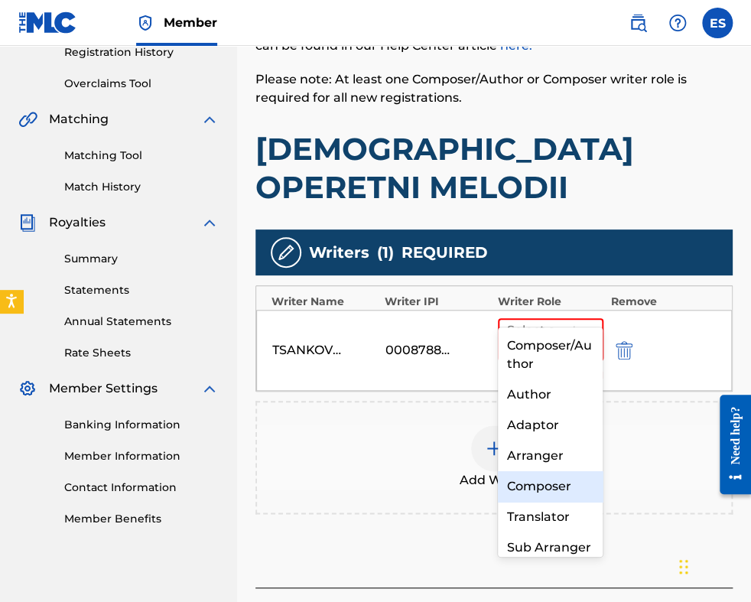
click at [551, 481] on div "Composer" at bounding box center [551, 486] width 106 height 31
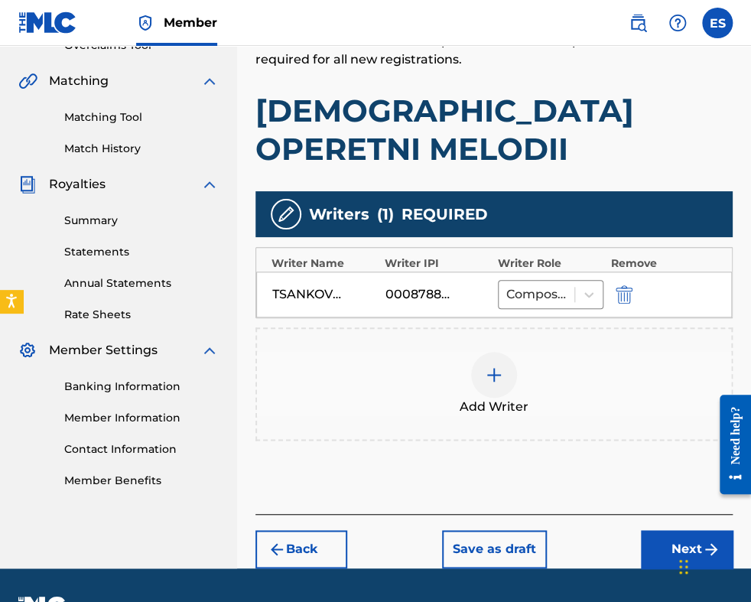
click at [653, 530] on button "Next" at bounding box center [687, 549] width 92 height 38
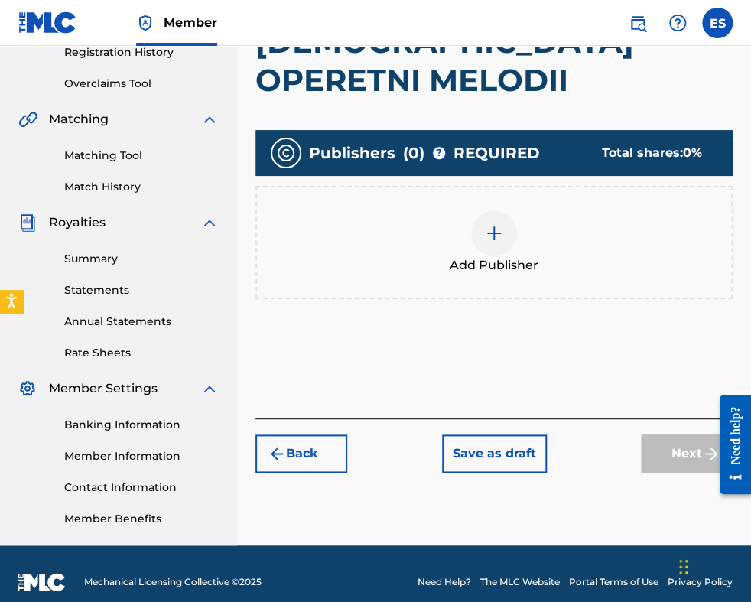
click at [491, 224] on img at bounding box center [494, 233] width 18 height 18
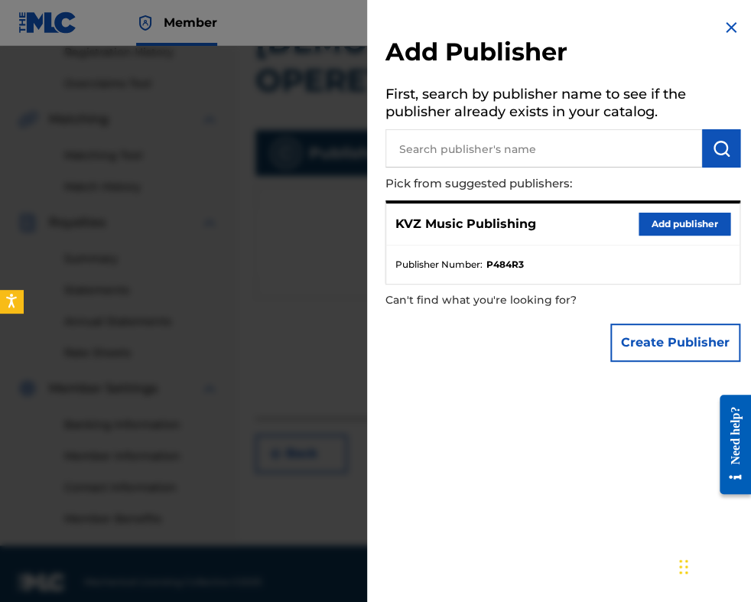
click at [644, 224] on button "Add publisher" at bounding box center [684, 224] width 92 height 23
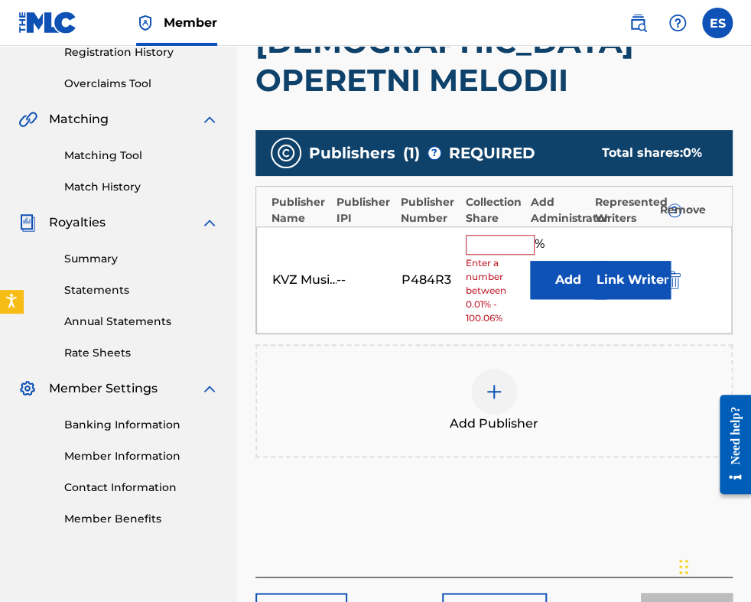
click at [502, 235] on input "text" at bounding box center [500, 245] width 69 height 20
type input "100"
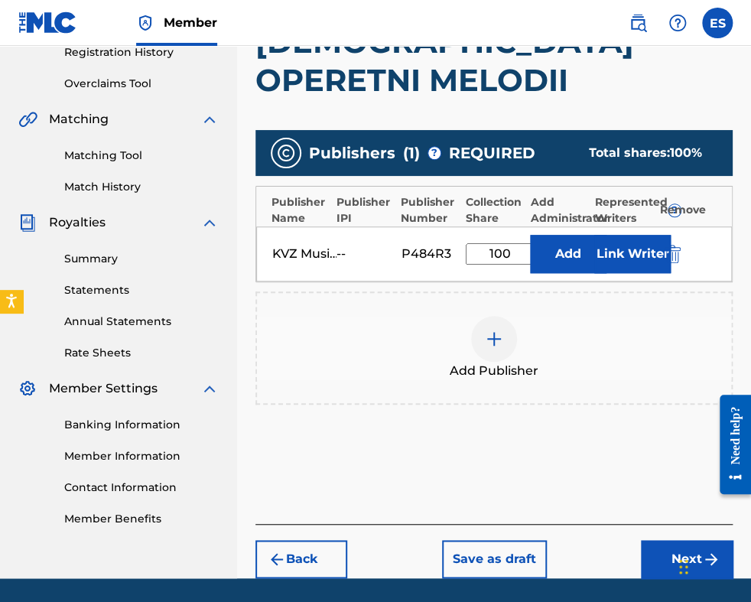
click at [641, 540] on button "Next" at bounding box center [687, 559] width 92 height 38
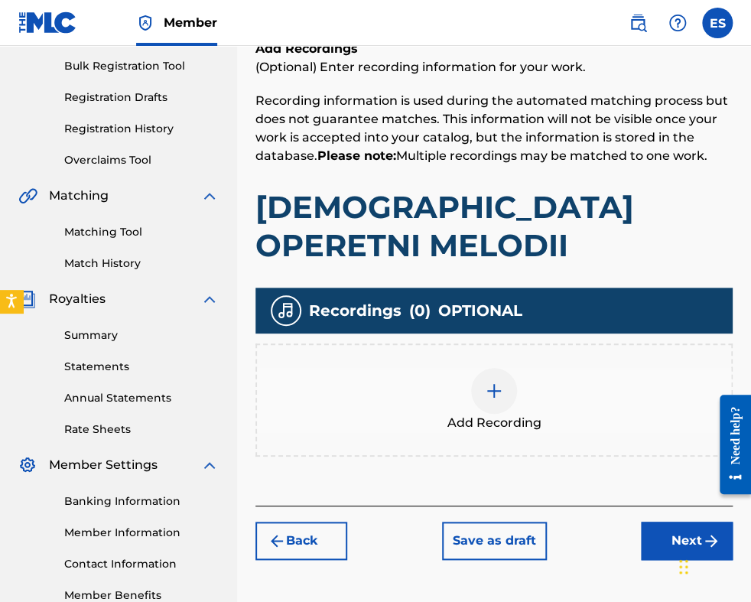
scroll to position [315, 0]
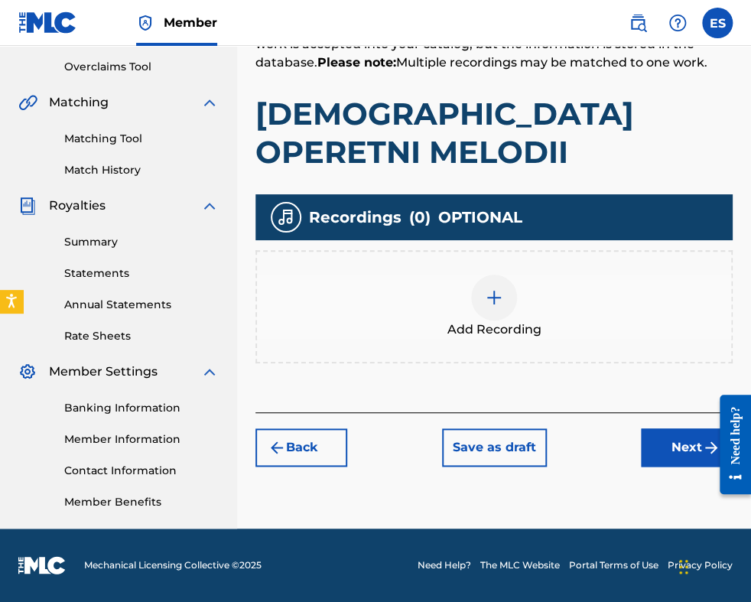
click at [654, 428] on button "Next" at bounding box center [687, 447] width 92 height 38
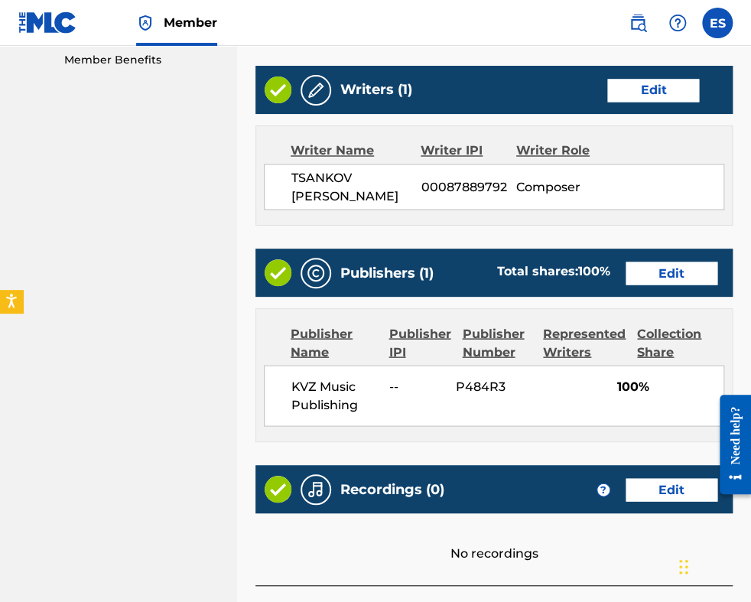
scroll to position [827, 0]
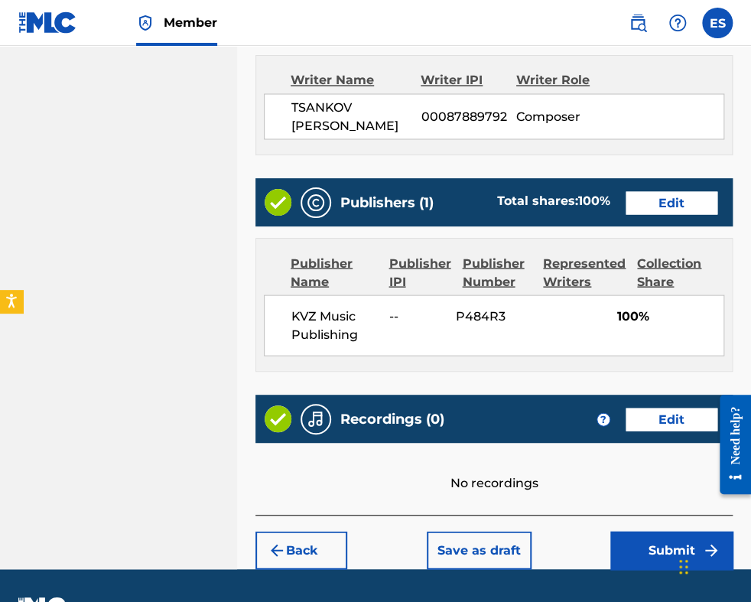
click at [677, 531] on button "Submit" at bounding box center [671, 550] width 122 height 38
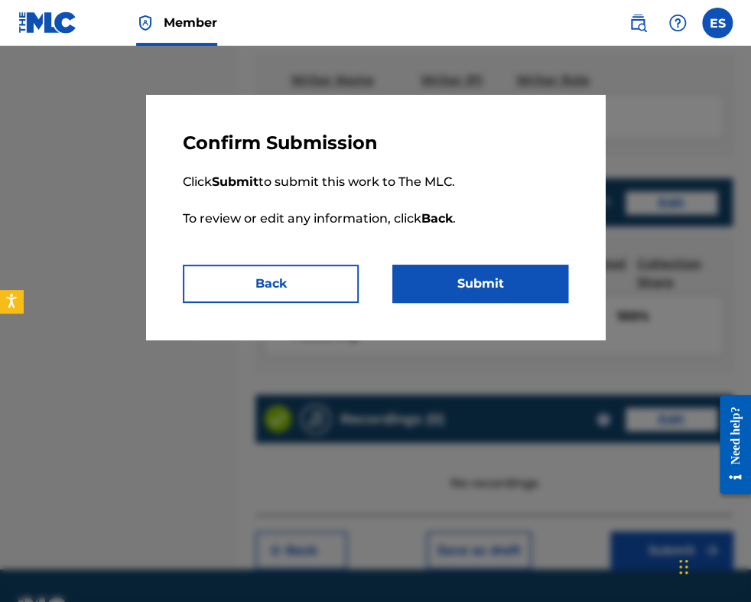
click at [492, 275] on button "Submit" at bounding box center [480, 284] width 176 height 38
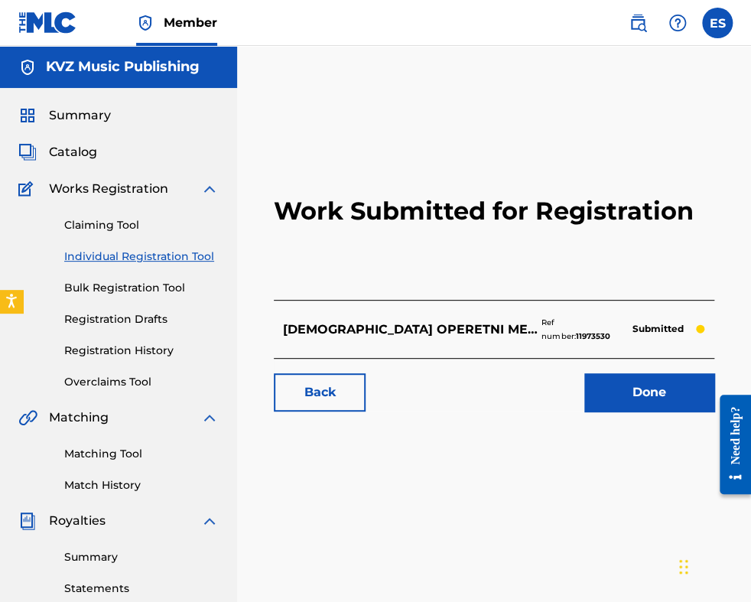
click at [120, 252] on link "Individual Registration Tool" at bounding box center [141, 256] width 154 height 16
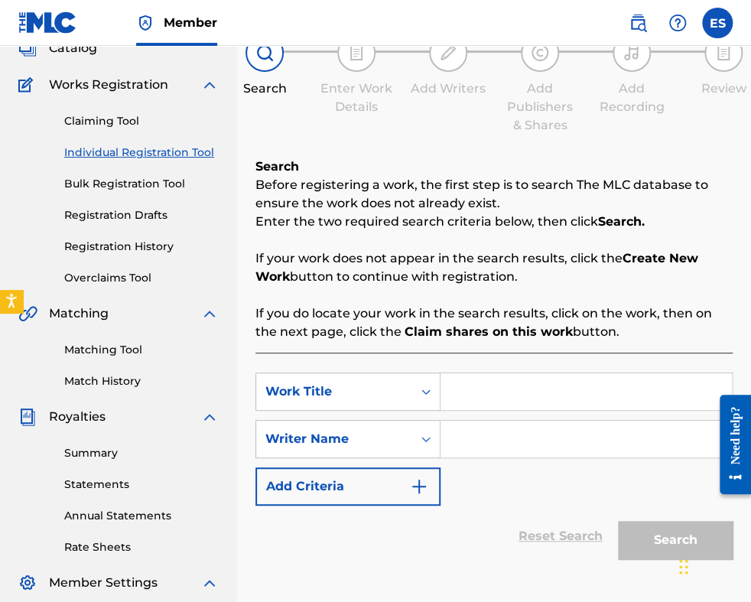
scroll to position [229, 0]
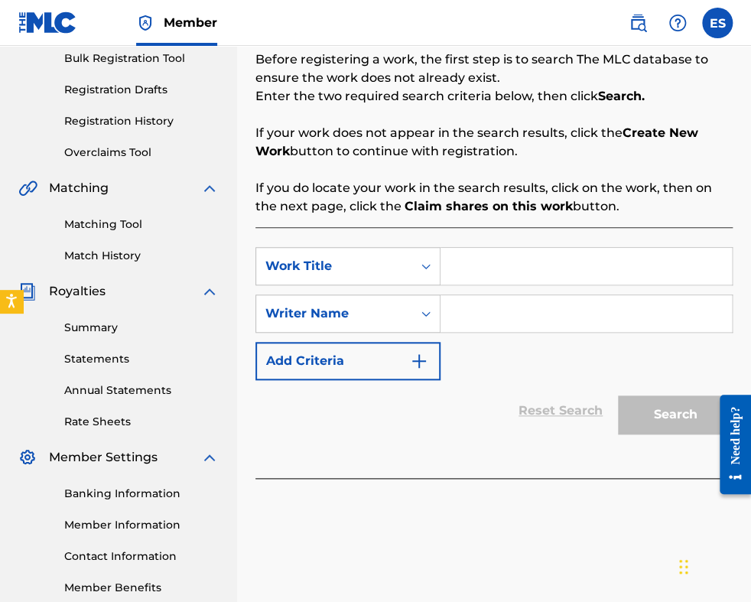
paste input "TANGO D'AMORE"
type input "TANGO D'AMORE"
paste input "[PERSON_NAME]"
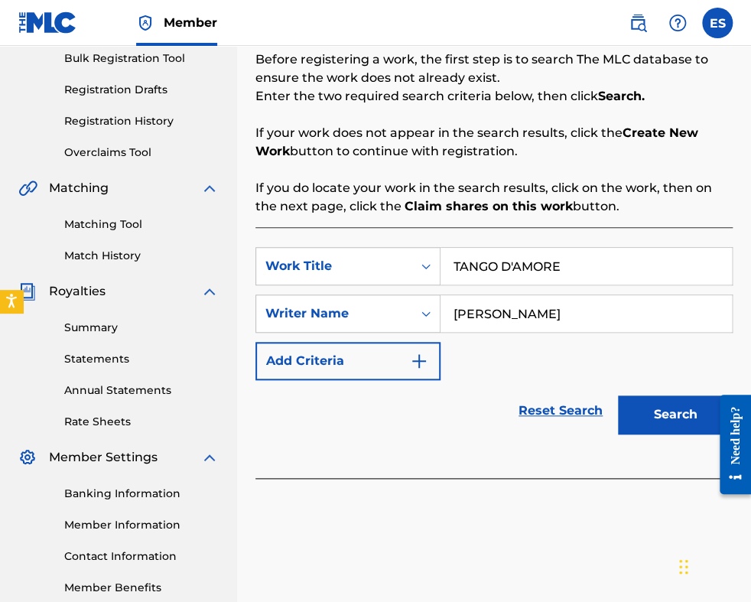
type input "[PERSON_NAME]"
click at [648, 414] on button "Search" at bounding box center [675, 414] width 115 height 38
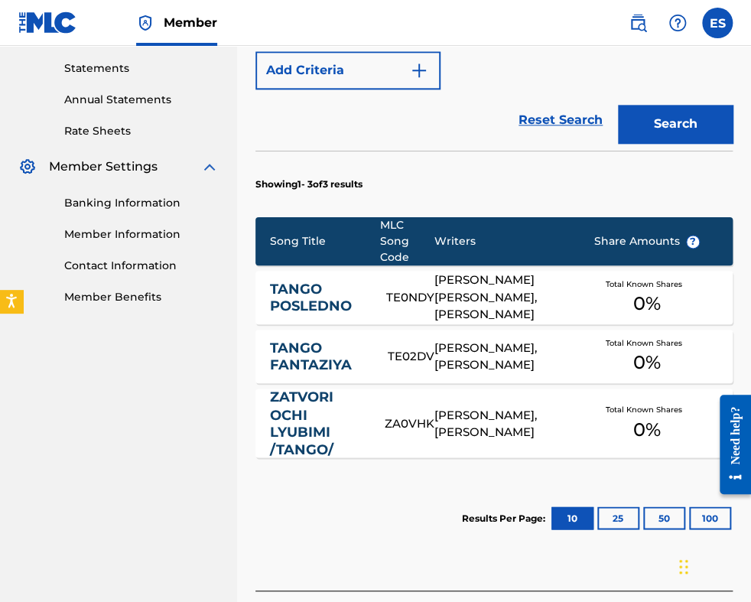
scroll to position [635, 0]
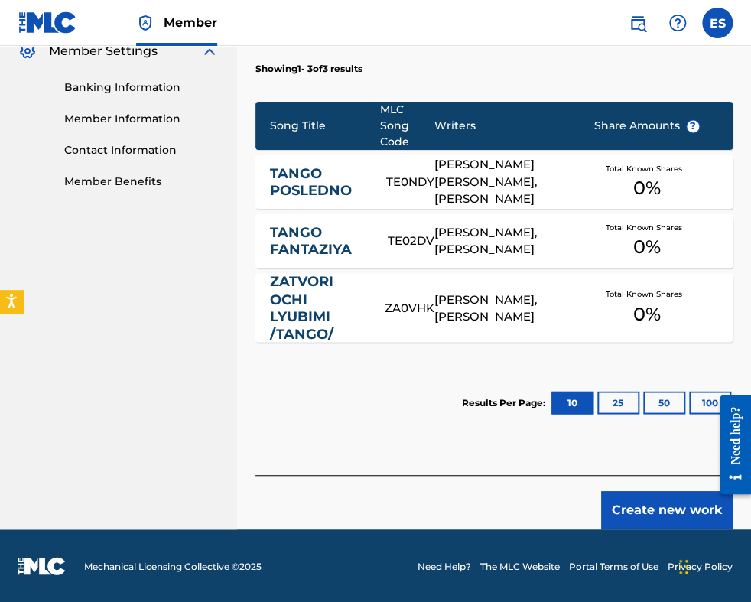
click at [648, 515] on button "Create new work" at bounding box center [666, 510] width 131 height 38
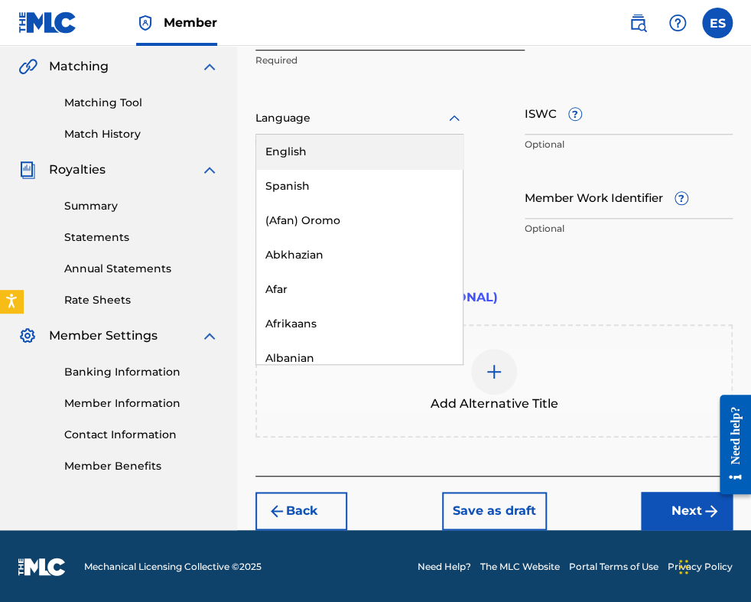
click at [365, 126] on div at bounding box center [359, 118] width 208 height 19
click at [365, 127] on div at bounding box center [359, 118] width 208 height 19
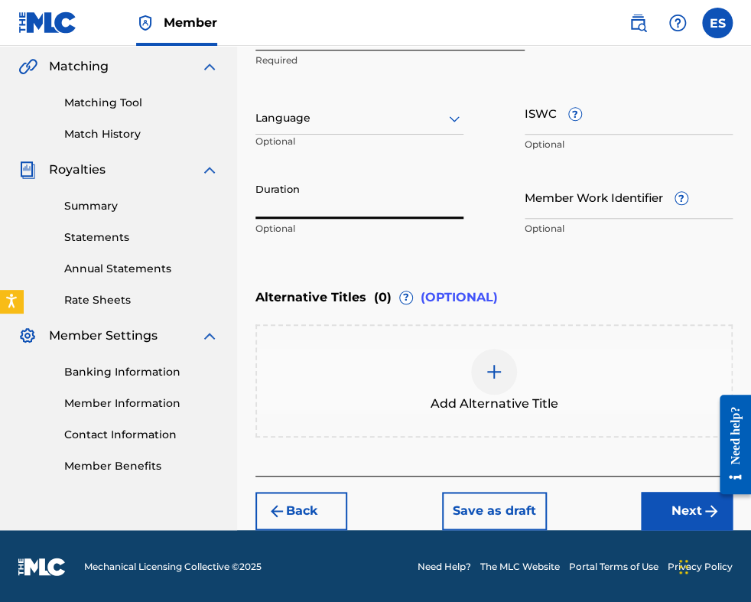
click at [365, 187] on input "Duration" at bounding box center [359, 197] width 208 height 44
type input "03:00"
click at [660, 514] on button "Next" at bounding box center [687, 511] width 92 height 38
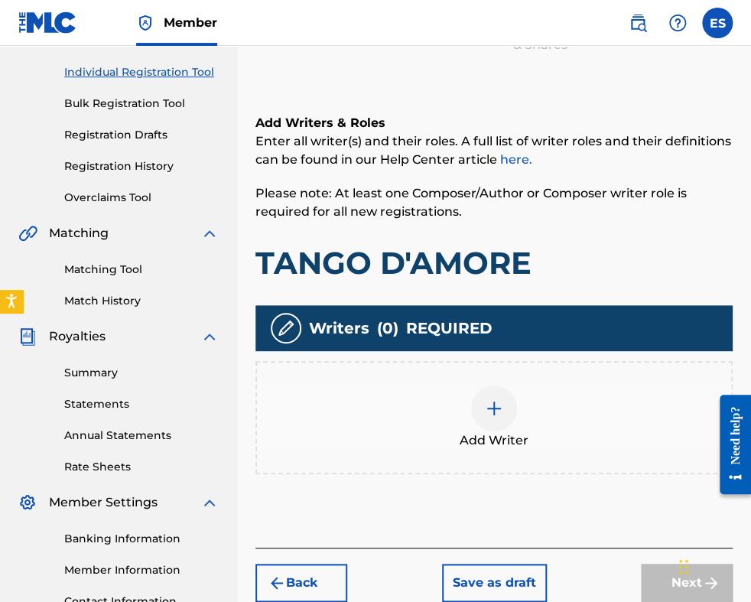
scroll to position [298, 0]
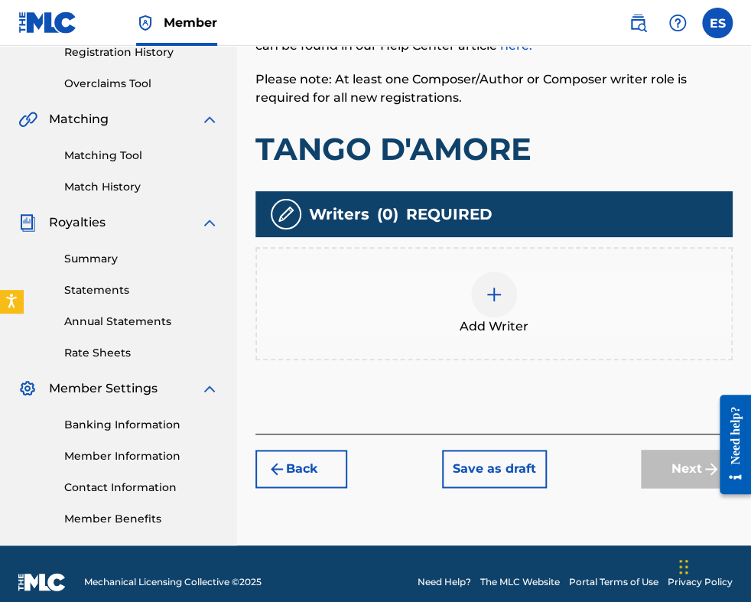
click at [492, 310] on div at bounding box center [494, 294] width 46 height 46
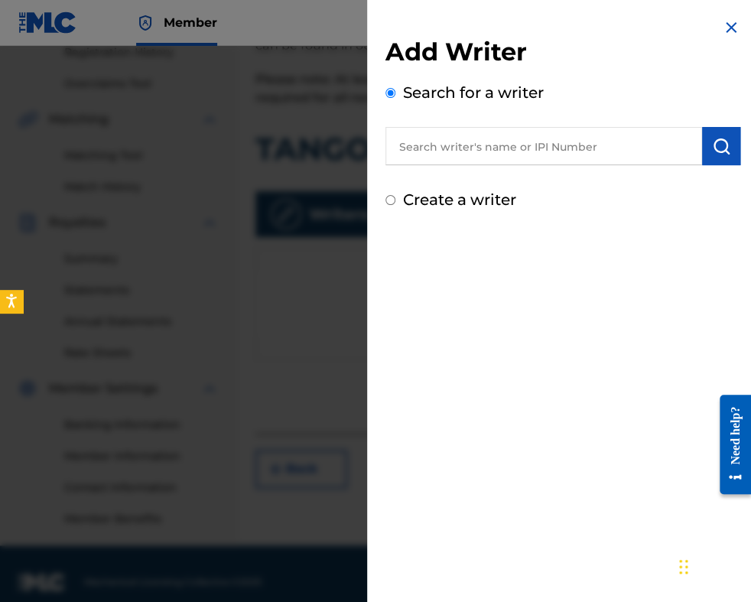
paste input "00087889792"
type input "00087889792"
click at [712, 151] on img "submit" at bounding box center [721, 146] width 18 height 18
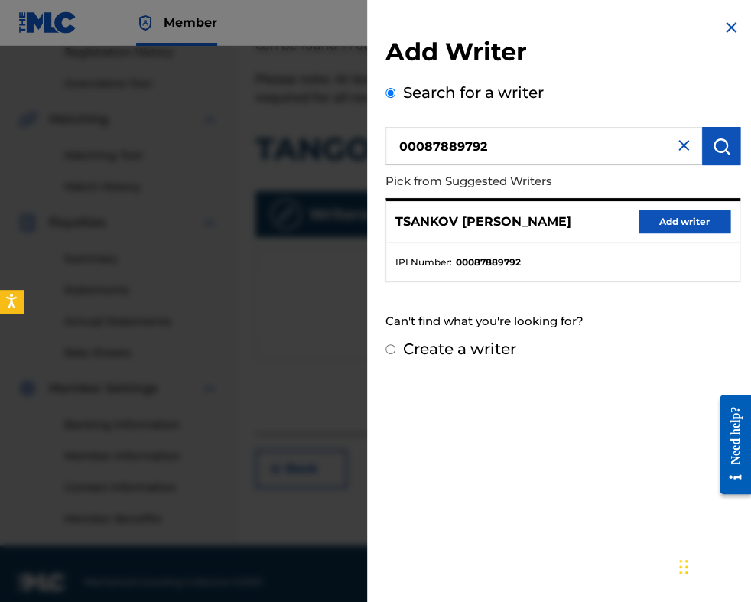
click at [679, 213] on button "Add writer" at bounding box center [684, 221] width 92 height 23
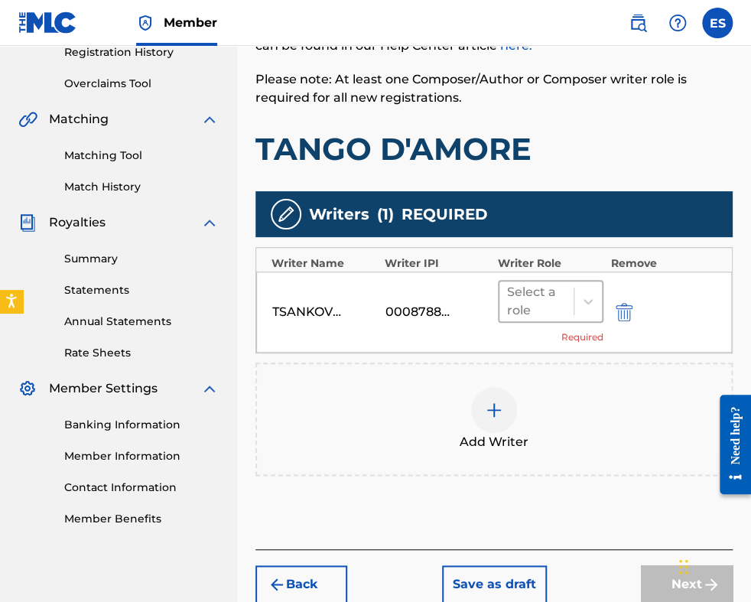
click at [547, 298] on div at bounding box center [536, 301] width 59 height 21
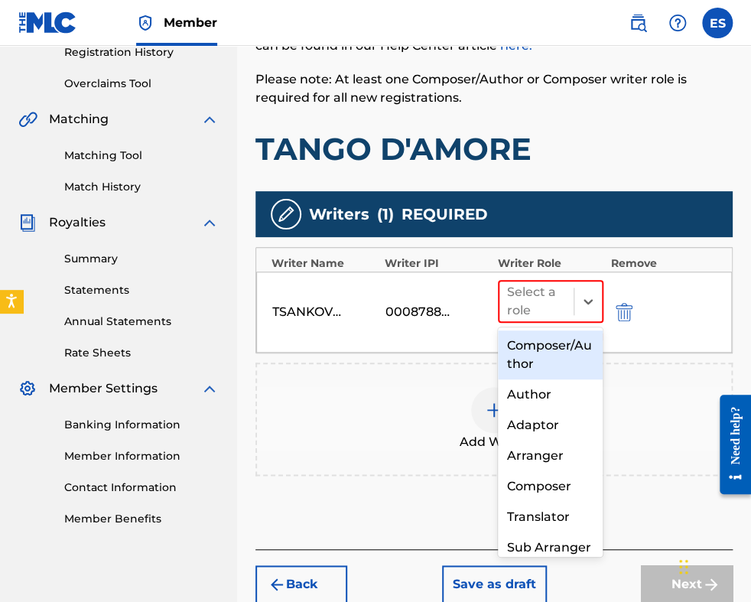
click at [546, 365] on div "Composer/Author" at bounding box center [551, 354] width 106 height 49
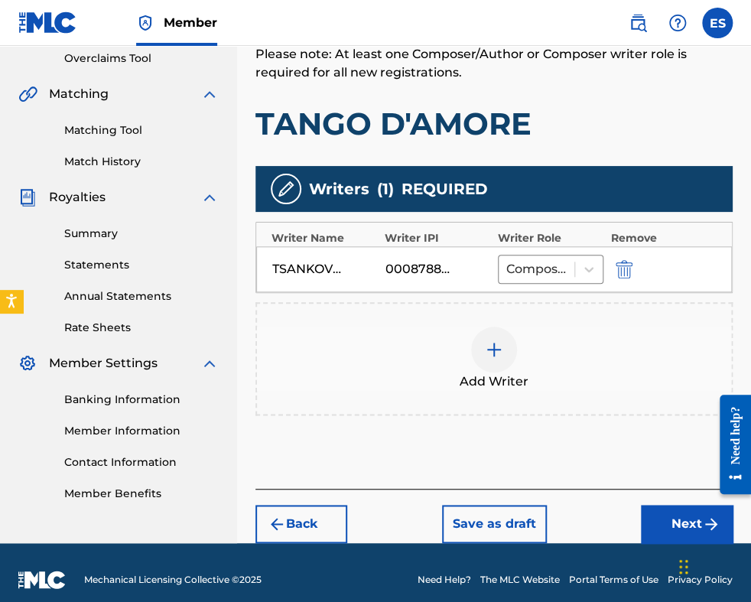
scroll to position [336, 0]
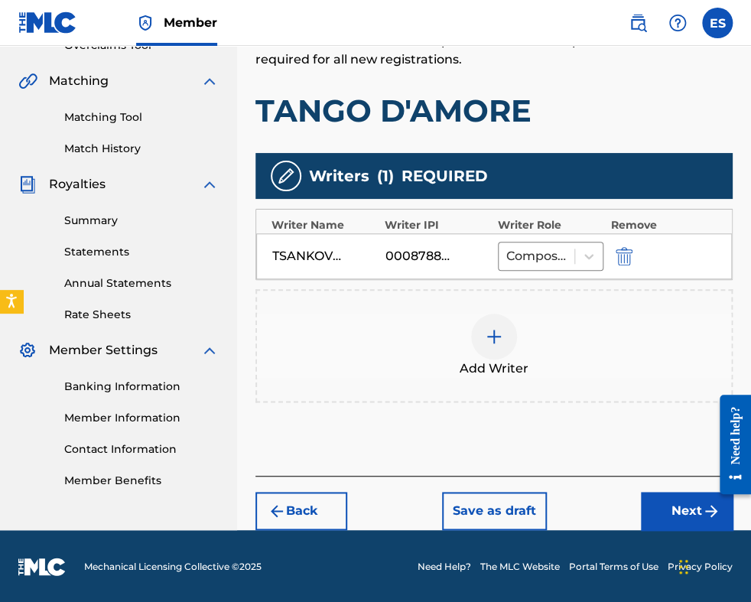
click at [308, 488] on div "Back Save as draft Next" at bounding box center [493, 503] width 477 height 54
click at [316, 496] on button "Back" at bounding box center [301, 511] width 92 height 38
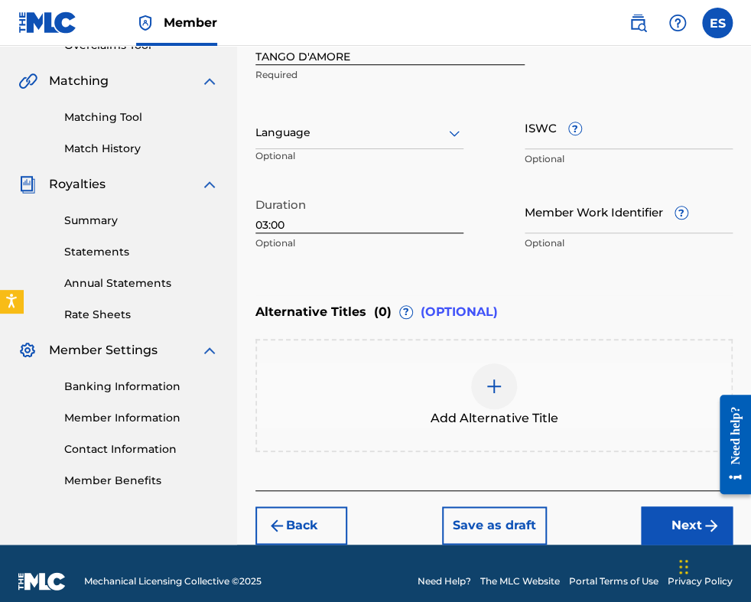
click at [482, 377] on div at bounding box center [494, 386] width 46 height 46
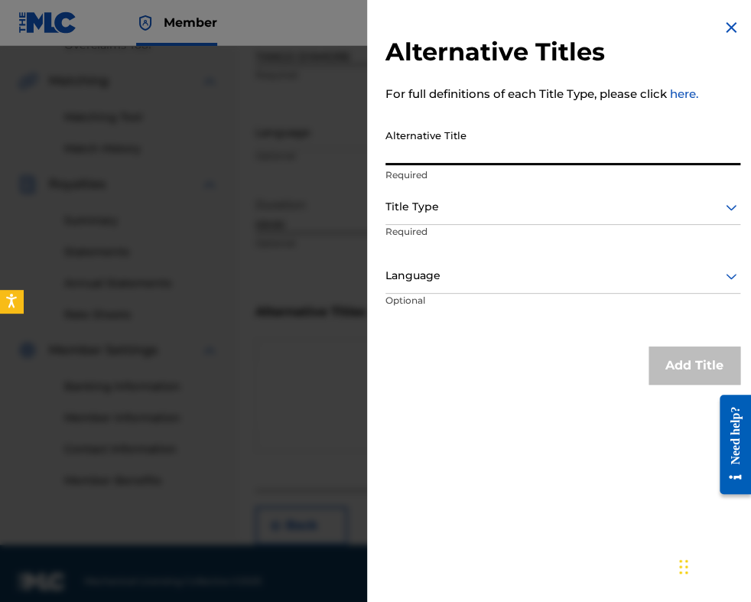
paste input "ТАНГО ЗА ВЛЮБЕНИ"
type input "ТАНГО ЗА ВЛЮБЕНИ"
drag, startPoint x: 571, startPoint y: 206, endPoint x: 570, endPoint y: 215, distance: 8.5
click at [570, 211] on div at bounding box center [562, 206] width 355 height 19
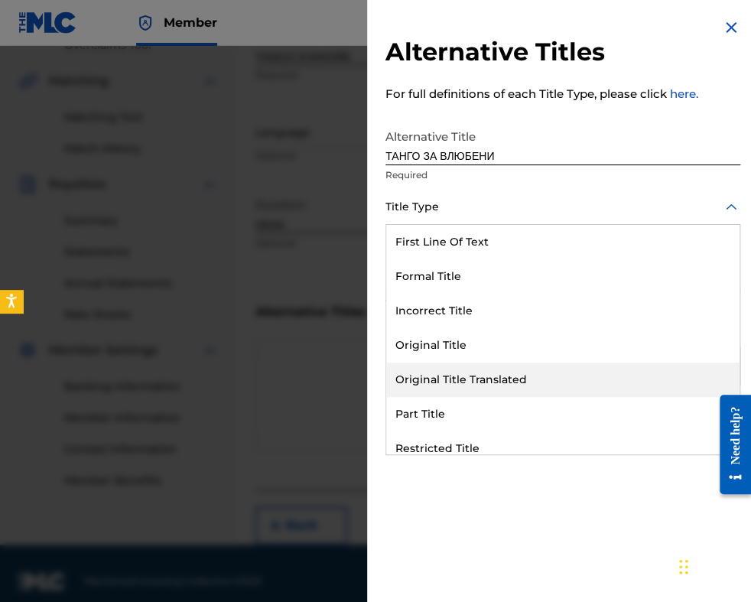
click at [529, 380] on div "Original Title Translated" at bounding box center [562, 379] width 353 height 34
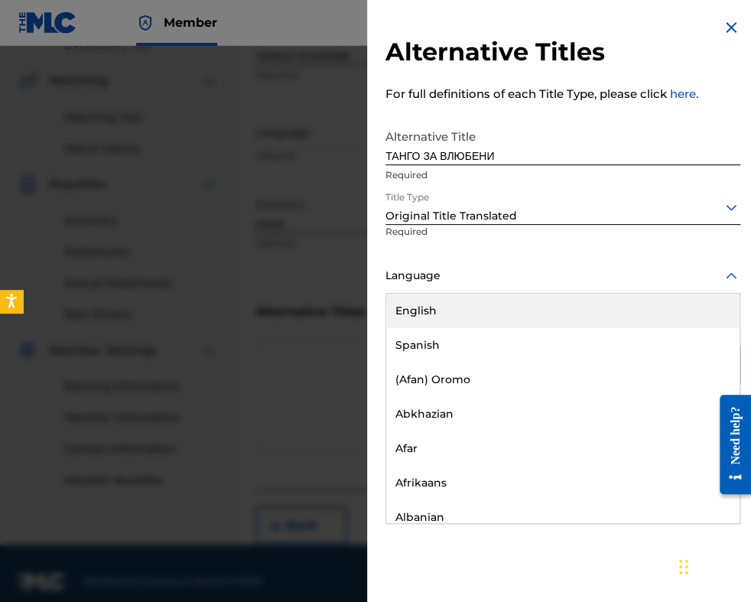
click at [528, 270] on div at bounding box center [562, 275] width 355 height 19
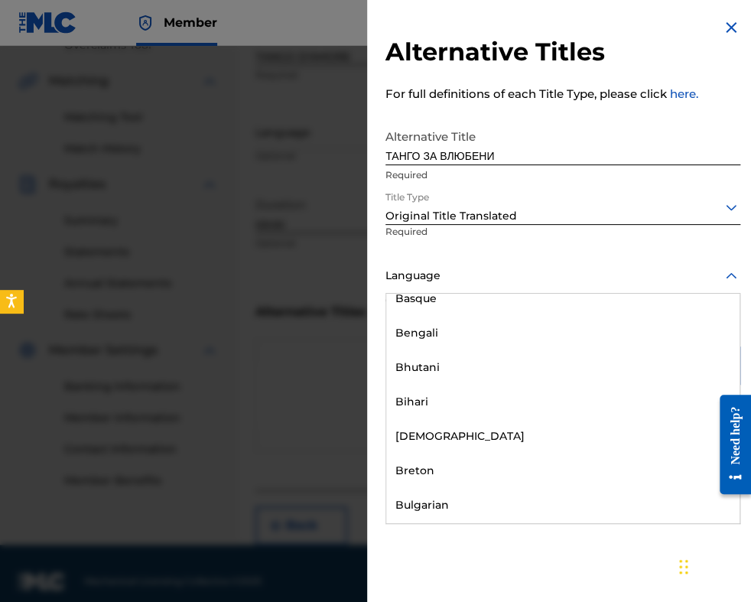
scroll to position [612, 0]
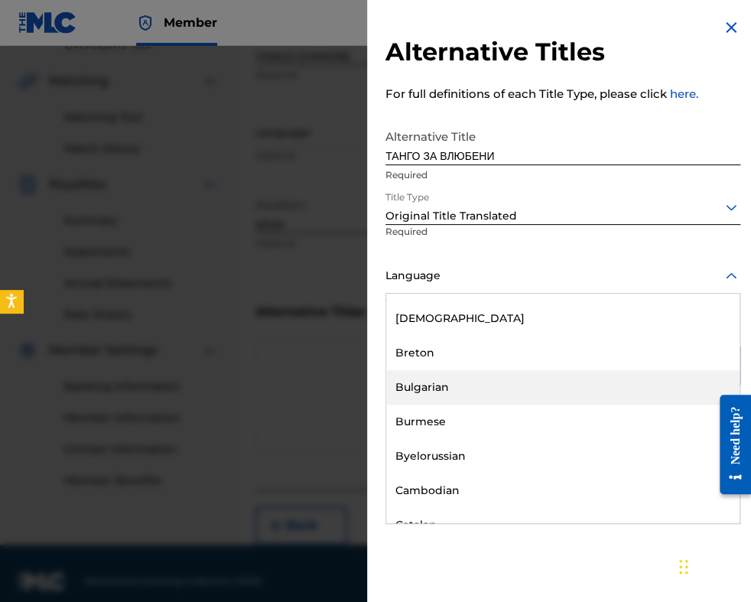
click at [515, 390] on div "Bulgarian" at bounding box center [562, 387] width 353 height 34
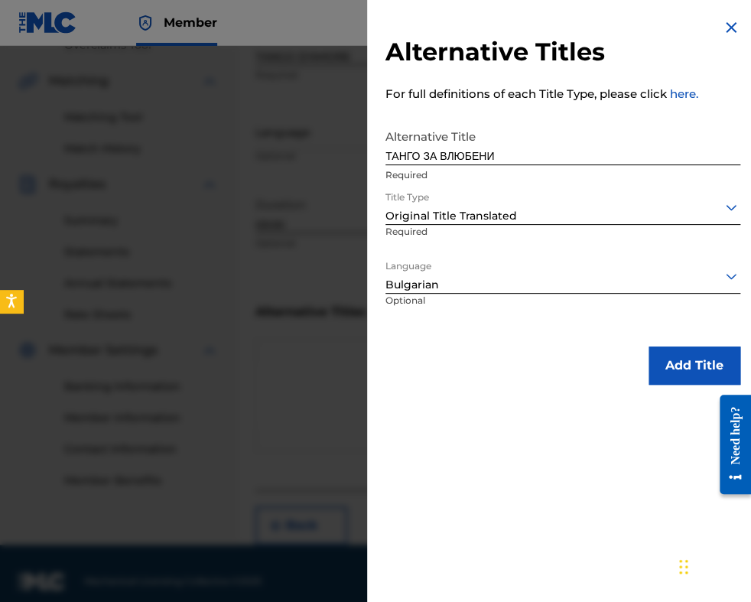
click at [679, 360] on button "Add Title" at bounding box center [694, 365] width 92 height 38
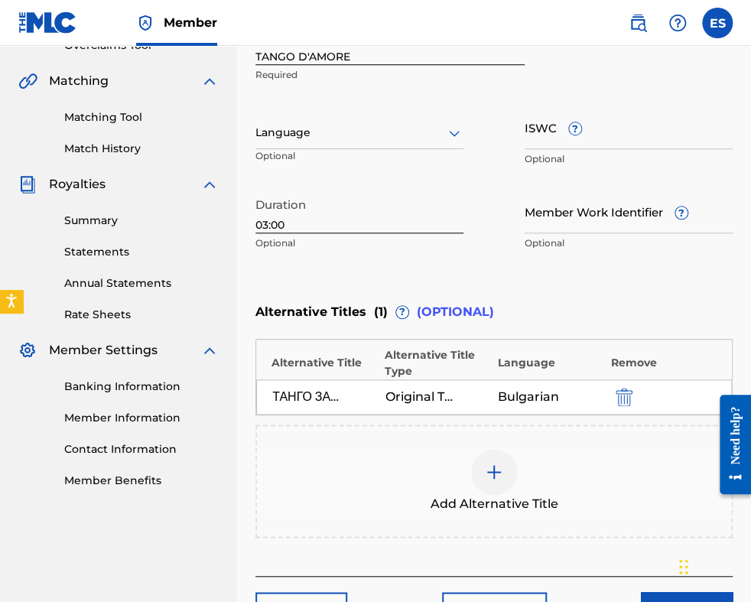
click at [392, 130] on div at bounding box center [359, 132] width 208 height 19
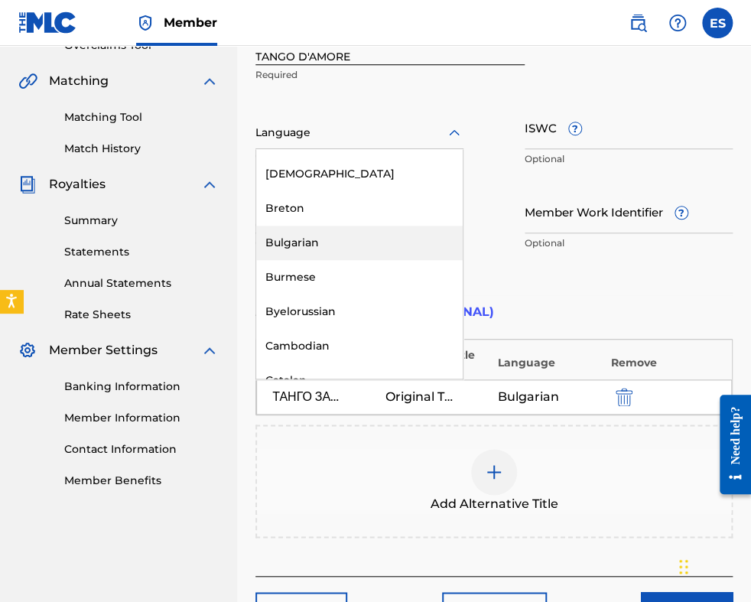
click at [348, 243] on div "Bulgarian" at bounding box center [359, 243] width 206 height 34
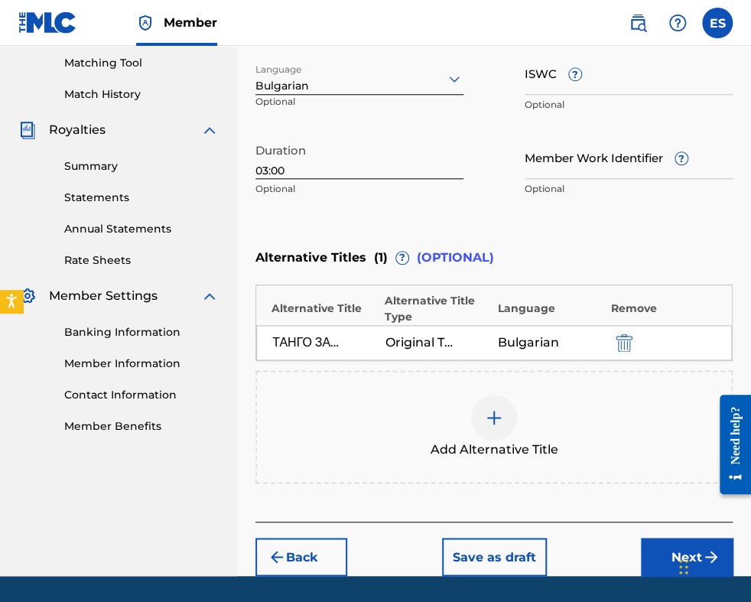
scroll to position [437, 0]
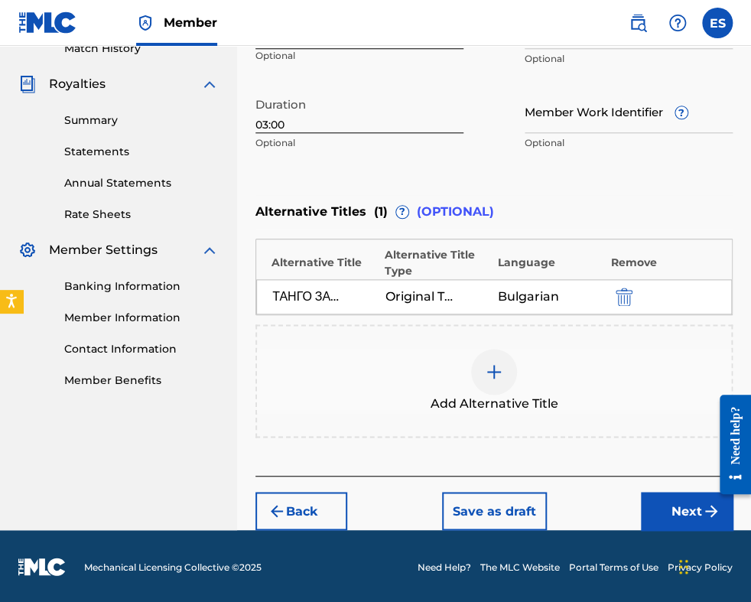
click at [643, 516] on button "Next" at bounding box center [687, 511] width 92 height 38
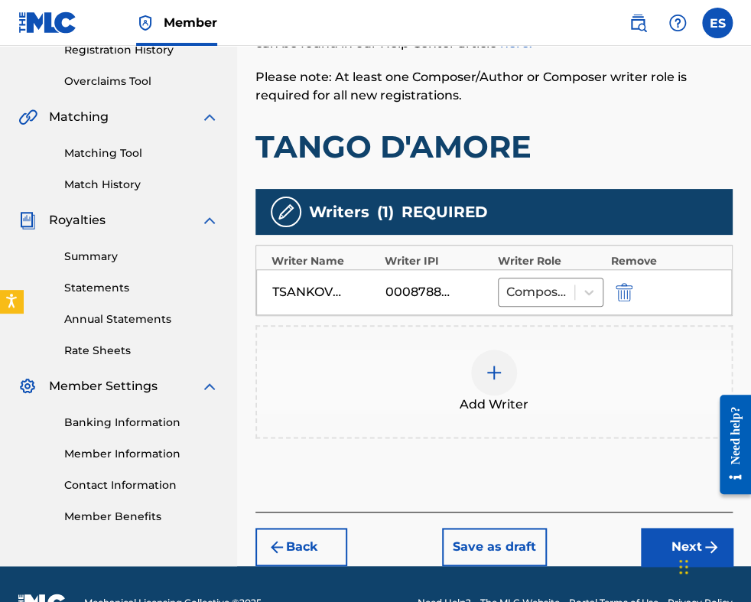
scroll to position [336, 0]
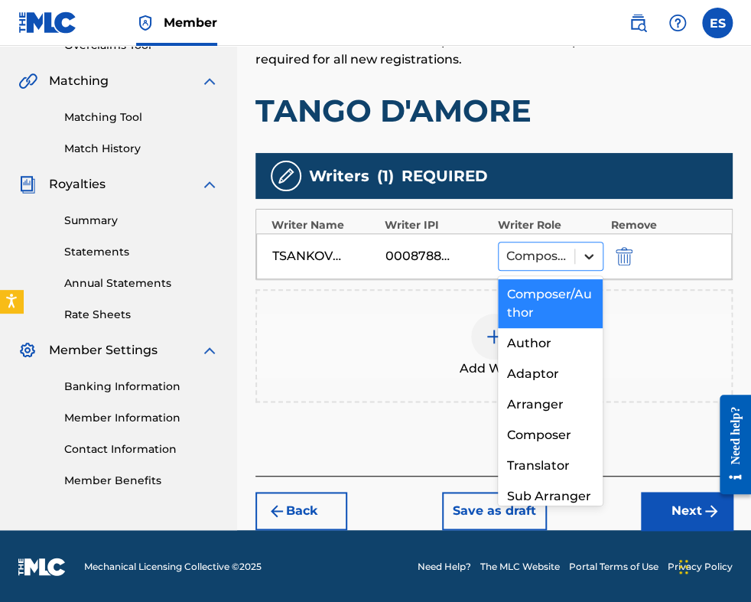
click at [587, 260] on icon at bounding box center [588, 255] width 15 height 15
click at [561, 297] on div "Composer/Author" at bounding box center [551, 303] width 106 height 49
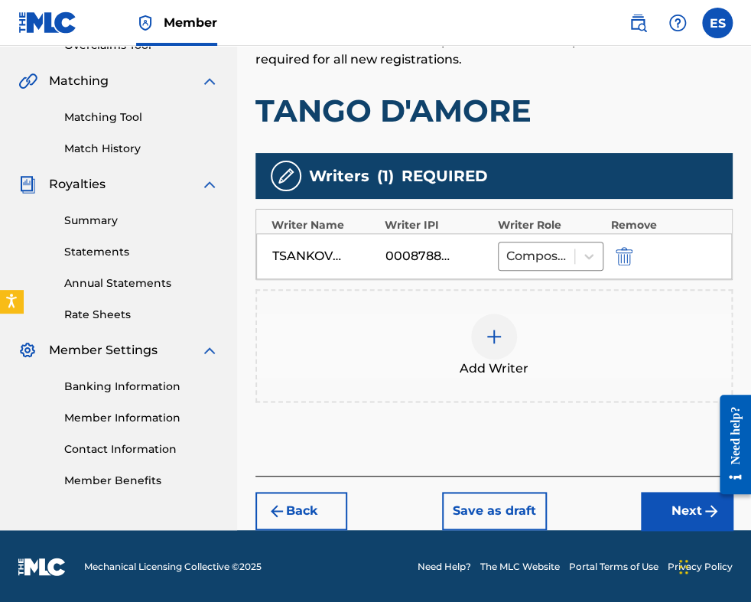
click at [670, 502] on button "Next" at bounding box center [687, 511] width 92 height 38
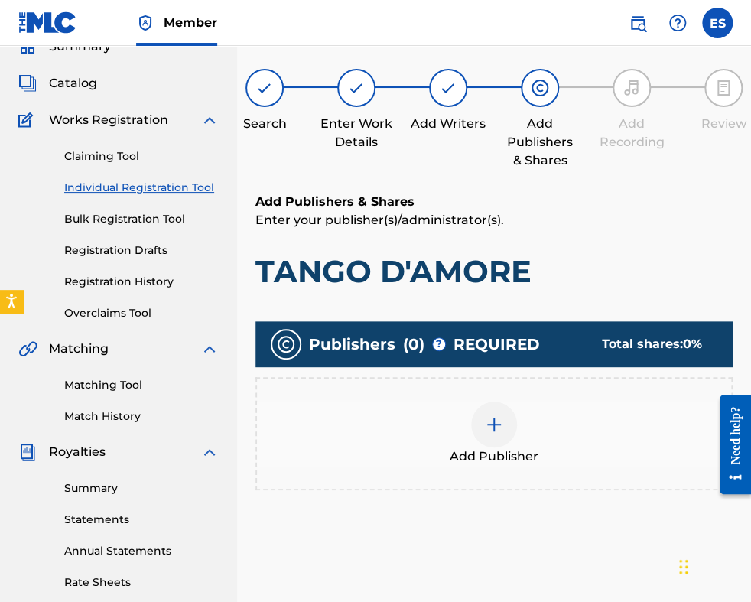
scroll to position [315, 0]
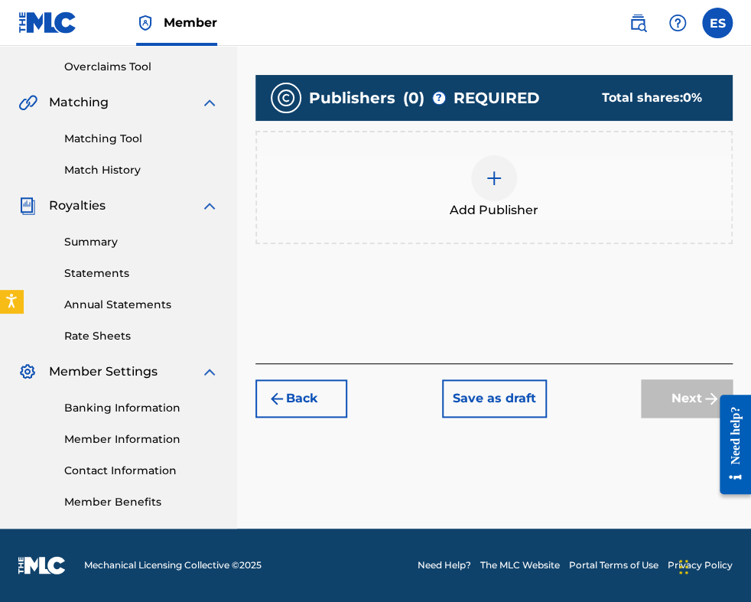
click at [485, 197] on div at bounding box center [494, 178] width 46 height 46
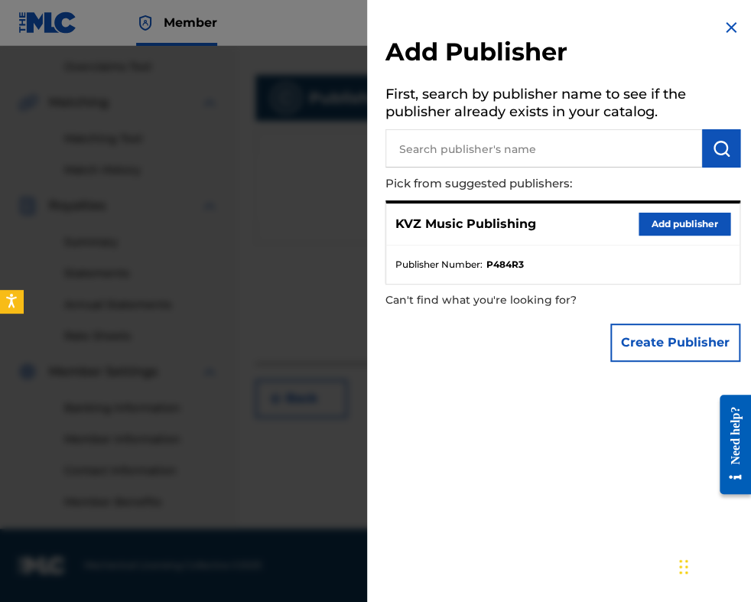
click at [701, 224] on button "Add publisher" at bounding box center [684, 224] width 92 height 23
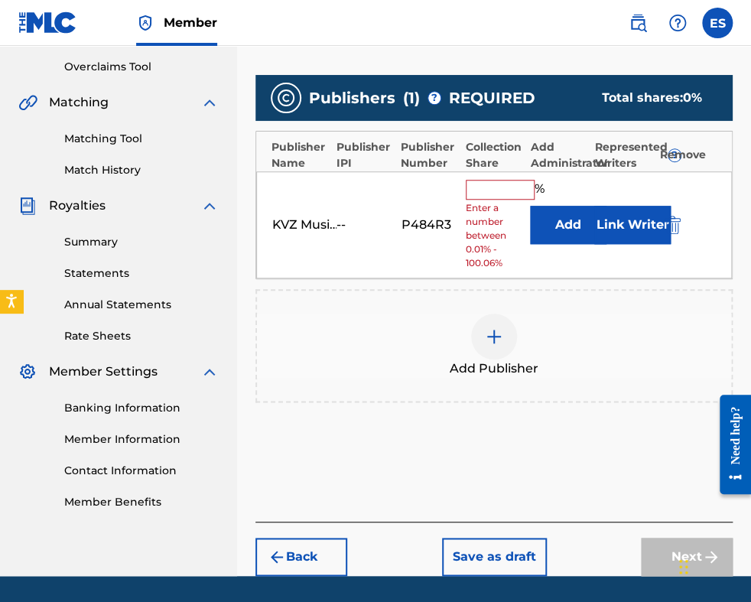
click at [492, 190] on input "text" at bounding box center [500, 190] width 69 height 20
type input "100"
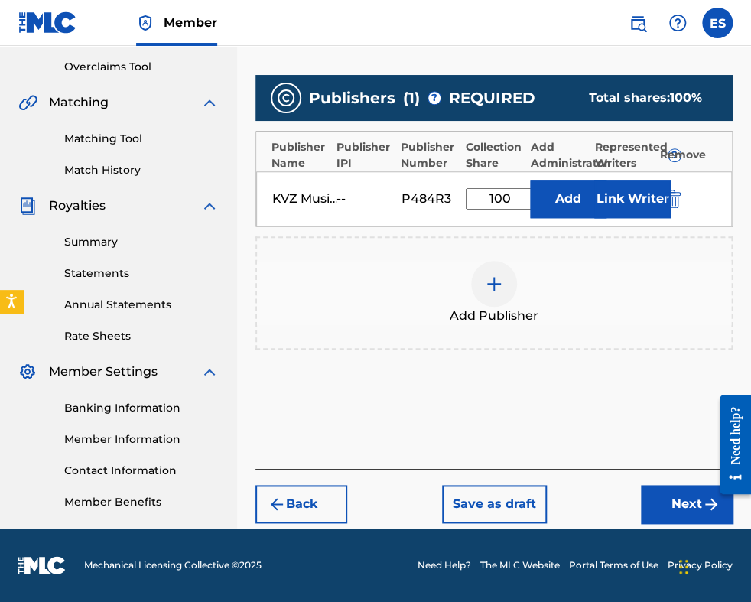
click at [677, 498] on button "Next" at bounding box center [687, 504] width 92 height 38
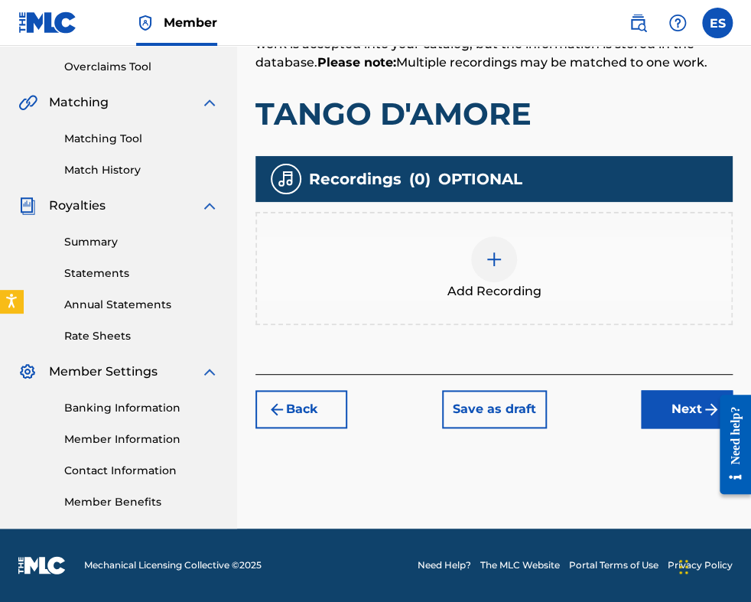
click at [492, 264] on img at bounding box center [494, 259] width 18 height 18
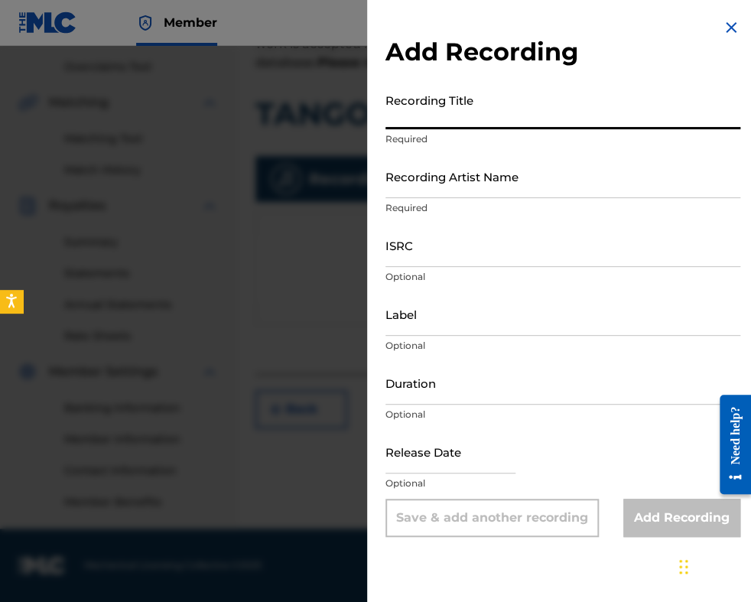
paste input "TANGO D'AMORE"
click at [388, 112] on input "TANGO D'AMORE" at bounding box center [562, 108] width 355 height 44
type input "TANGO D'AMORE"
click at [727, 26] on img at bounding box center [731, 27] width 18 height 18
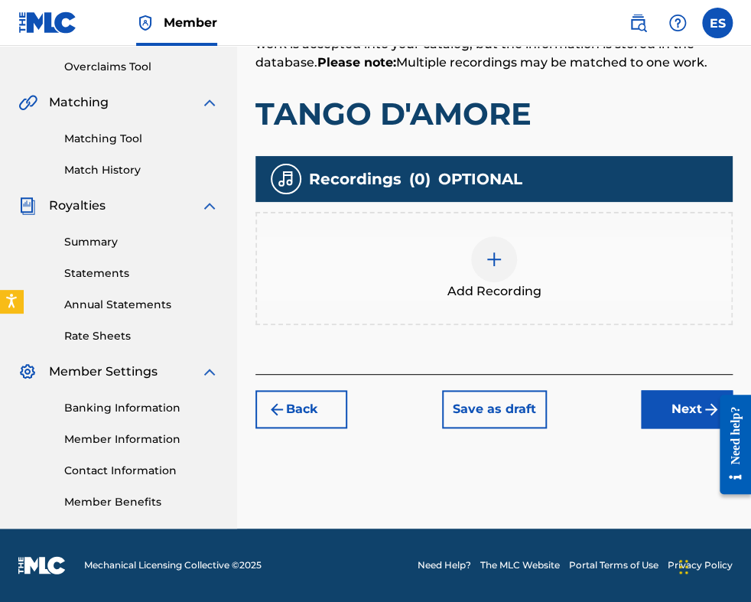
click at [677, 397] on button "Next" at bounding box center [687, 409] width 92 height 38
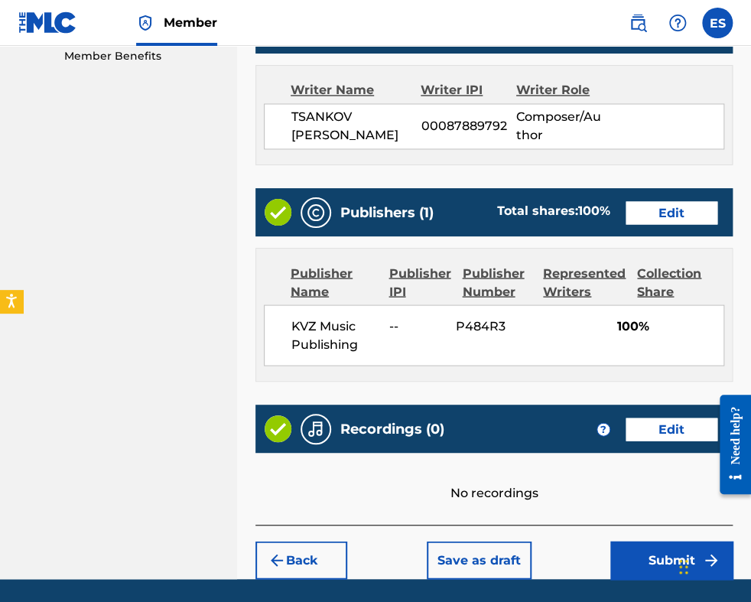
scroll to position [827, 0]
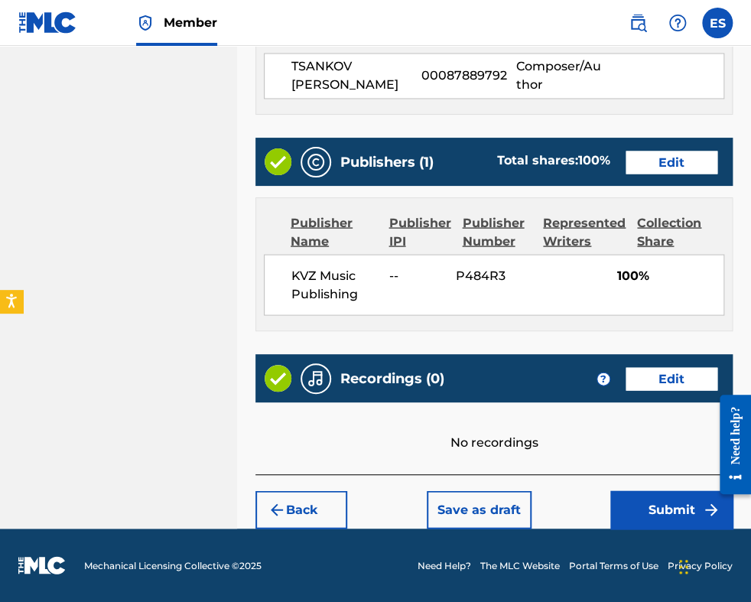
click at [651, 508] on button "Submit" at bounding box center [671, 509] width 122 height 38
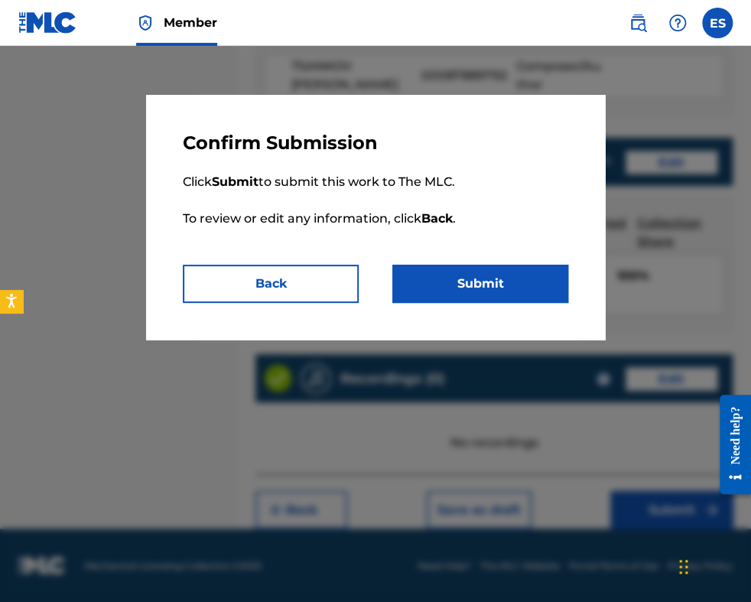
click at [535, 273] on button "Submit" at bounding box center [480, 284] width 176 height 38
